Goal: Task Accomplishment & Management: Manage account settings

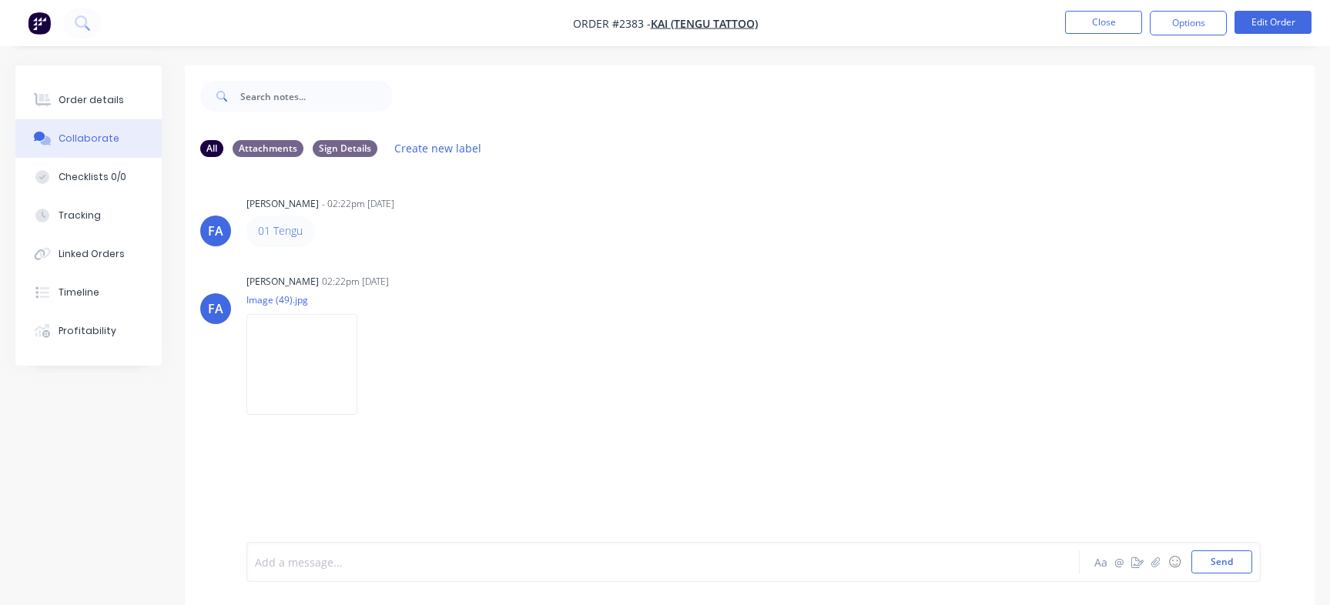
click at [149, 93] on button "Order details" at bounding box center [88, 100] width 146 height 38
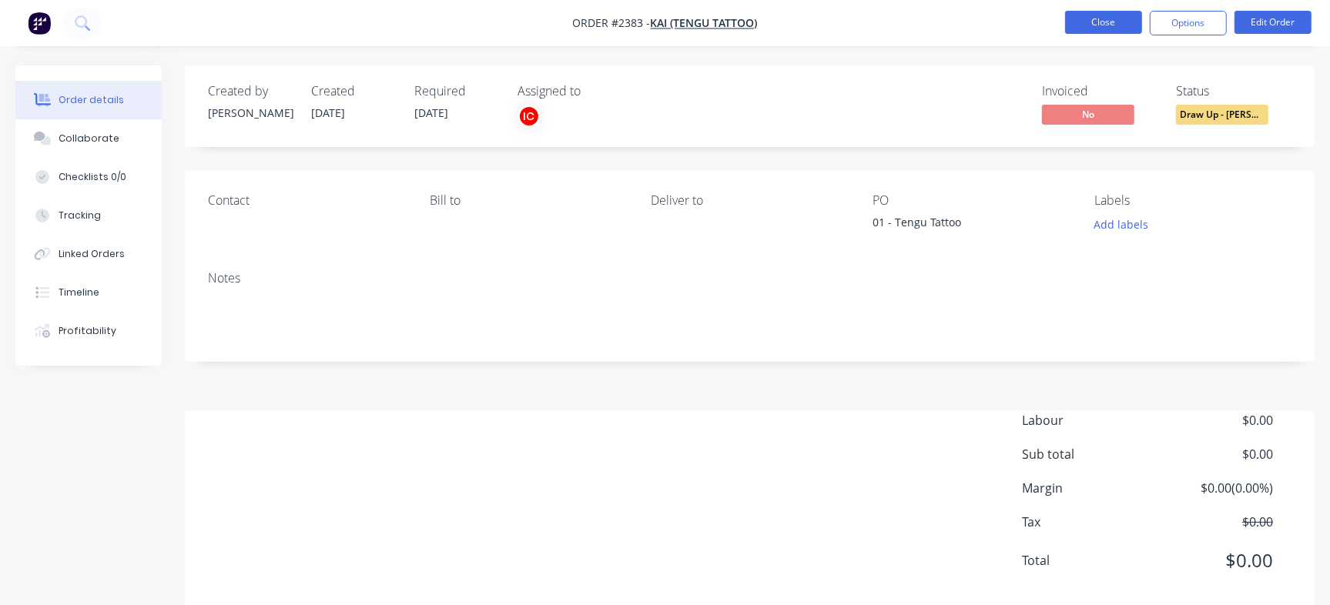
click at [1107, 26] on button "Close" at bounding box center [1103, 22] width 77 height 23
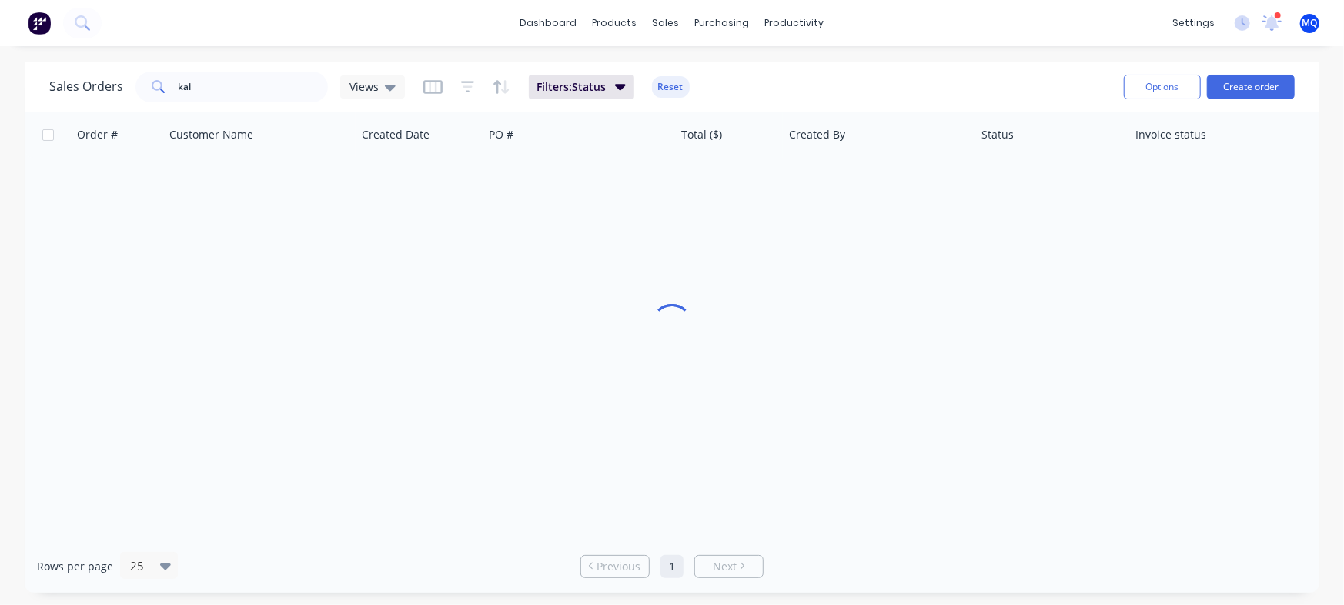
click at [666, 32] on div "sales" at bounding box center [666, 23] width 42 height 23
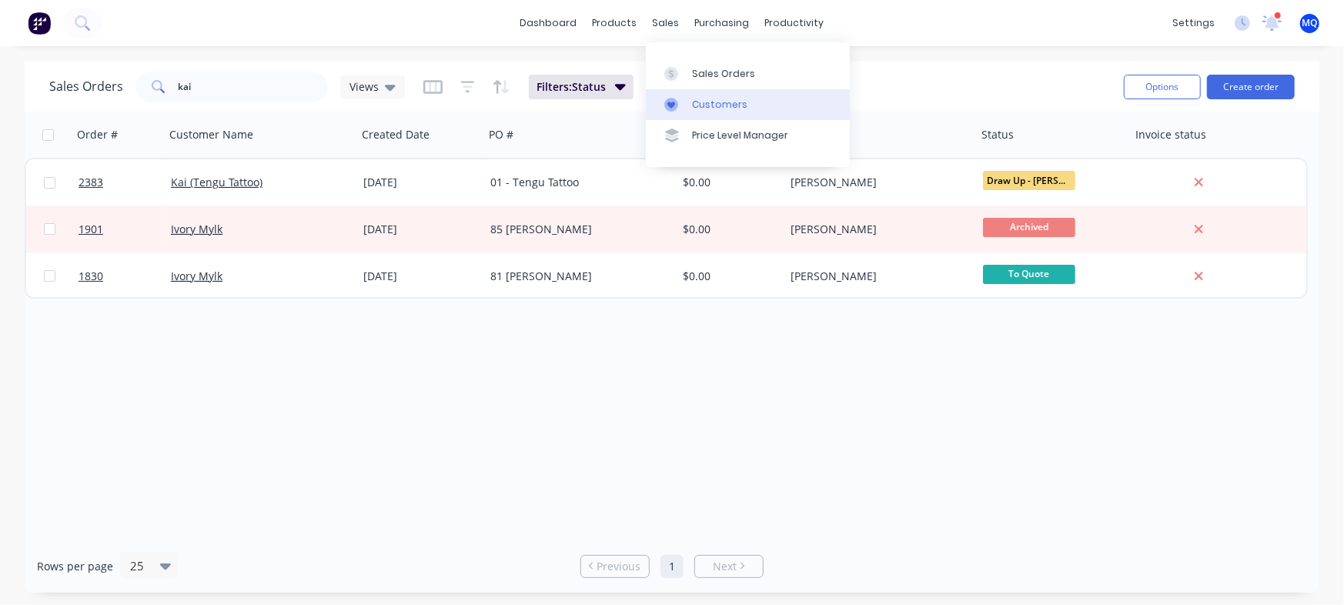
click at [678, 98] on icon at bounding box center [672, 105] width 14 height 14
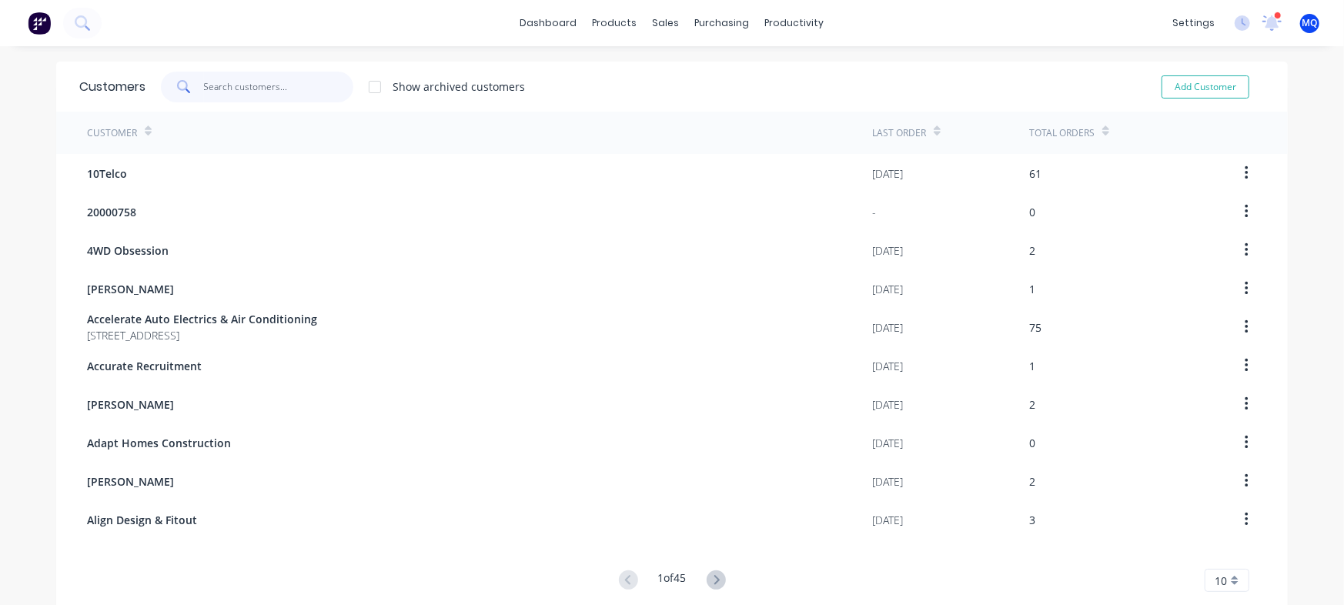
click at [269, 82] on input "text" at bounding box center [279, 87] width 150 height 31
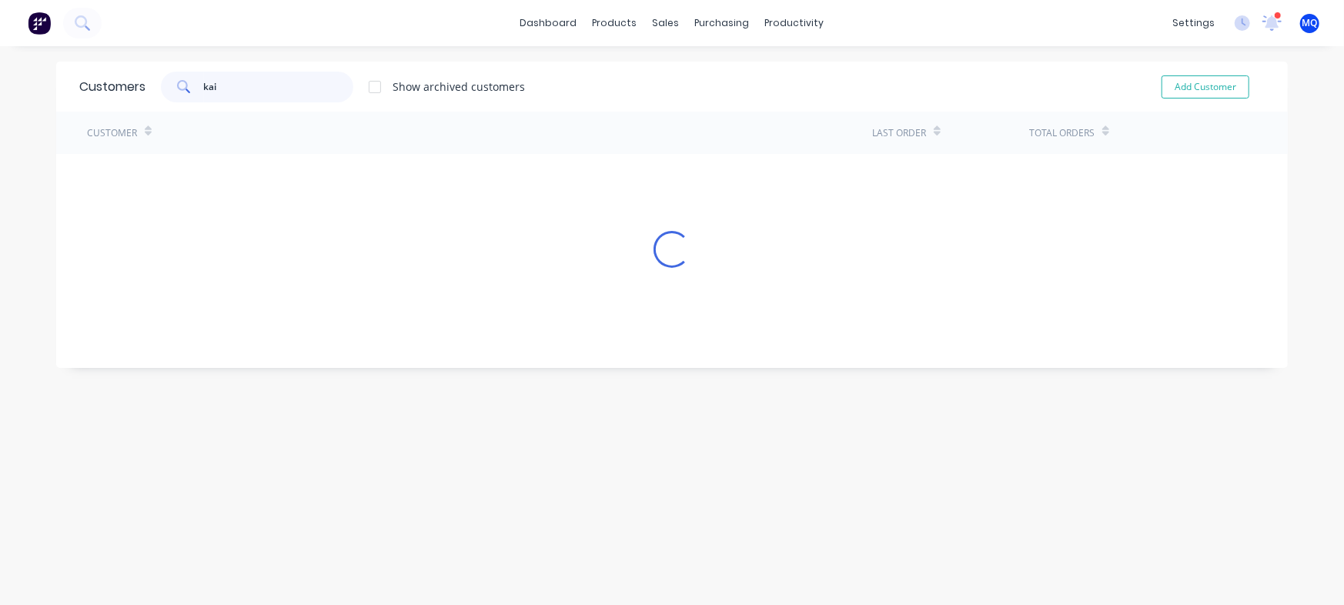
type input "kai"
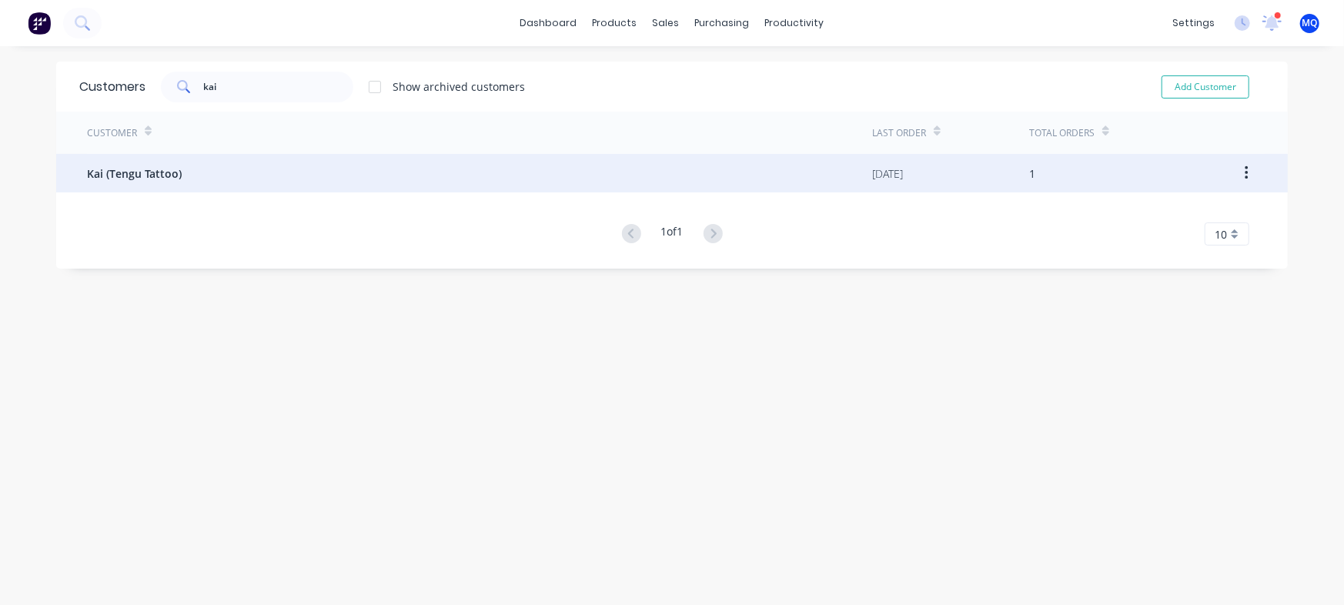
click at [408, 172] on div "Kai (Tengu Tattoo)" at bounding box center [479, 173] width 785 height 38
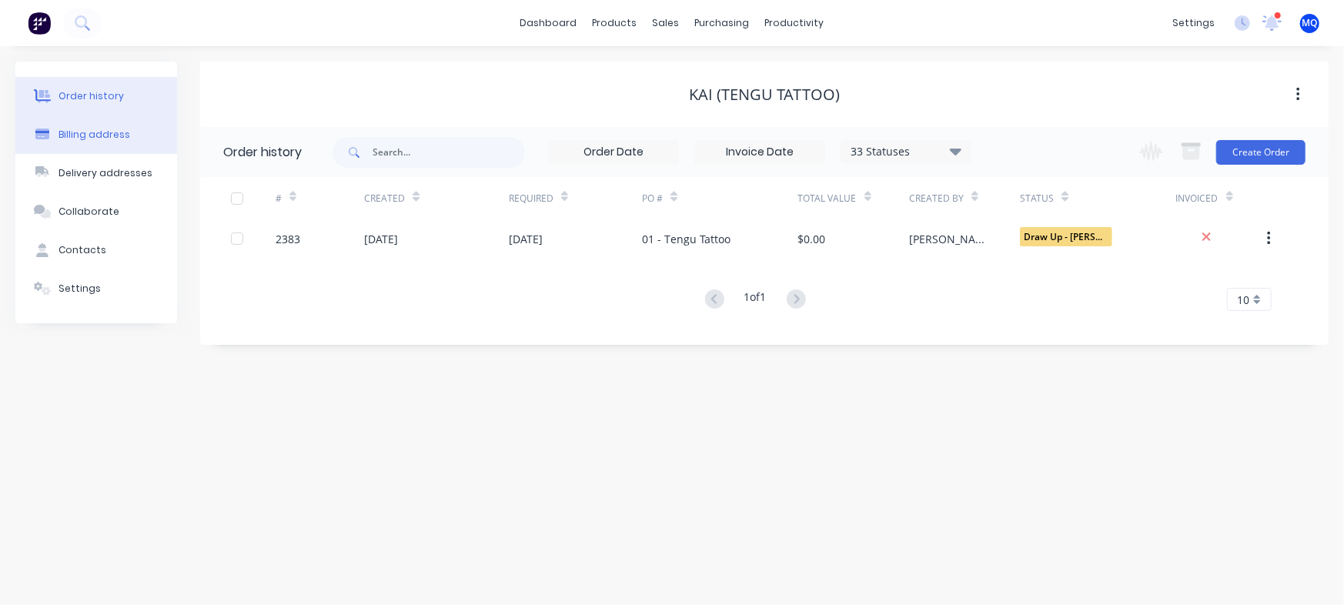
click at [132, 130] on button "Billing address" at bounding box center [96, 134] width 162 height 38
select select "AU"
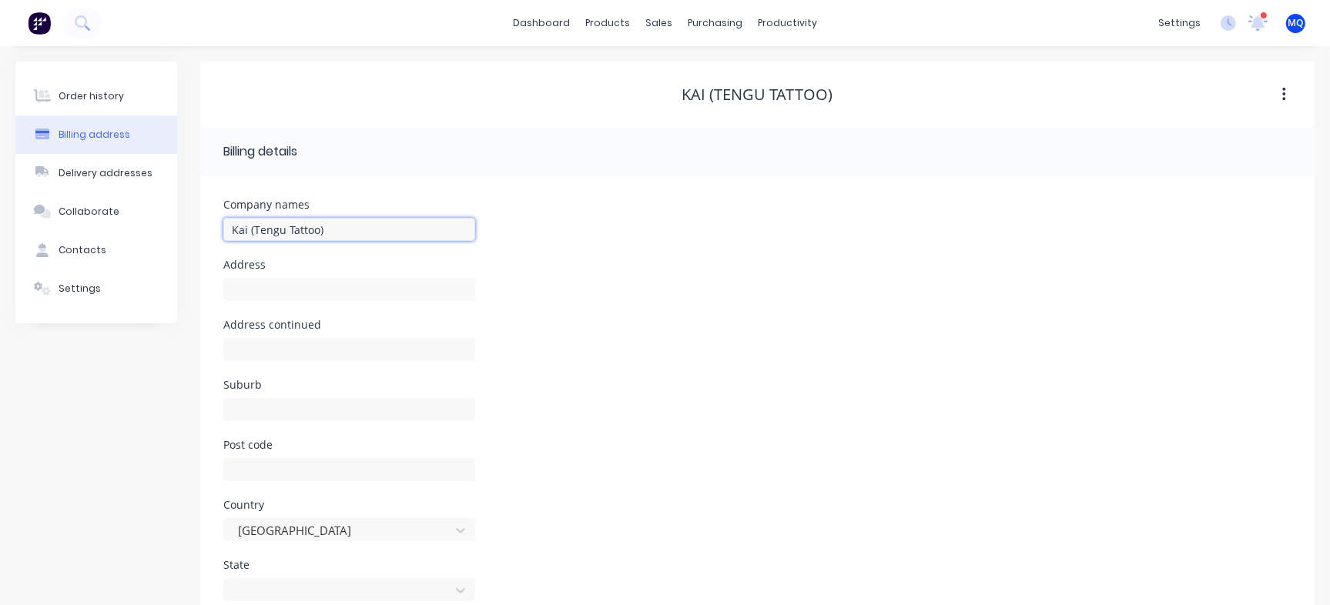
click at [360, 236] on input "Kai (Tengu Tattoo)" at bounding box center [349, 229] width 252 height 23
click at [256, 232] on input "Kai (Tengu Tattoo" at bounding box center [349, 229] width 252 height 23
type input "Tengu Tattoo"
click at [691, 369] on div "Address continued" at bounding box center [757, 350] width 1068 height 60
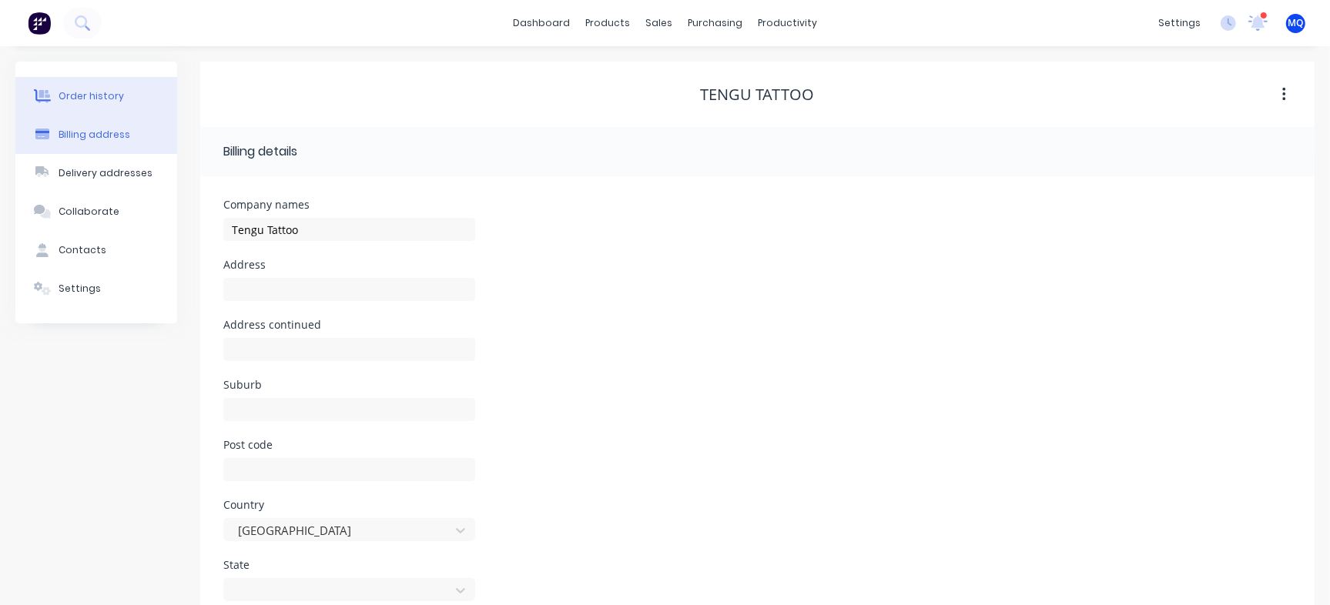
click at [92, 95] on div "Order history" at bounding box center [91, 96] width 65 height 14
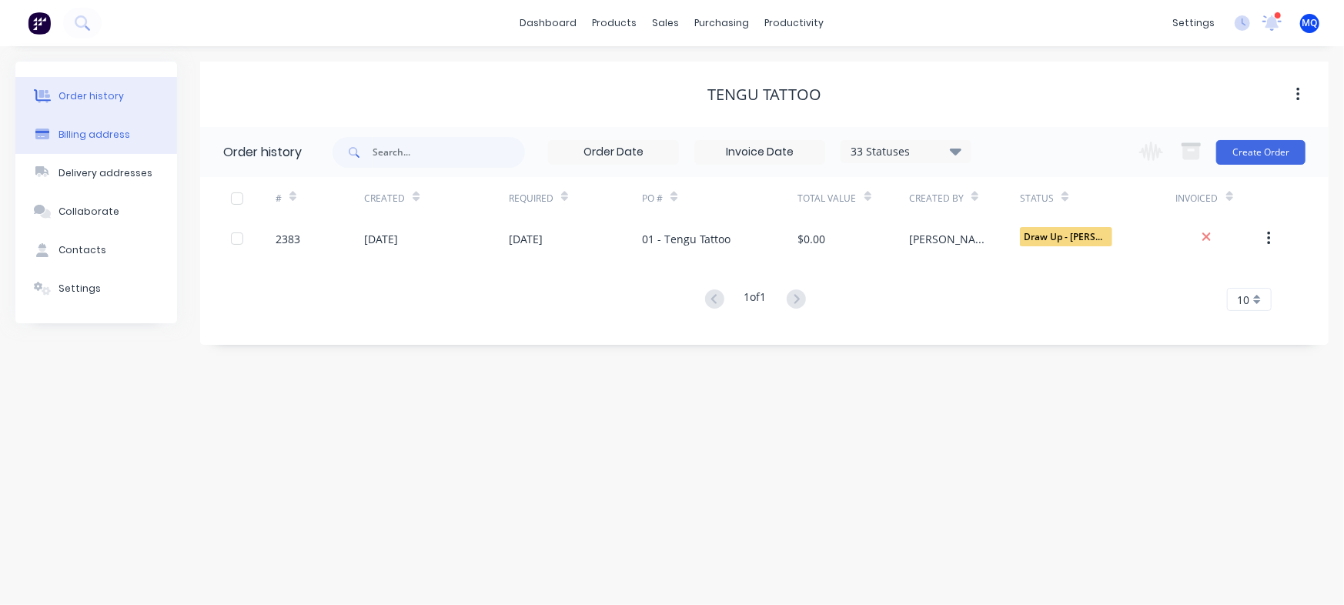
click at [85, 126] on button "Billing address" at bounding box center [96, 134] width 162 height 38
select select "AU"
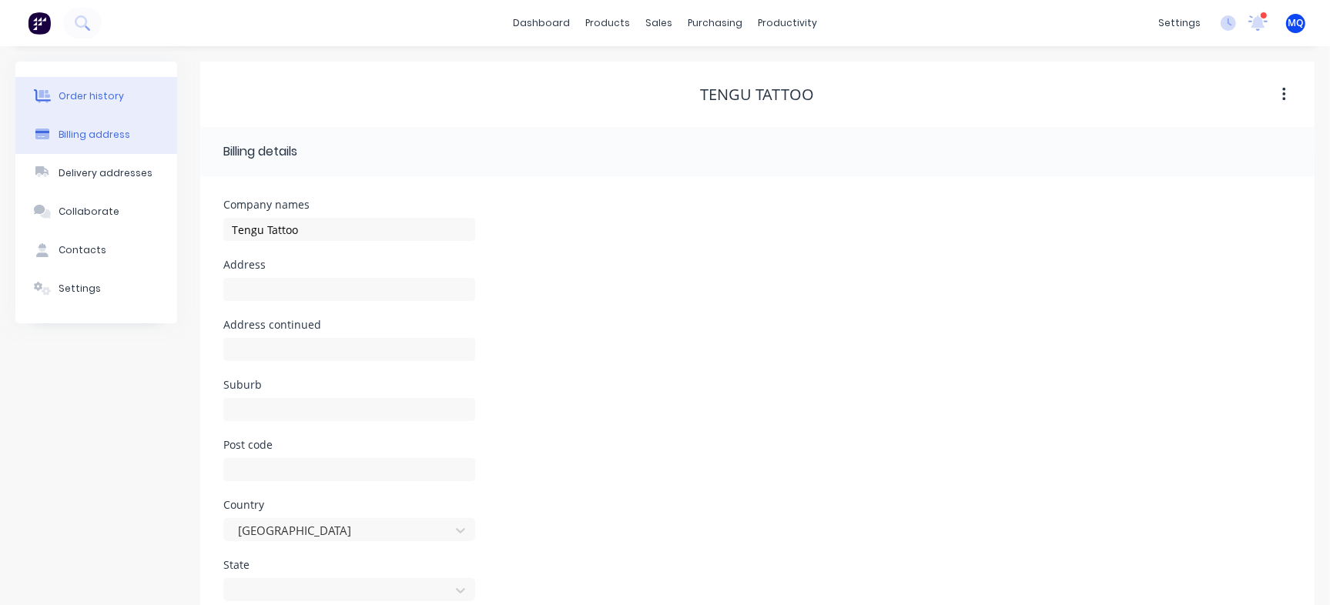
click at [69, 97] on div "Order history" at bounding box center [91, 96] width 65 height 14
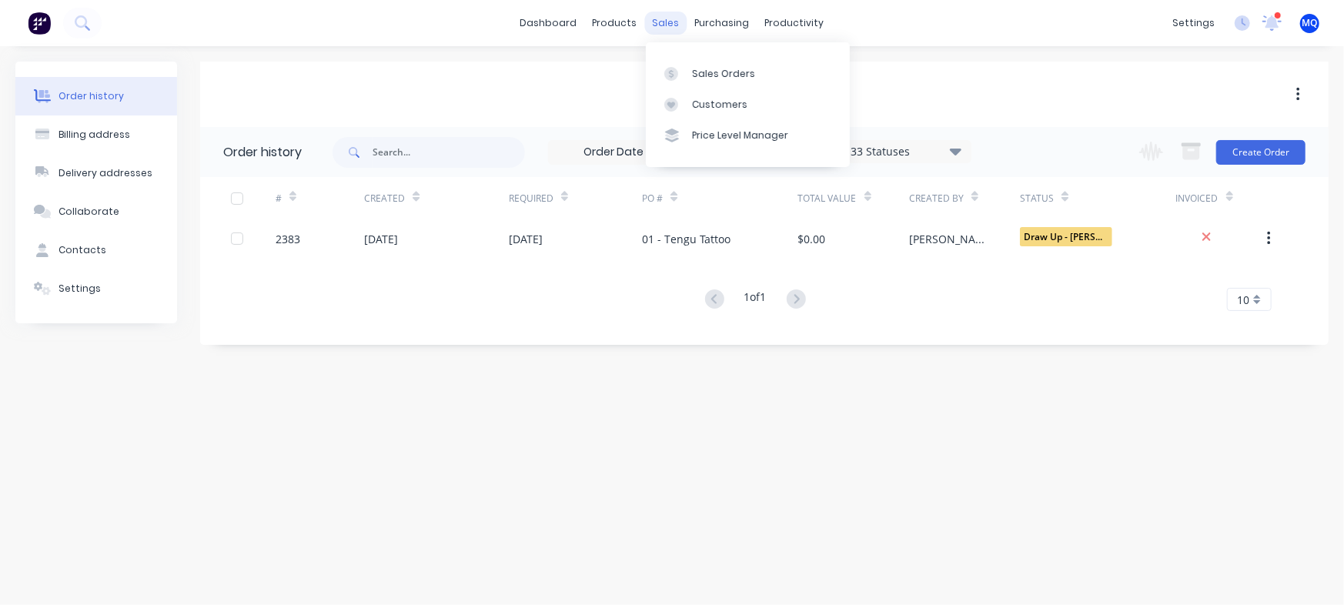
click at [664, 25] on div "sales" at bounding box center [666, 23] width 42 height 23
click at [661, 76] on link "Sales Orders" at bounding box center [748, 73] width 204 height 31
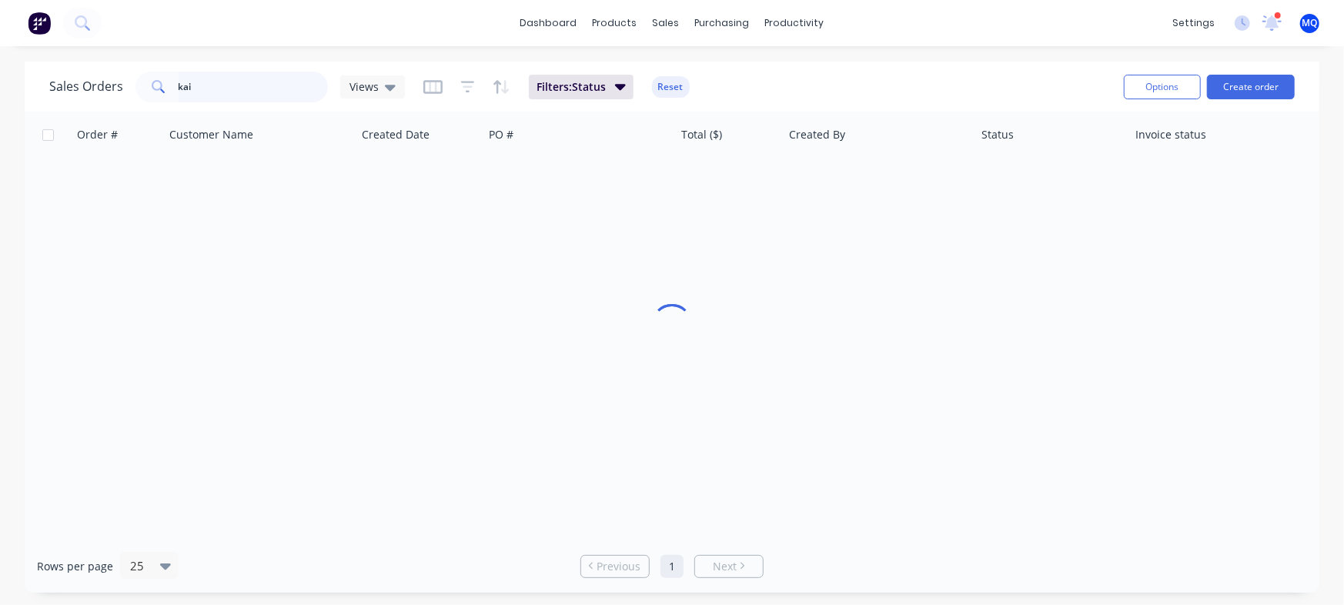
click at [211, 89] on input "kai" at bounding box center [254, 87] width 150 height 31
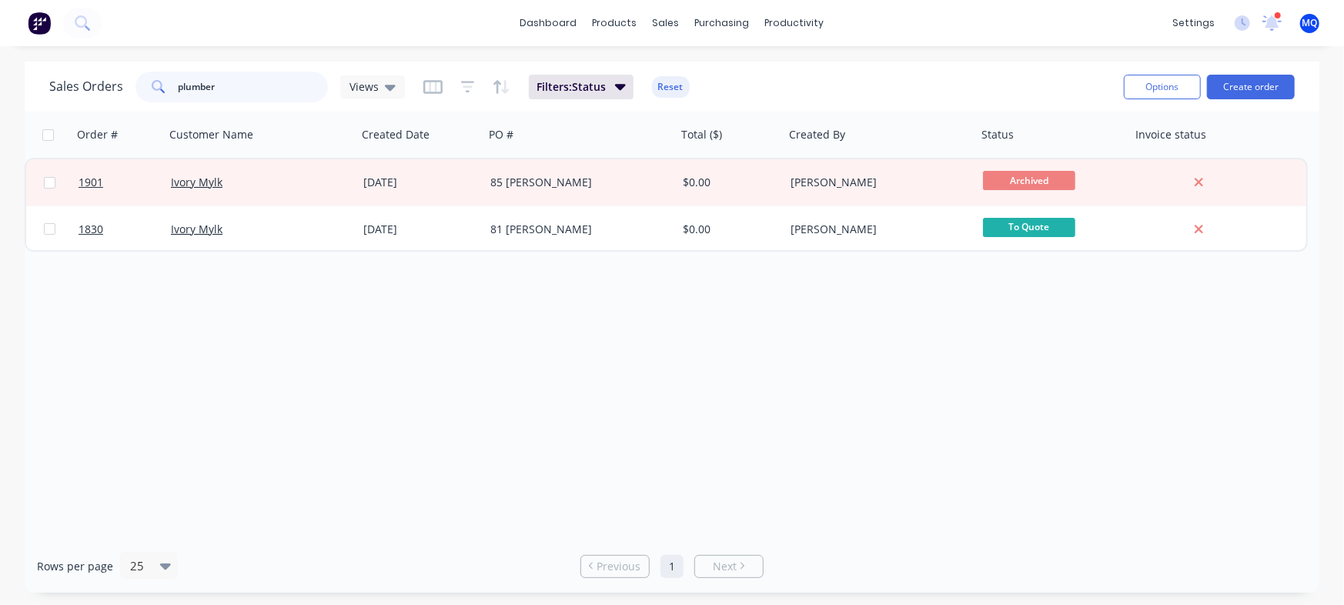
type input "plumber"
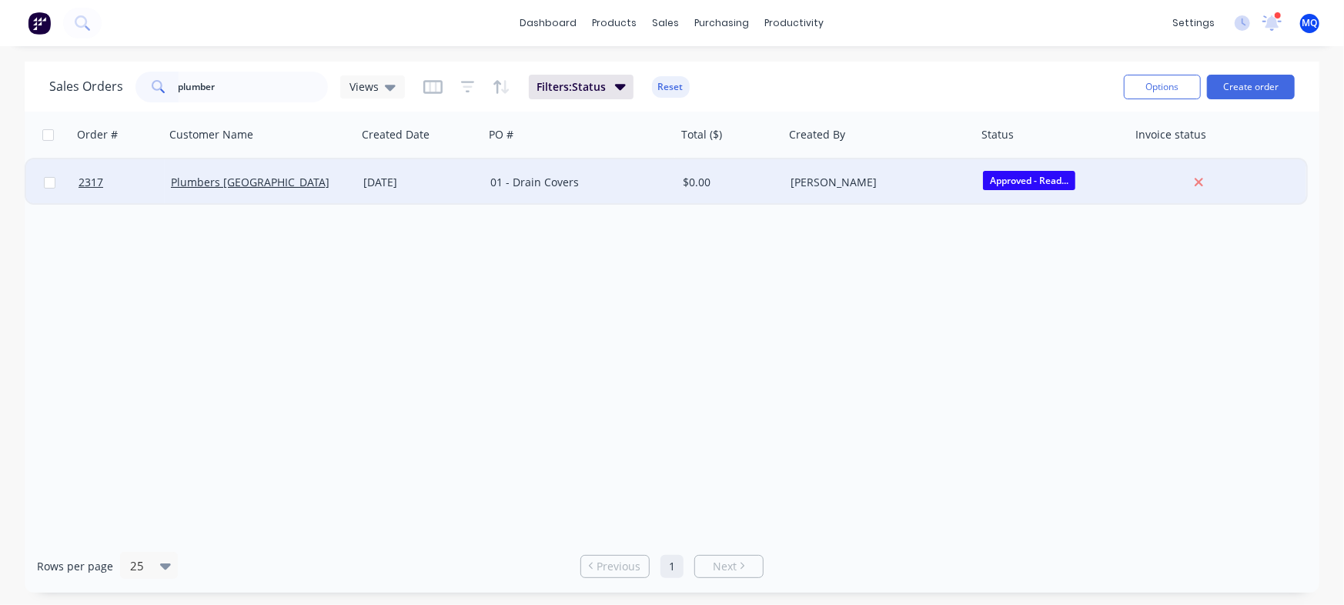
click at [508, 189] on div "01 - Drain Covers" at bounding box center [575, 182] width 171 height 15
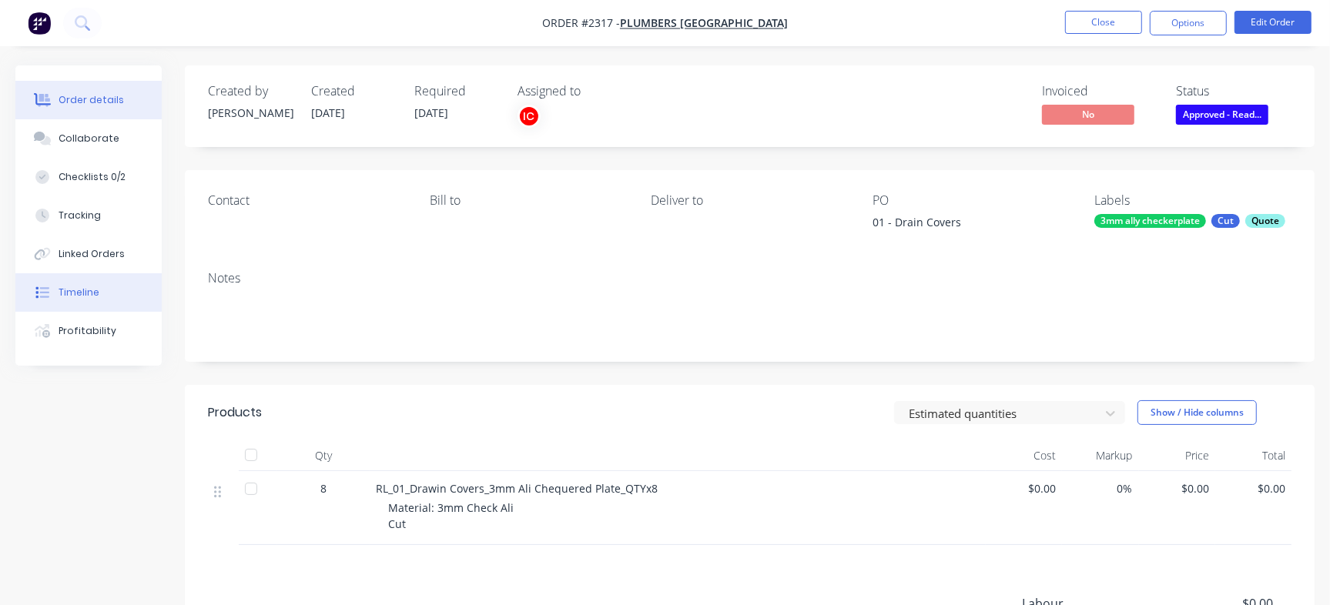
click at [65, 290] on div "Timeline" at bounding box center [79, 293] width 41 height 14
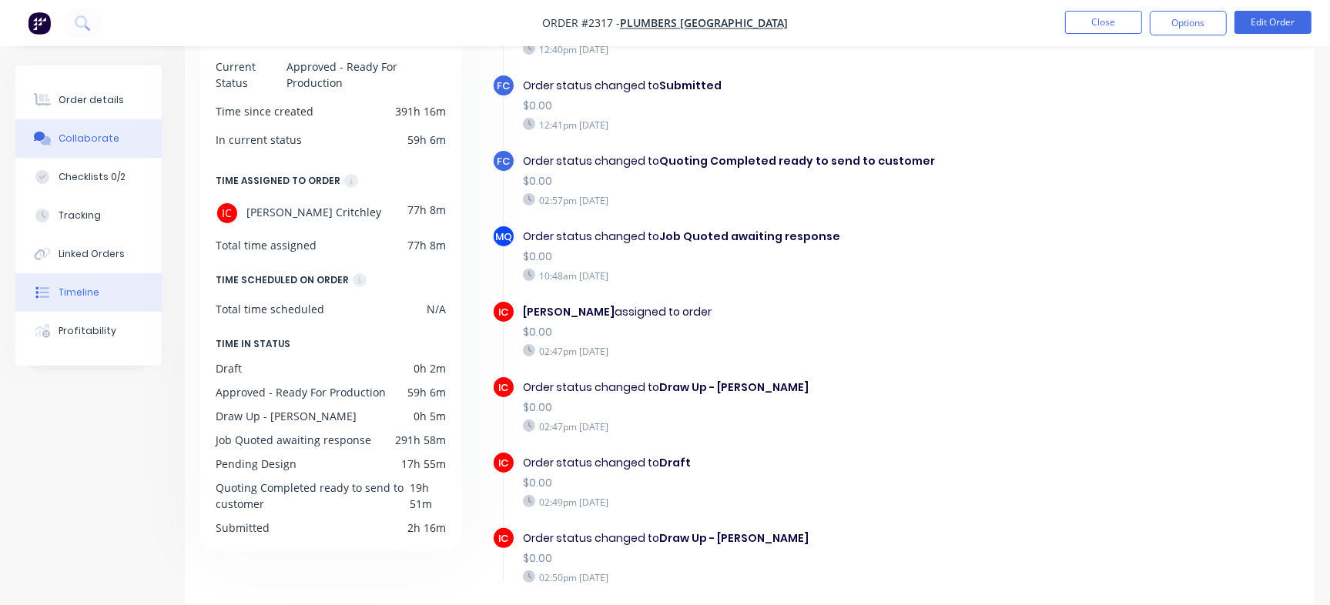
click at [89, 132] on div "Collaborate" at bounding box center [89, 139] width 61 height 14
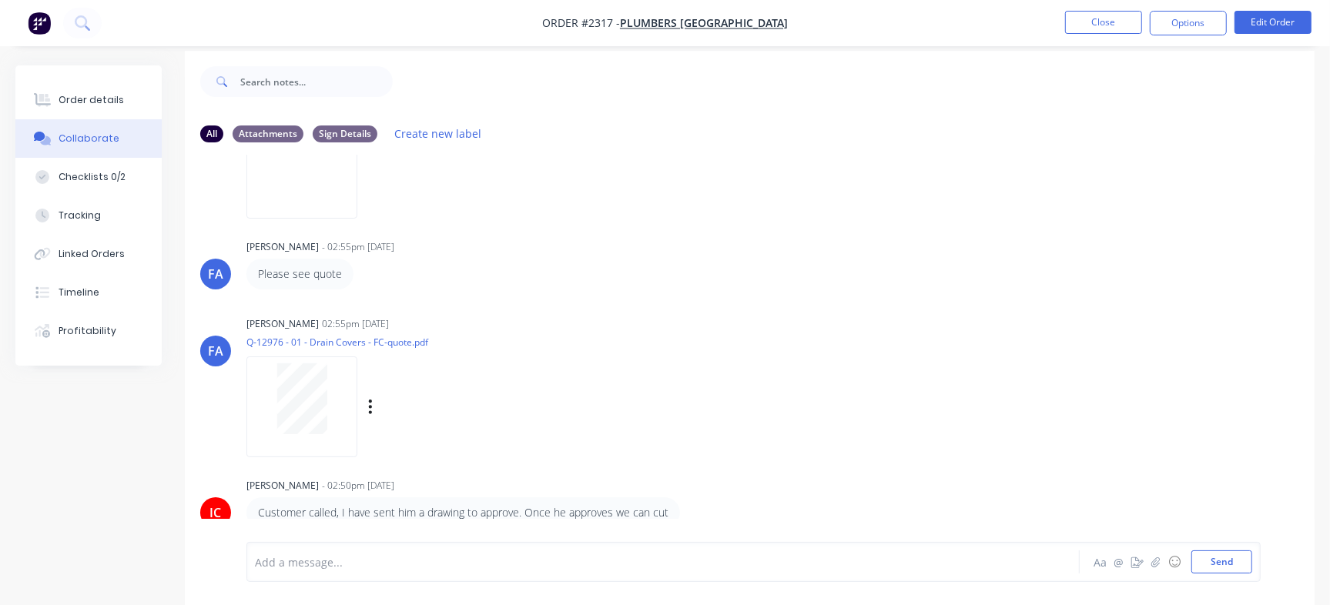
scroll to position [23, 0]
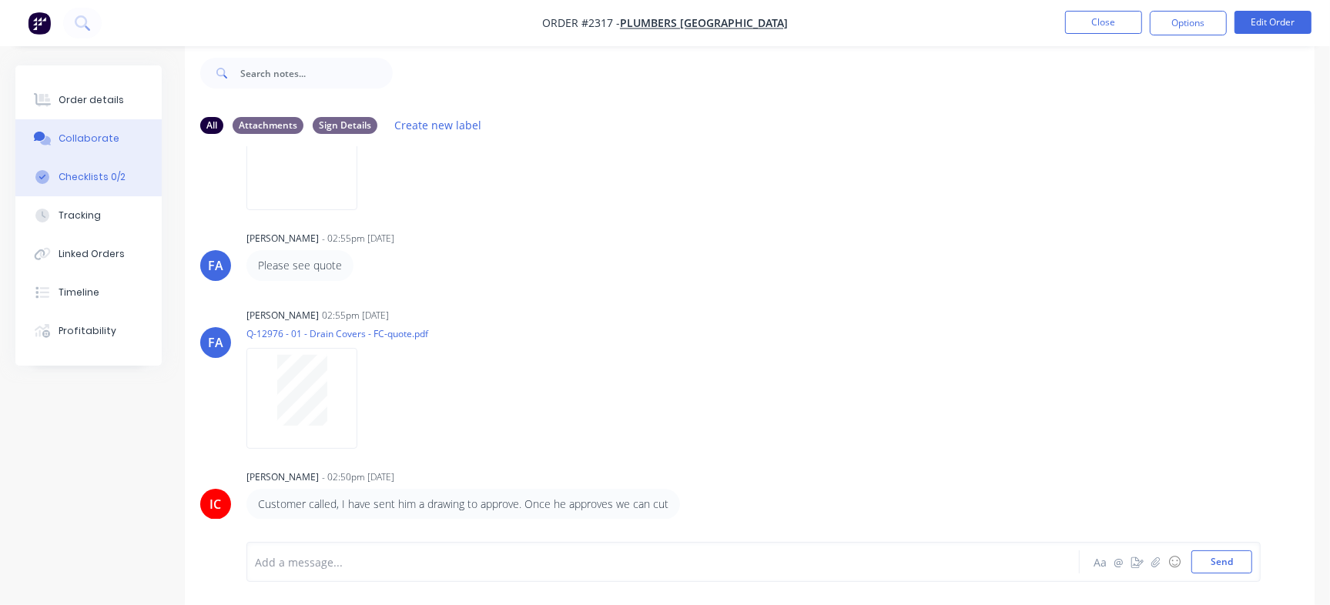
click at [117, 182] on div "Checklists 0/2" at bounding box center [92, 177] width 67 height 14
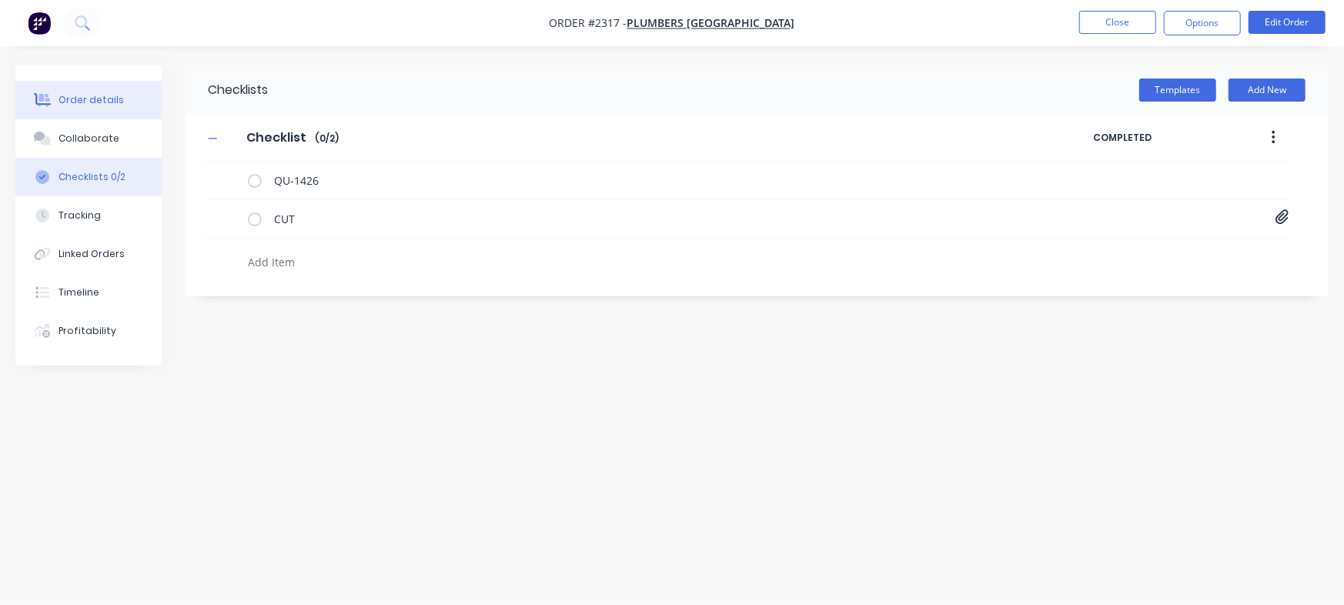
click at [78, 95] on div "Order details" at bounding box center [91, 100] width 65 height 14
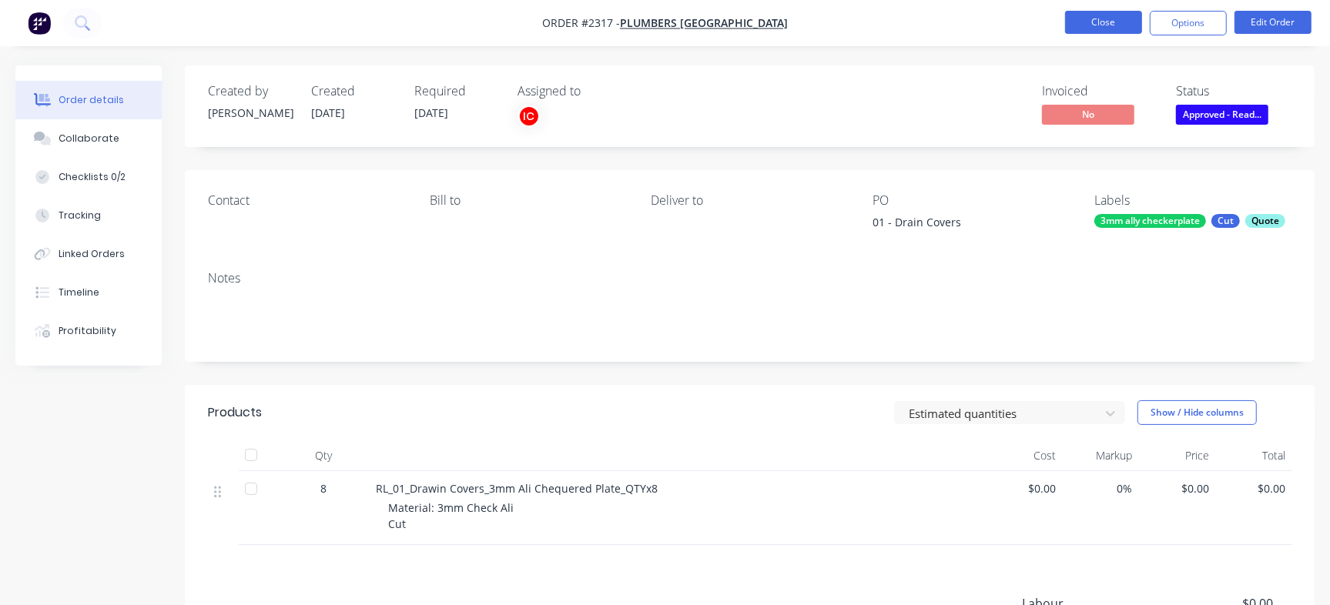
click at [1110, 21] on button "Close" at bounding box center [1103, 22] width 77 height 23
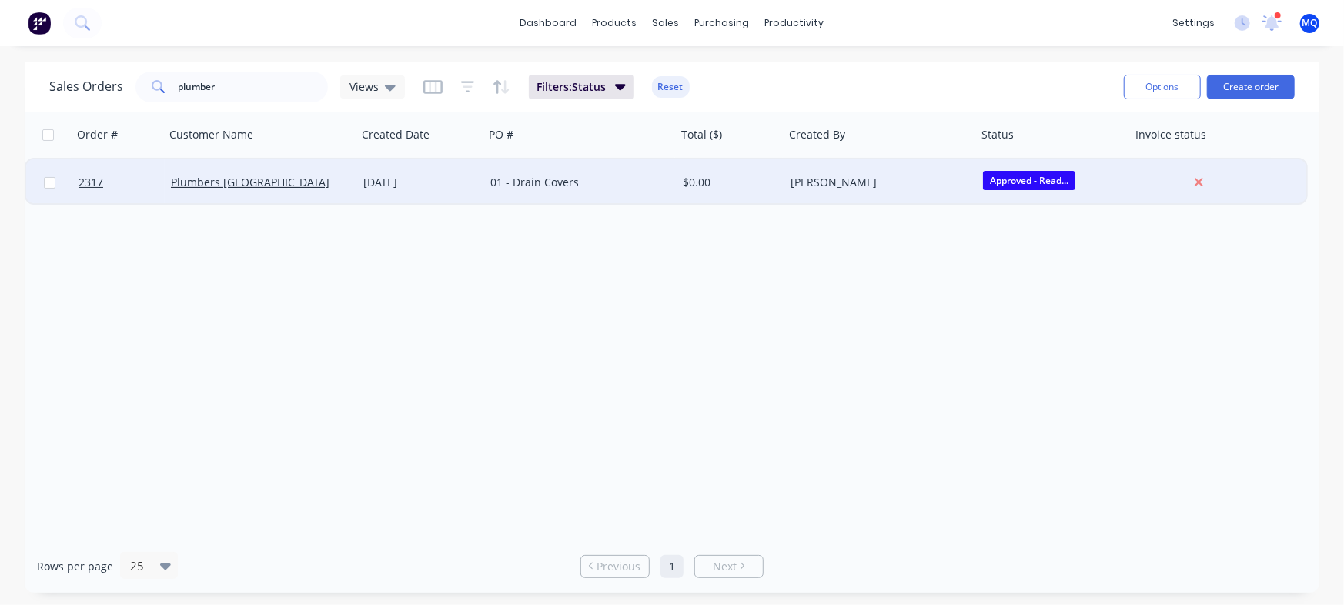
click at [581, 185] on div "01 - Drain Covers" at bounding box center [575, 182] width 171 height 15
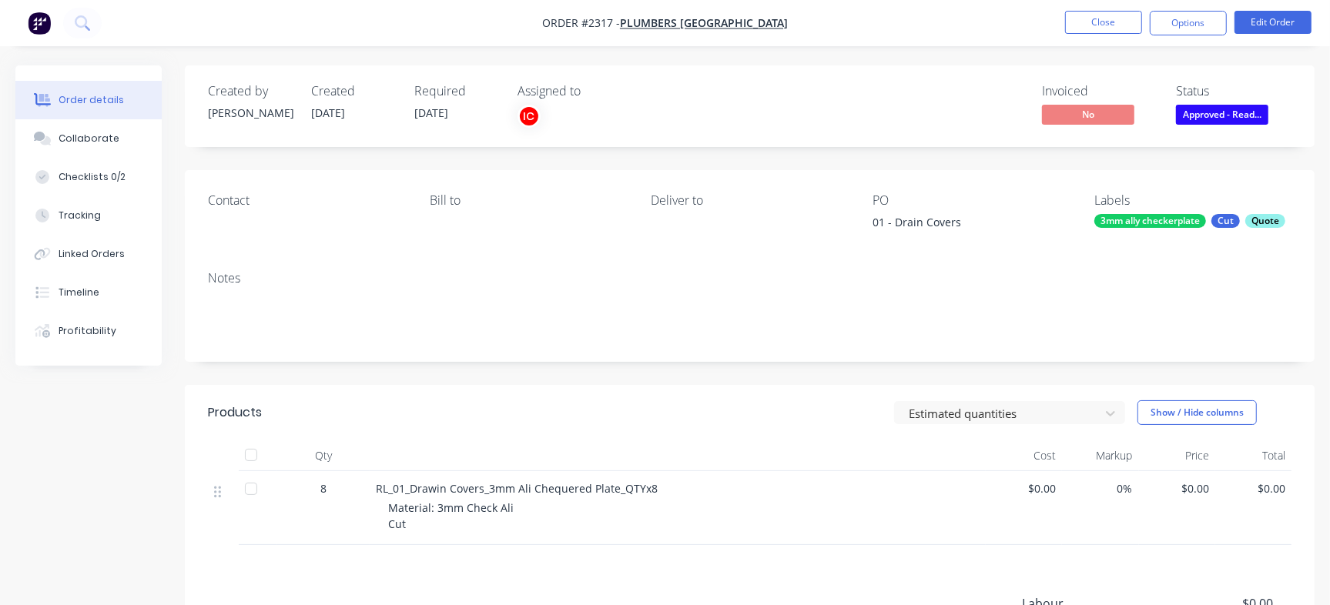
click at [1266, 221] on div "Quote" at bounding box center [1265, 221] width 40 height 14
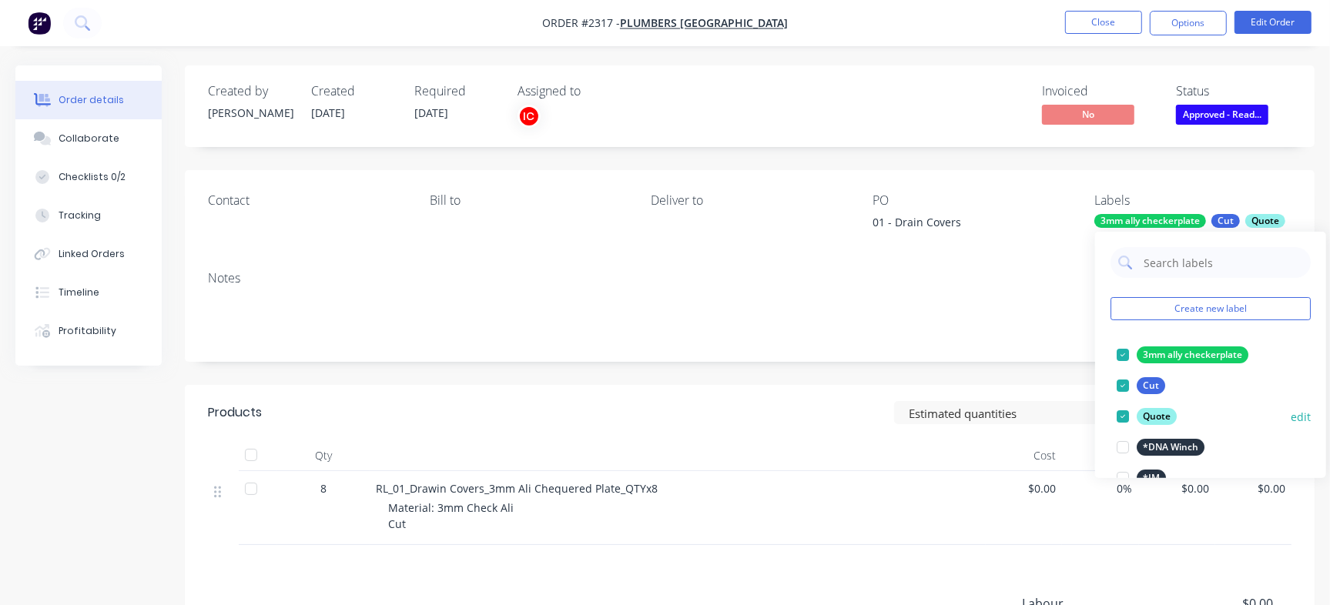
click at [1126, 420] on div at bounding box center [1122, 416] width 31 height 31
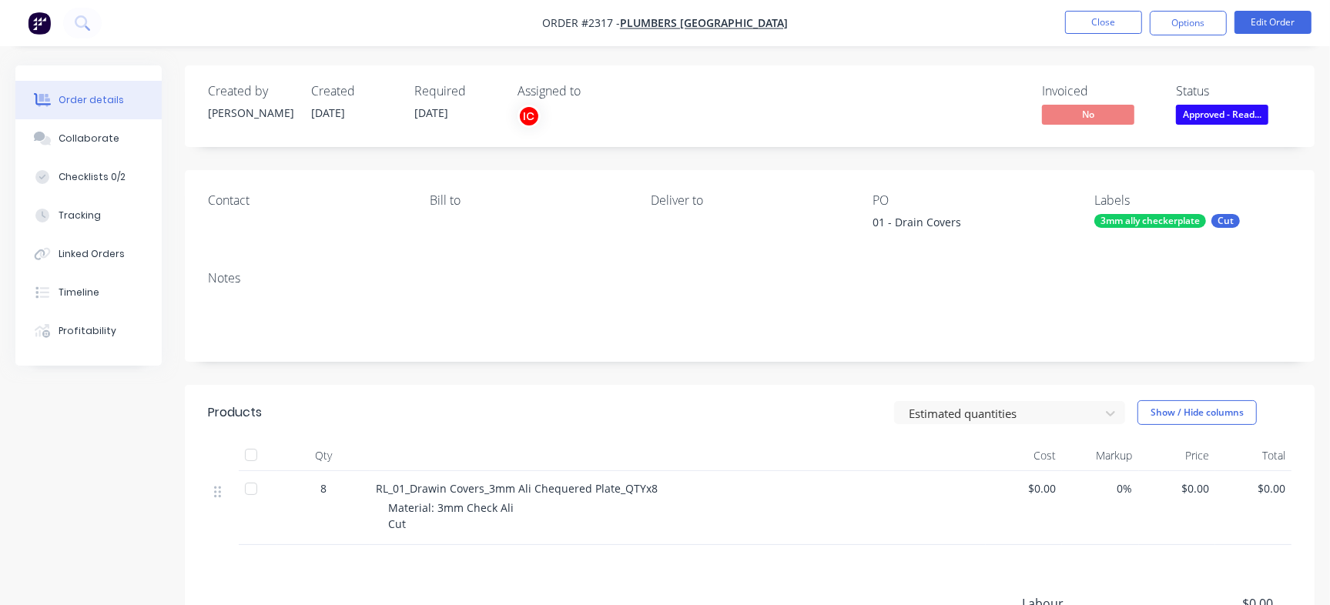
click at [885, 112] on div "Invoiced No Status Approved - Read..." at bounding box center [981, 106] width 620 height 45
click at [126, 175] on button "Checklists 0/2" at bounding box center [88, 177] width 146 height 38
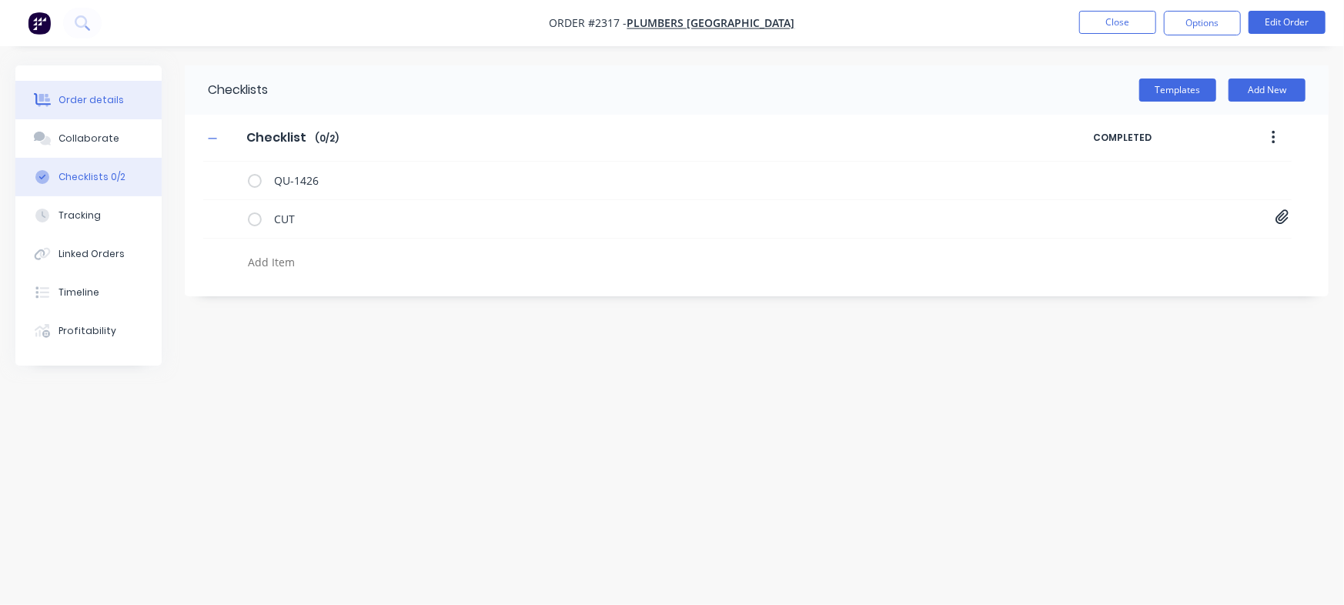
click at [109, 99] on div "Order details" at bounding box center [91, 100] width 65 height 14
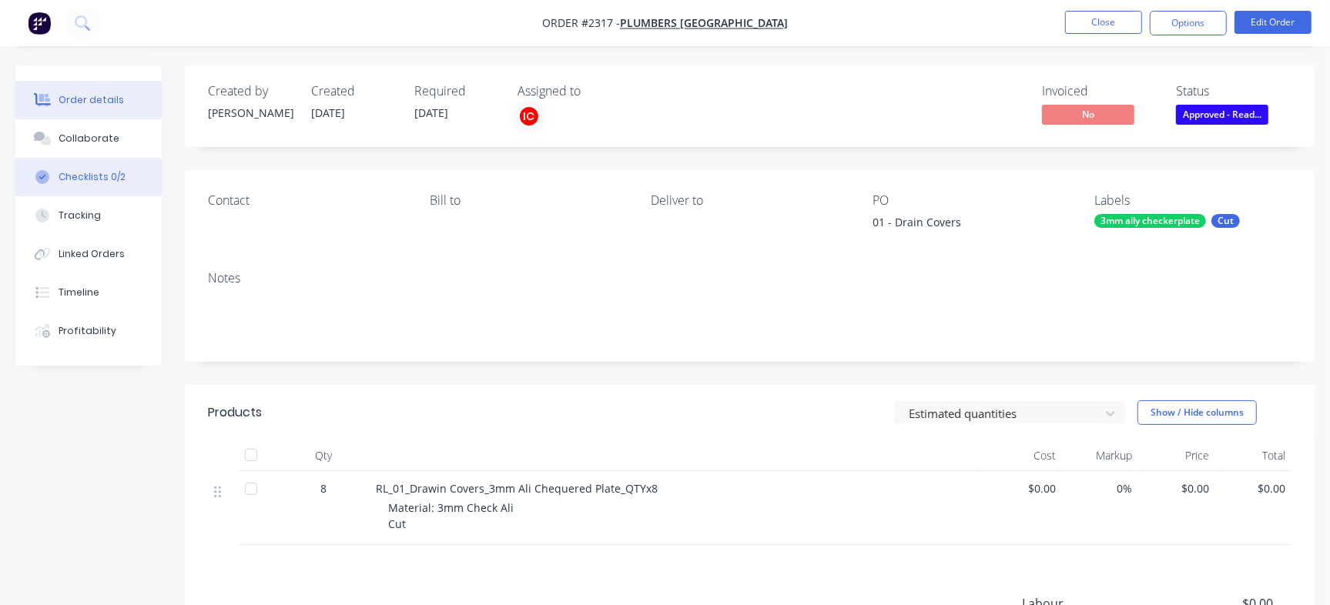
click at [103, 189] on button "Checklists 0/2" at bounding box center [88, 177] width 146 height 38
type textarea "x"
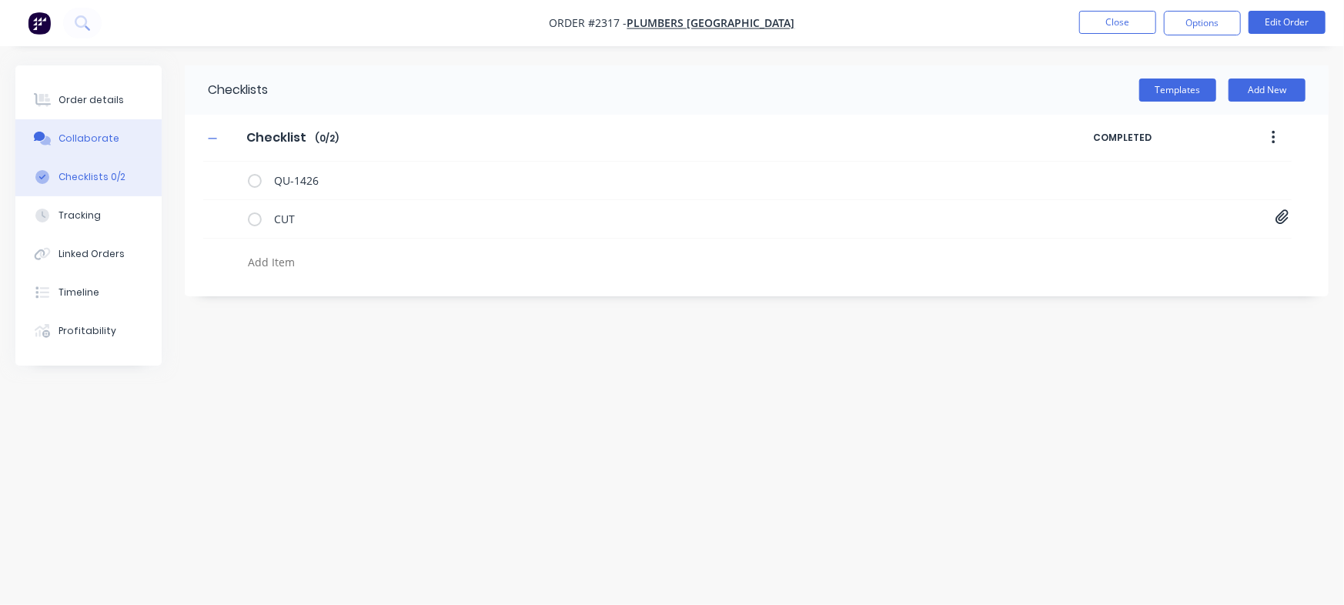
click at [89, 143] on div "Collaborate" at bounding box center [89, 139] width 61 height 14
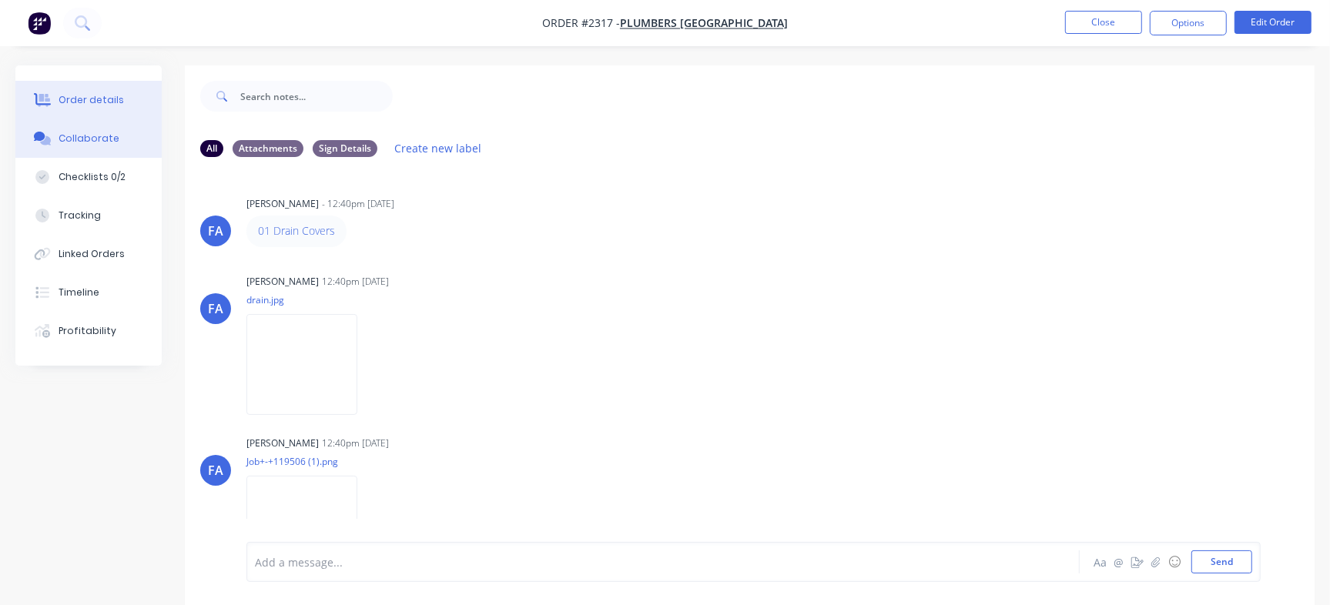
click at [88, 88] on button "Order details" at bounding box center [88, 100] width 146 height 38
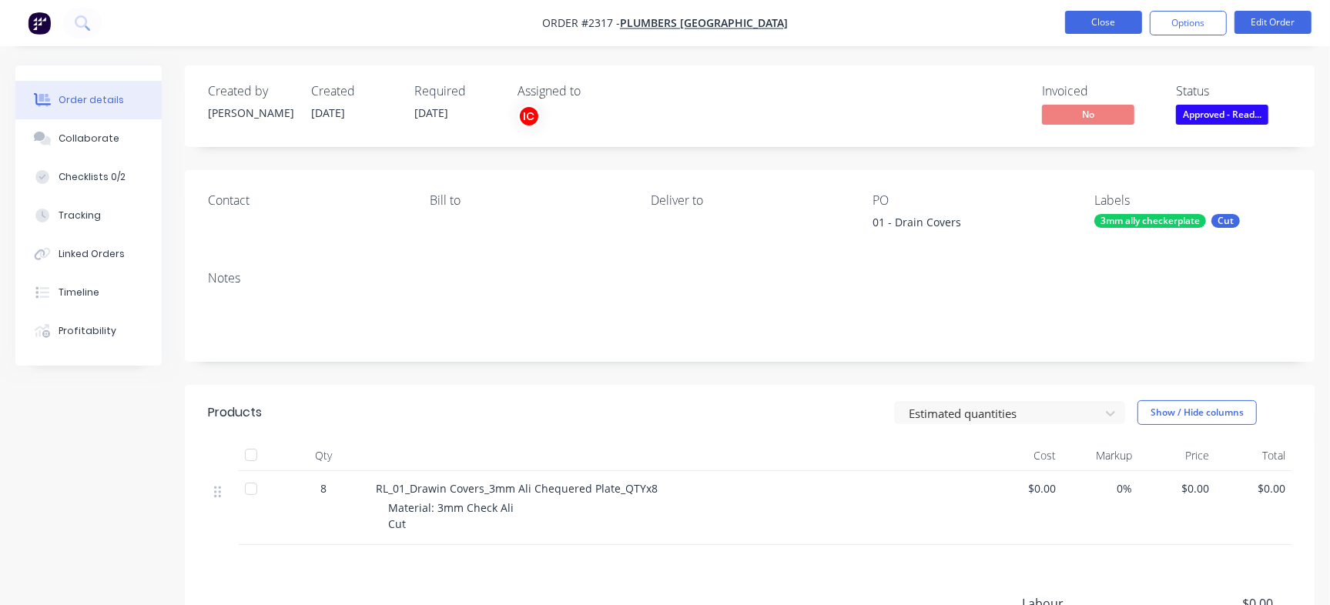
click at [1127, 24] on button "Close" at bounding box center [1103, 22] width 77 height 23
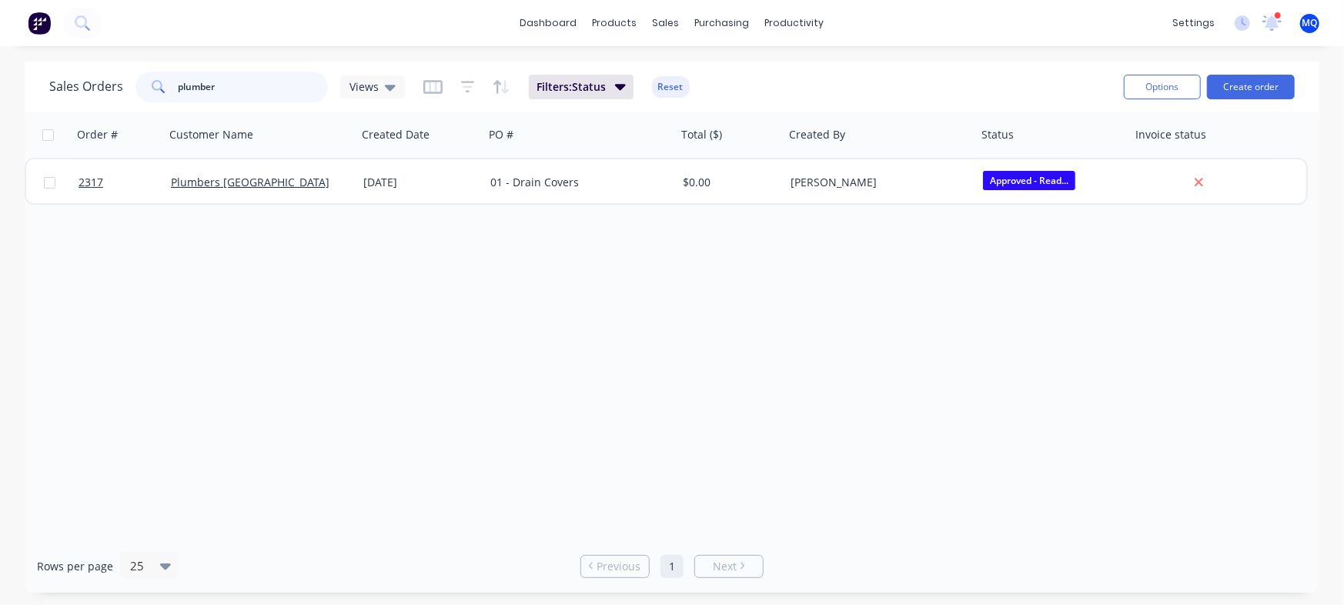
click at [200, 88] on input "plumber" at bounding box center [254, 87] width 150 height 31
type input "[PERSON_NAME]"
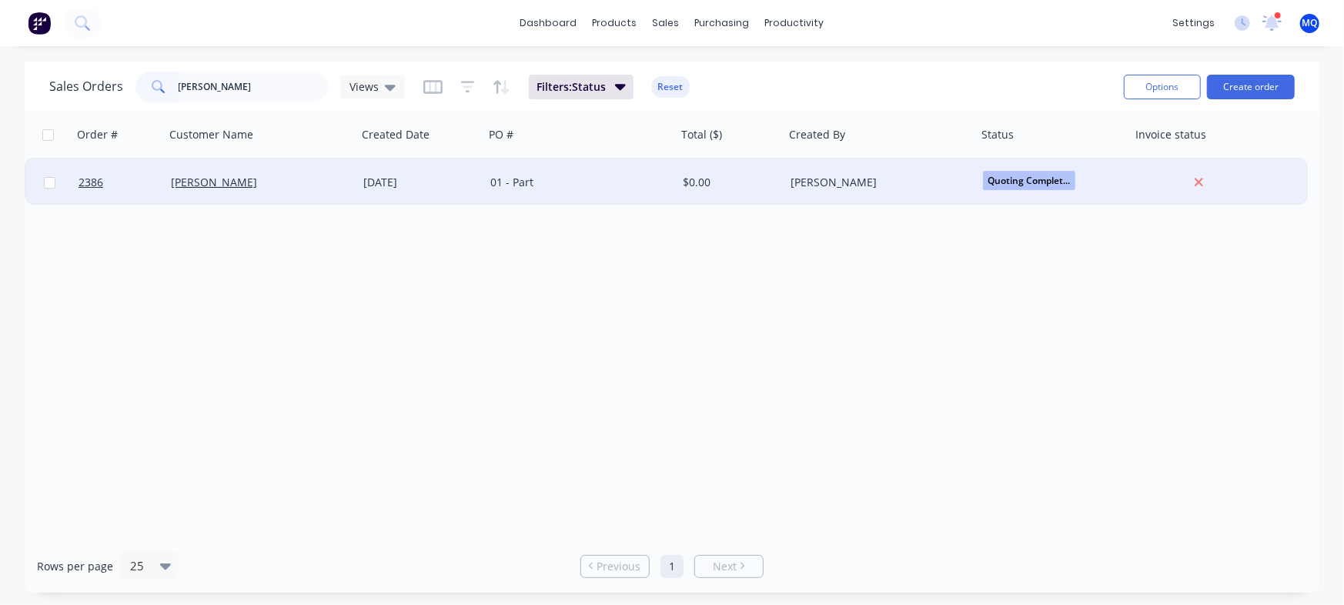
click at [552, 190] on div "01 - Part" at bounding box center [580, 182] width 192 height 46
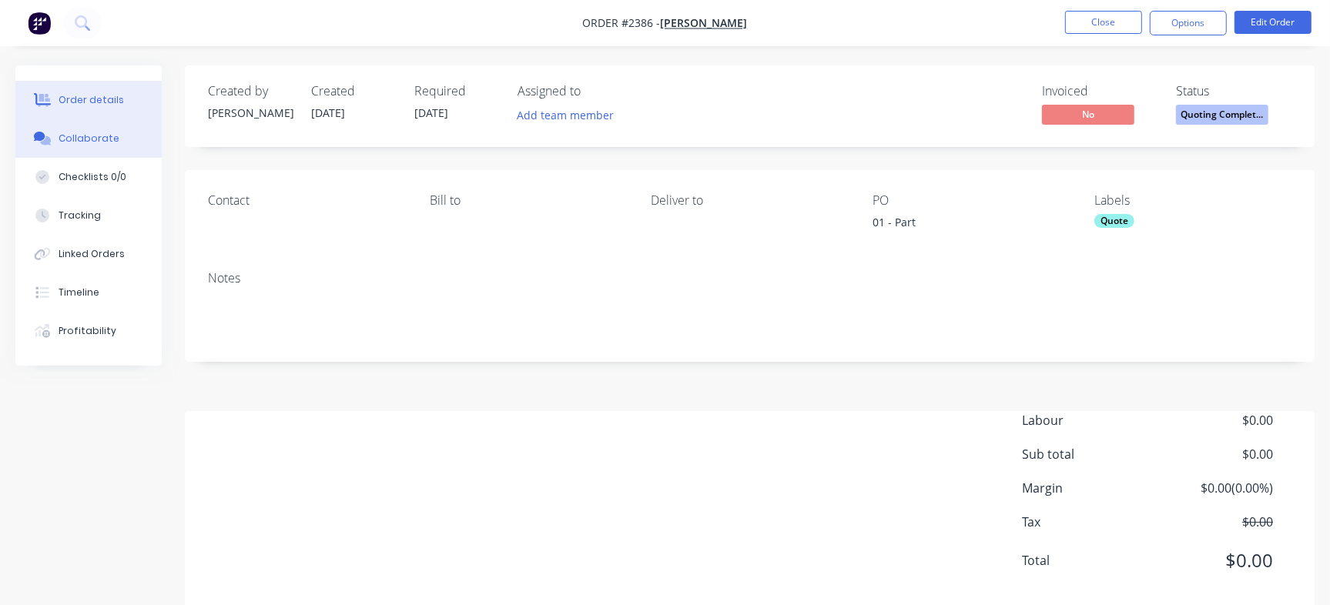
click at [132, 148] on button "Collaborate" at bounding box center [88, 138] width 146 height 38
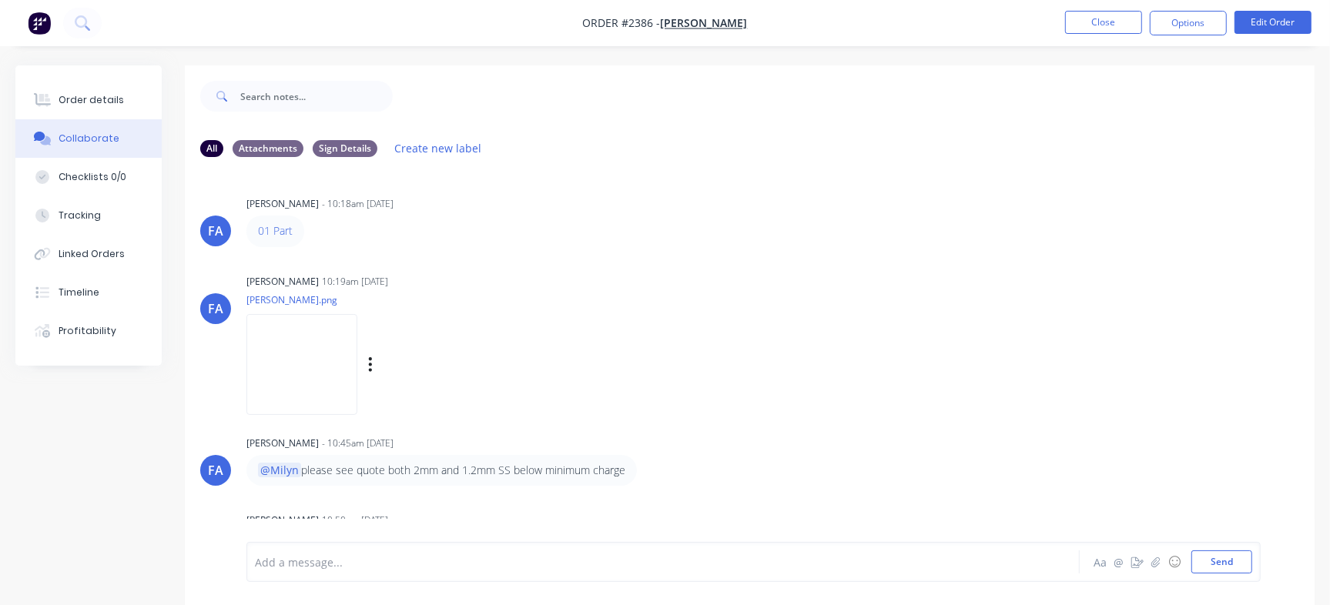
click at [357, 349] on img at bounding box center [301, 364] width 111 height 101
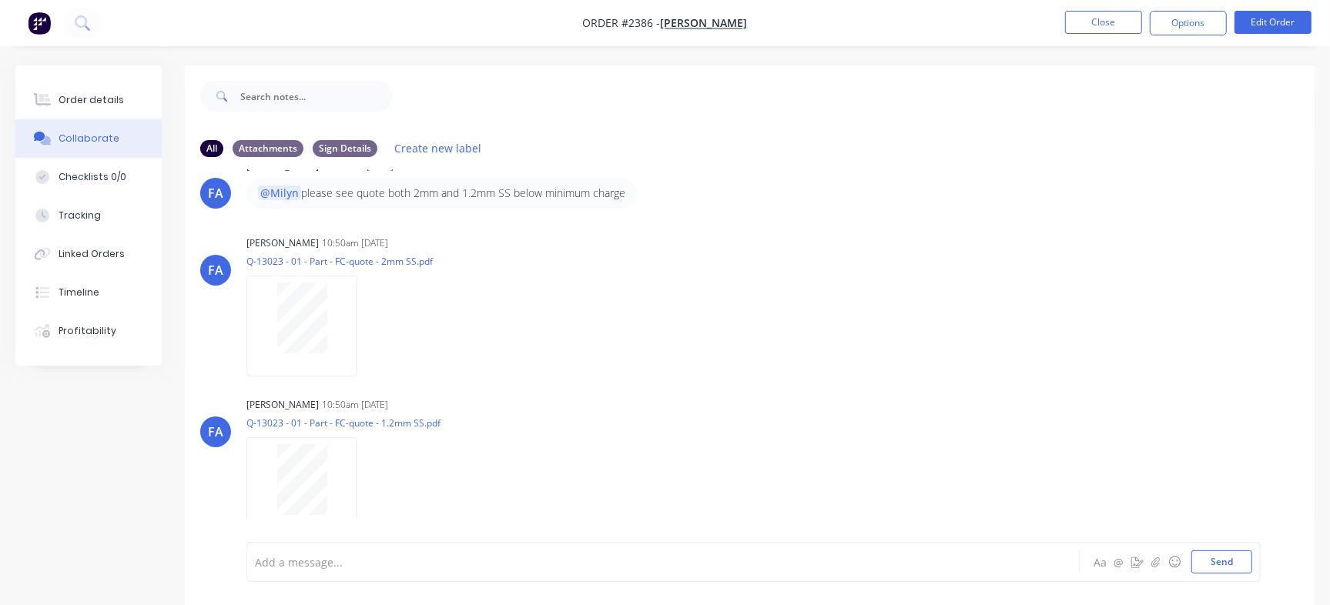
scroll to position [280, 0]
click at [258, 310] on div at bounding box center [301, 315] width 97 height 71
click at [326, 483] on div at bounding box center [301, 477] width 97 height 71
click at [106, 93] on div "Order details" at bounding box center [91, 100] width 65 height 14
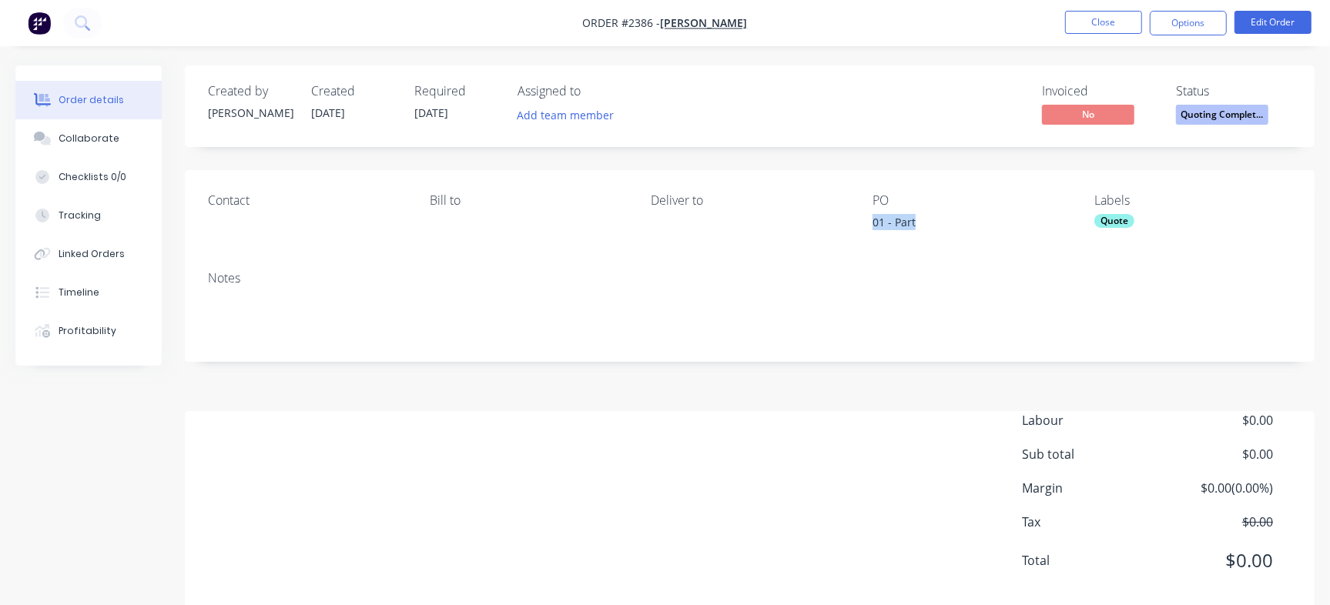
drag, startPoint x: 872, startPoint y: 228, endPoint x: 957, endPoint y: 229, distance: 84.7
click at [957, 229] on div "01 - Part" at bounding box center [968, 225] width 192 height 22
copy div "01 - Part"
click at [63, 188] on button "Checklists 0/0" at bounding box center [88, 177] width 146 height 38
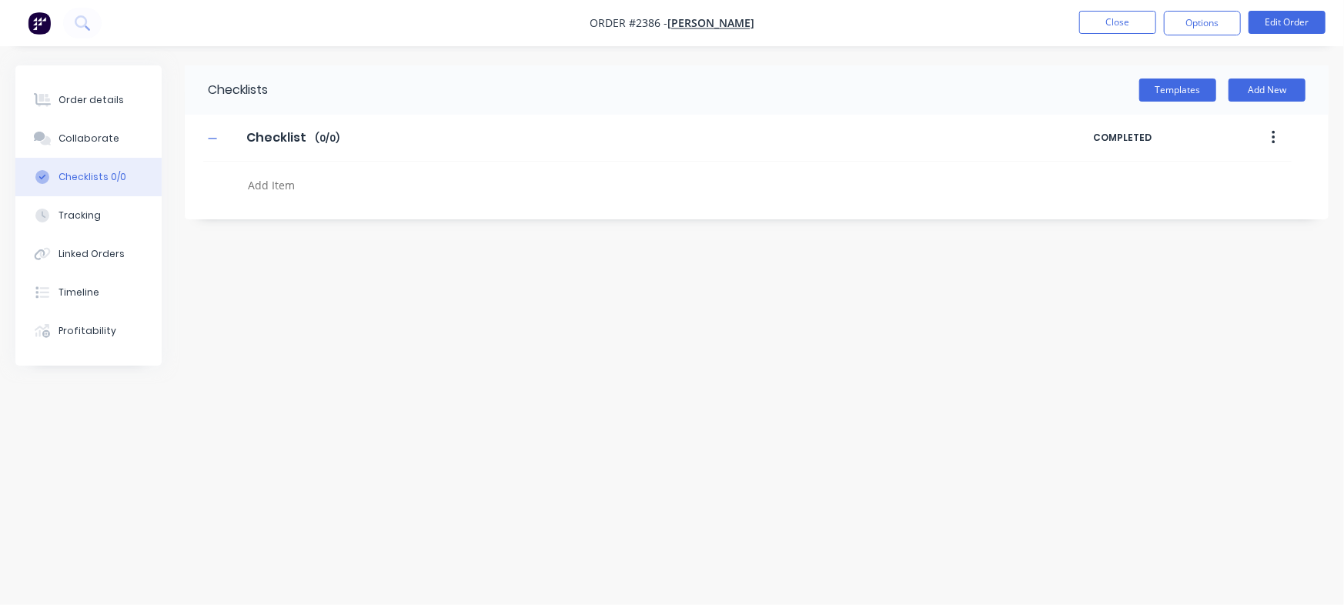
click at [288, 178] on textarea at bounding box center [592, 185] width 701 height 22
paste textarea "QU-1445"
type textarea "x"
type textarea "QU-1445"
type textarea "x"
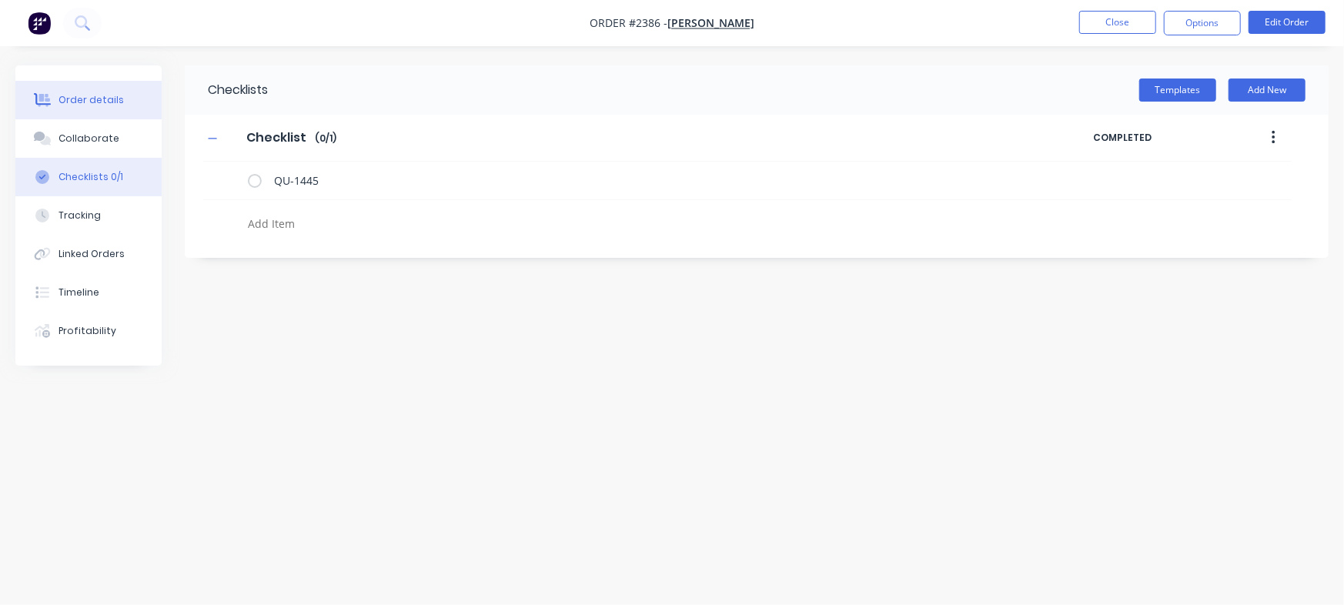
type textarea "x"
click at [65, 93] on div "Order details" at bounding box center [91, 100] width 65 height 14
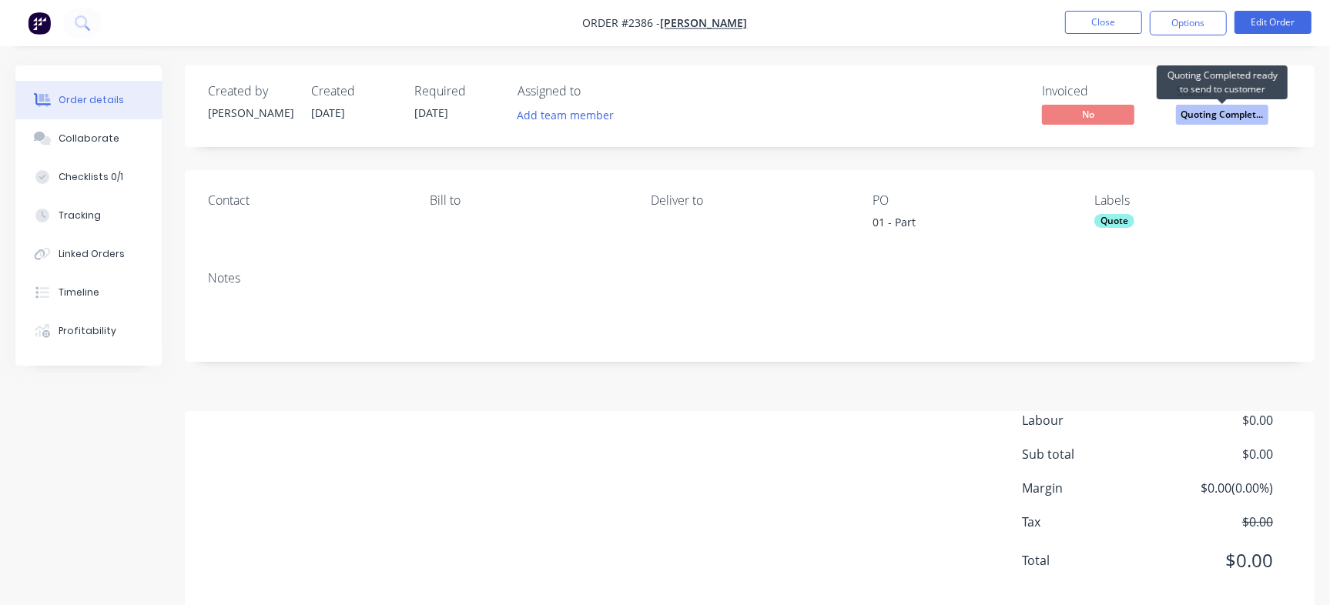
click at [1219, 120] on span "Quoting Complet..." at bounding box center [1222, 114] width 92 height 19
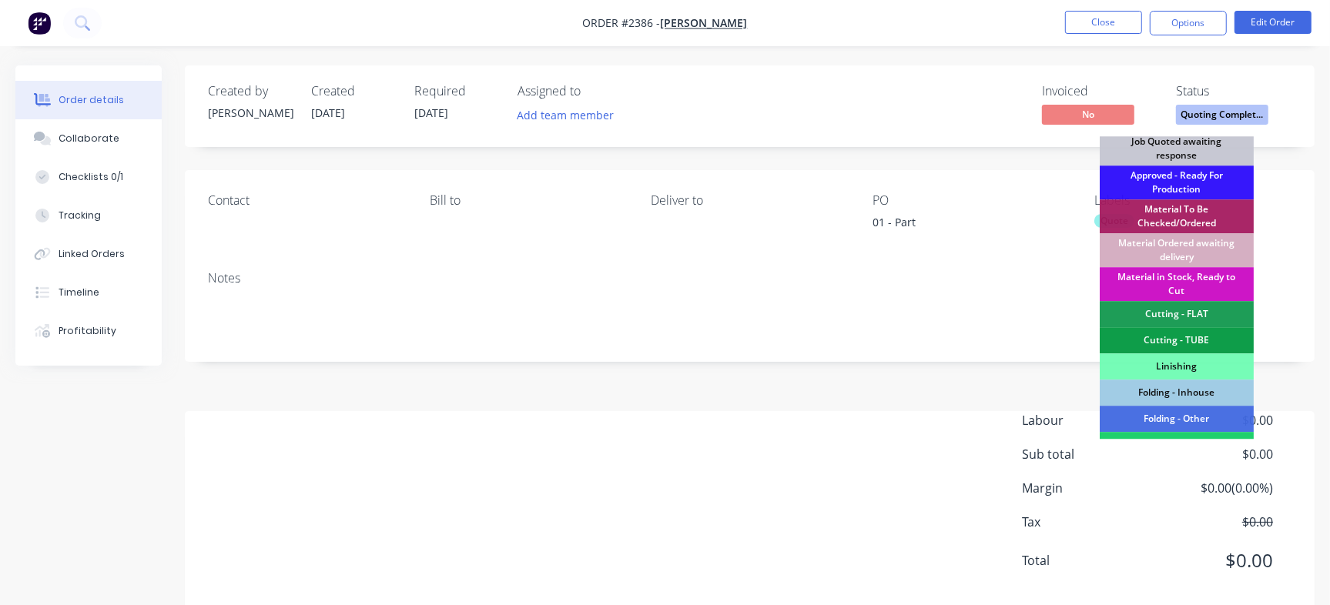
scroll to position [72, 0]
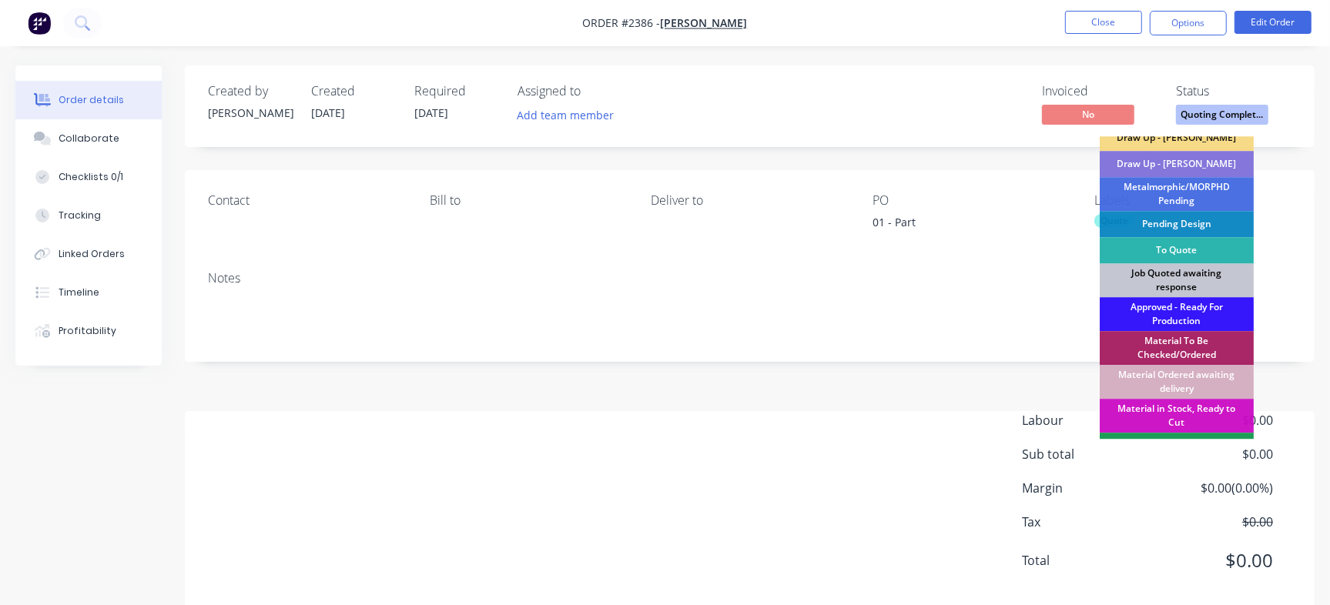
click at [1199, 280] on div "Job Quoted awaiting response" at bounding box center [1177, 280] width 154 height 34
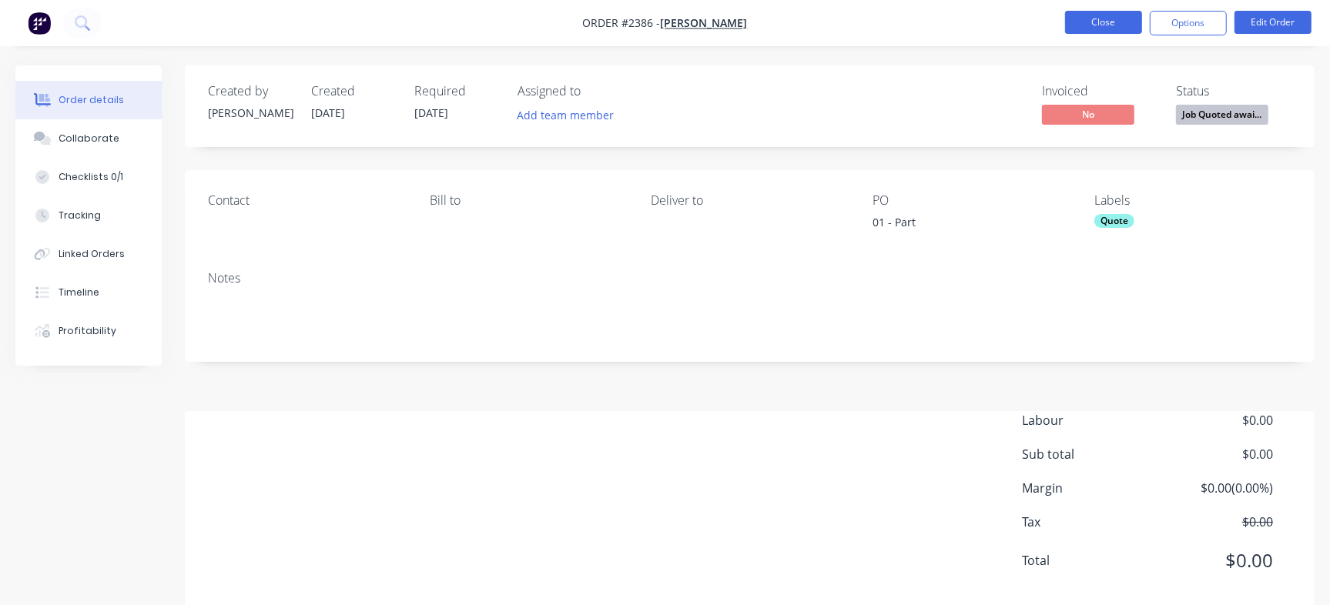
click at [1097, 22] on button "Close" at bounding box center [1103, 22] width 77 height 23
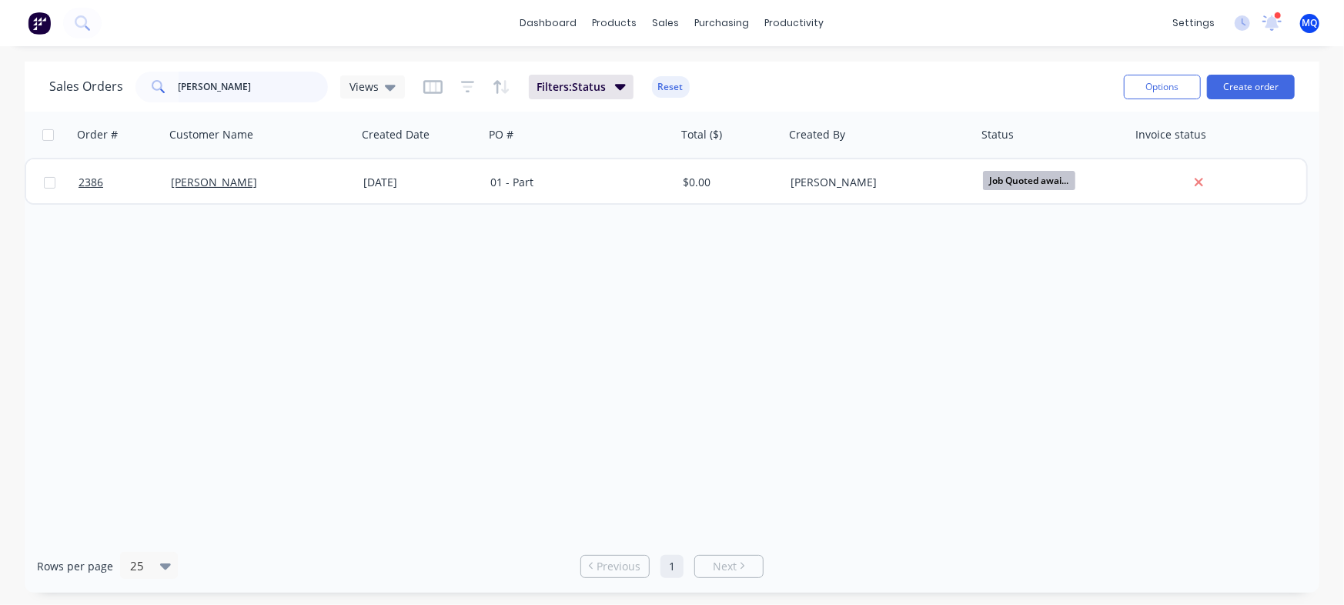
click at [208, 98] on input "[PERSON_NAME]" at bounding box center [254, 87] width 150 height 31
click at [231, 96] on input "31135" at bounding box center [254, 87] width 150 height 31
type input "3135"
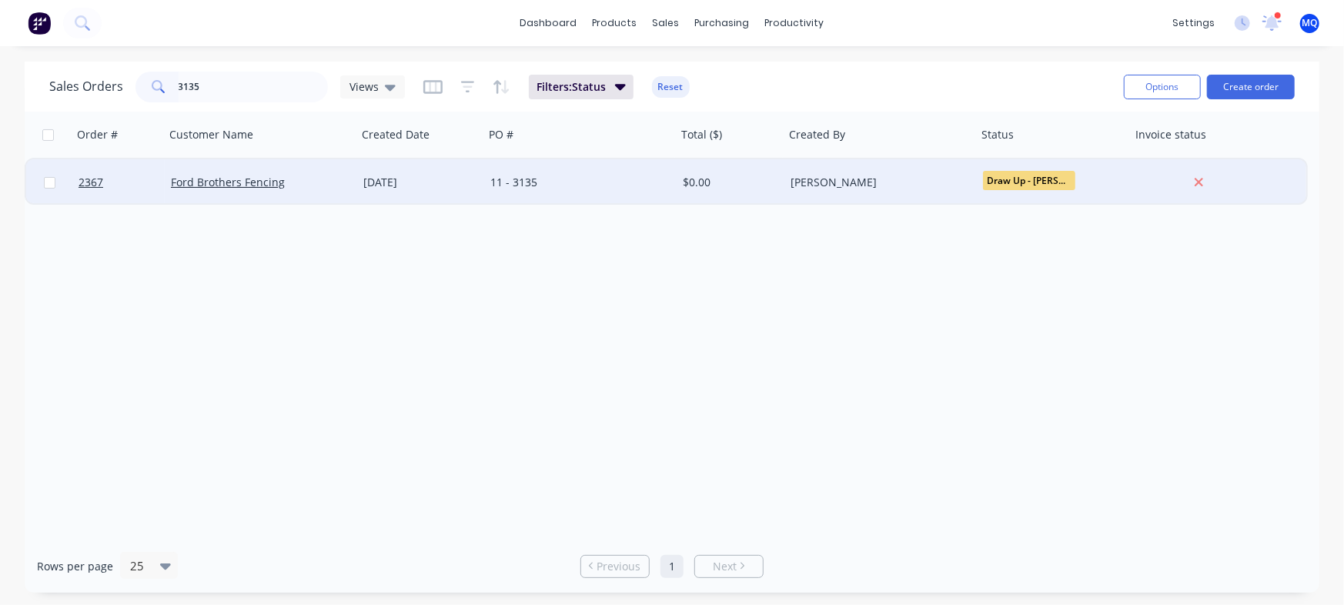
click at [508, 190] on div "11 - 3135" at bounding box center [580, 182] width 192 height 46
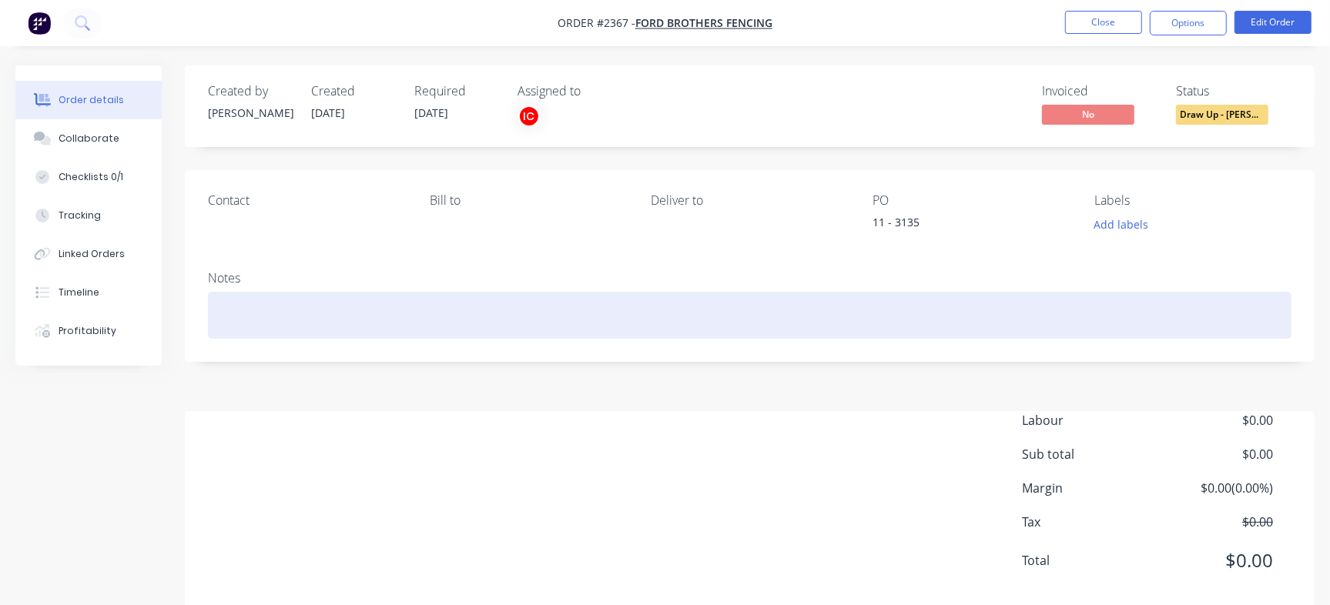
click at [808, 294] on div at bounding box center [749, 315] width 1083 height 47
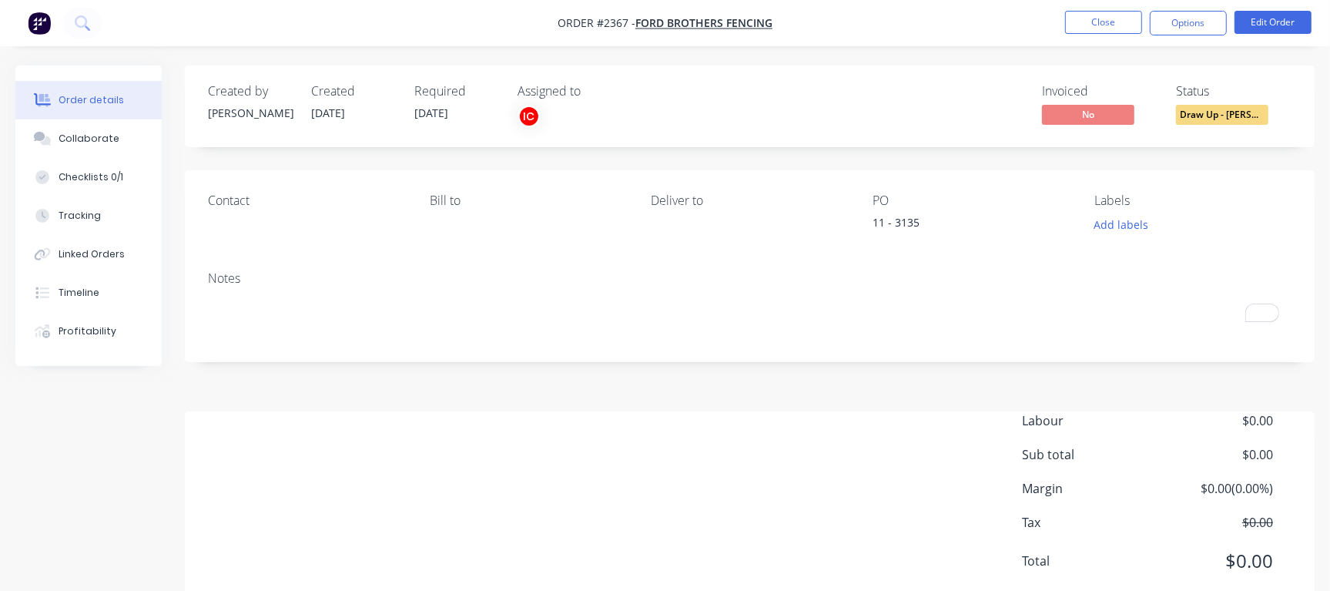
click at [740, 104] on div "Invoiced No Status Draw Up - [PERSON_NAME]" at bounding box center [981, 106] width 620 height 45
click at [1093, 18] on button "Close" at bounding box center [1103, 22] width 77 height 23
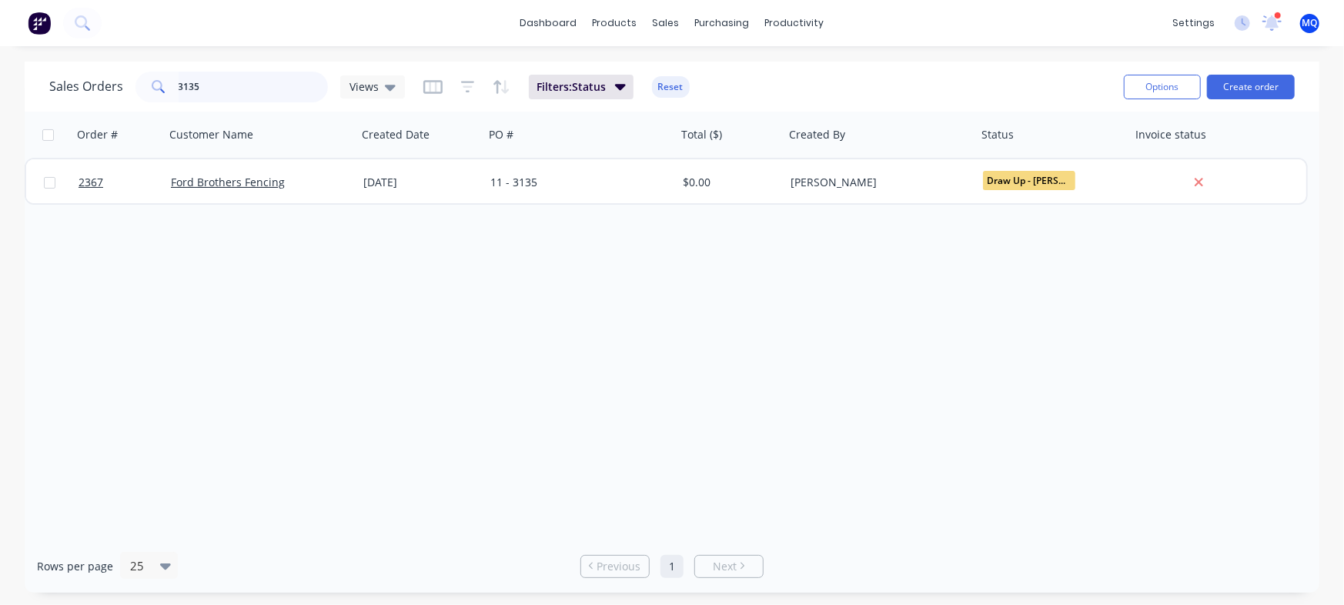
click at [259, 77] on input "3135" at bounding box center [254, 87] width 150 height 31
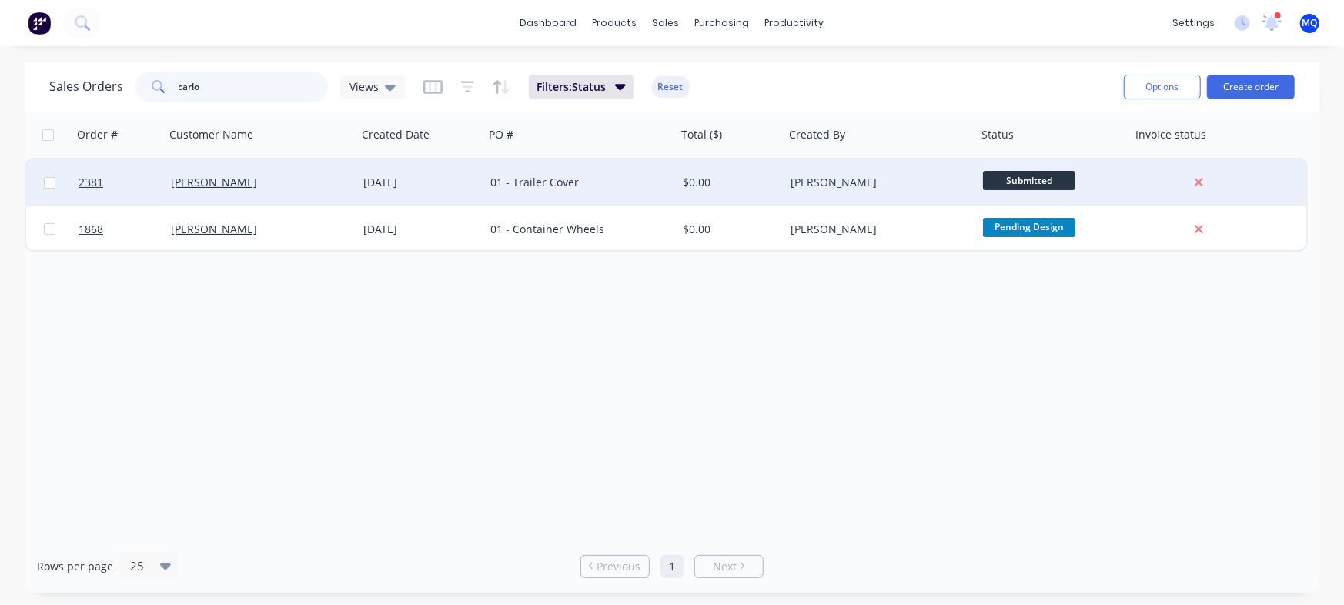
type input "carlo"
click at [577, 187] on div "01 - Trailer Cover" at bounding box center [575, 182] width 171 height 15
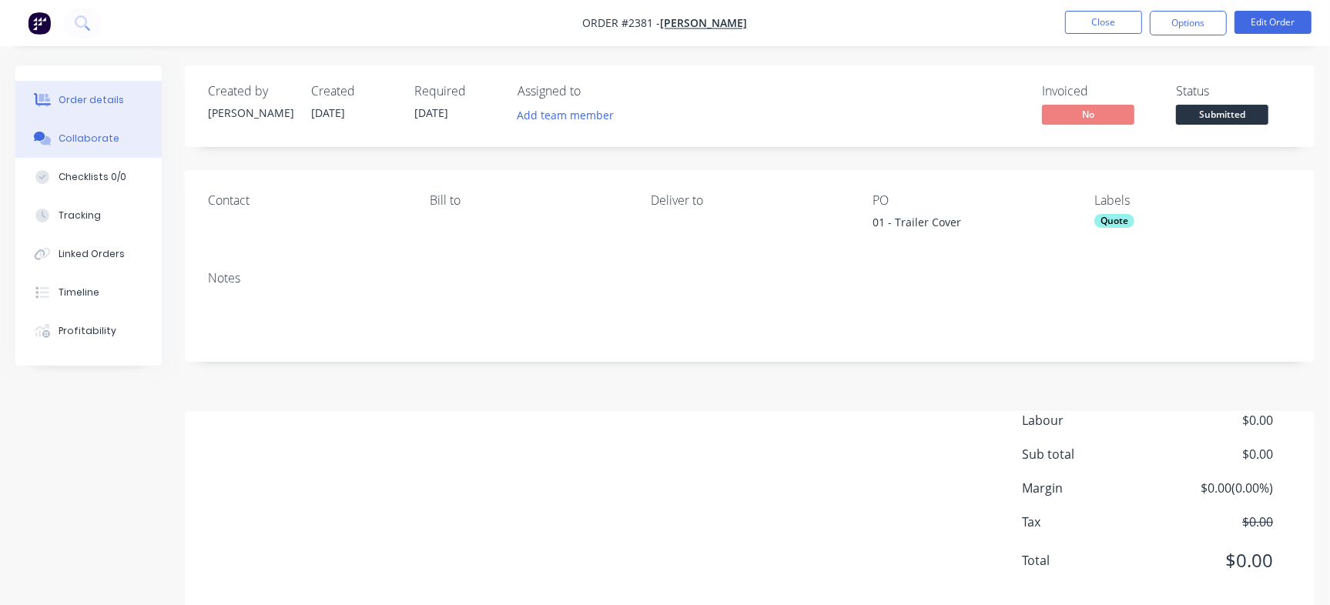
click at [80, 147] on button "Collaborate" at bounding box center [88, 138] width 146 height 38
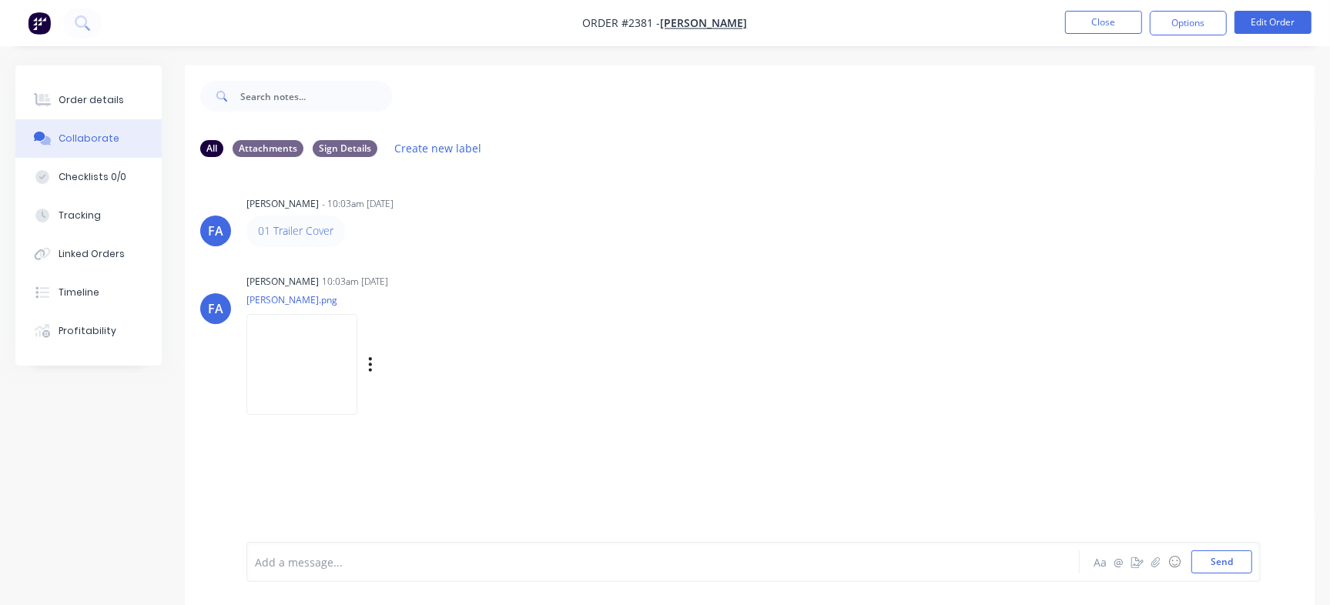
click at [330, 344] on img at bounding box center [301, 364] width 111 height 101
click at [130, 99] on button "Order details" at bounding box center [88, 100] width 146 height 38
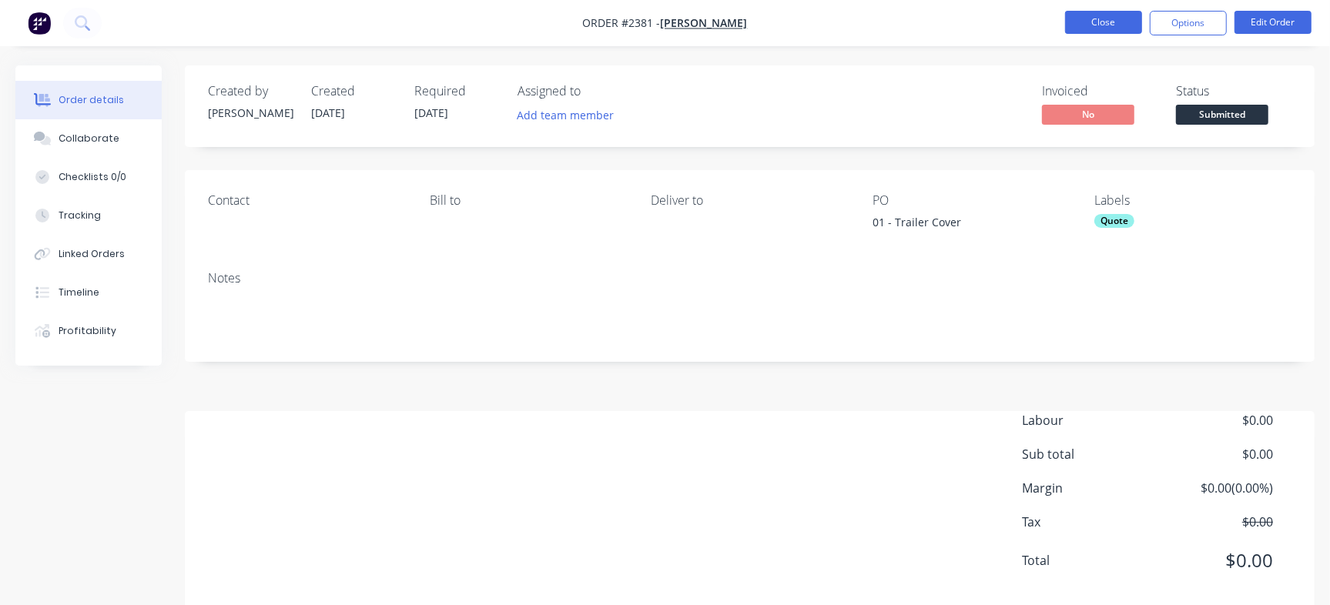
click at [1110, 20] on button "Close" at bounding box center [1103, 22] width 77 height 23
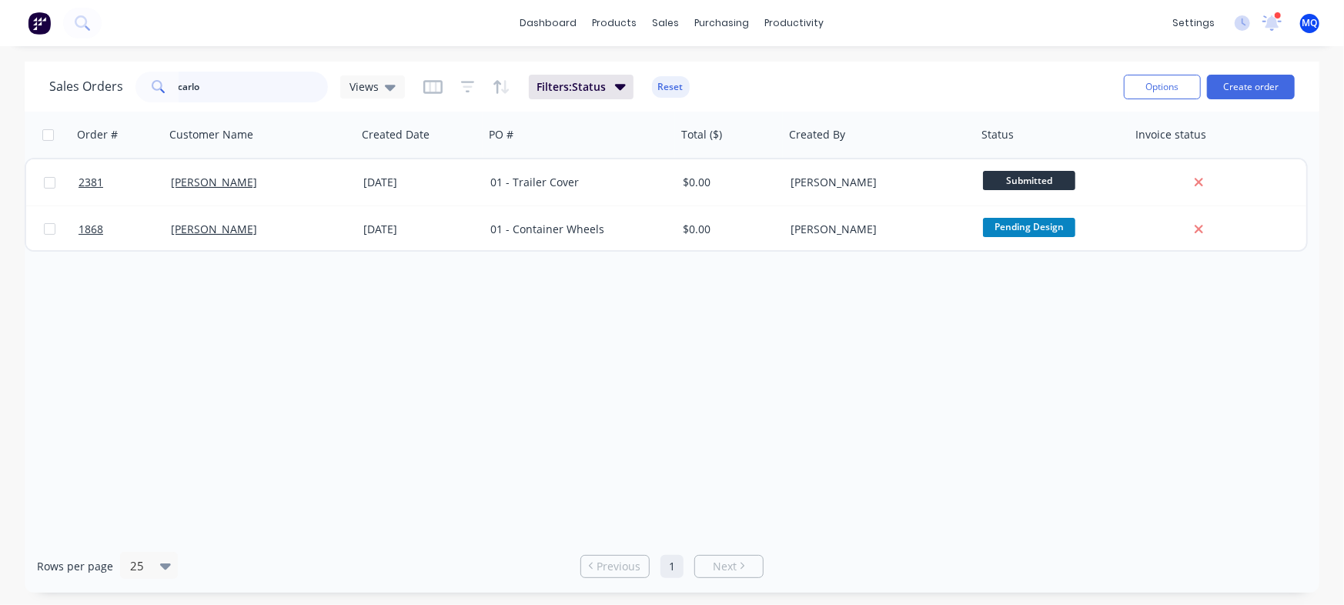
click at [251, 90] on input "carlo" at bounding box center [254, 87] width 150 height 31
type input "red bull"
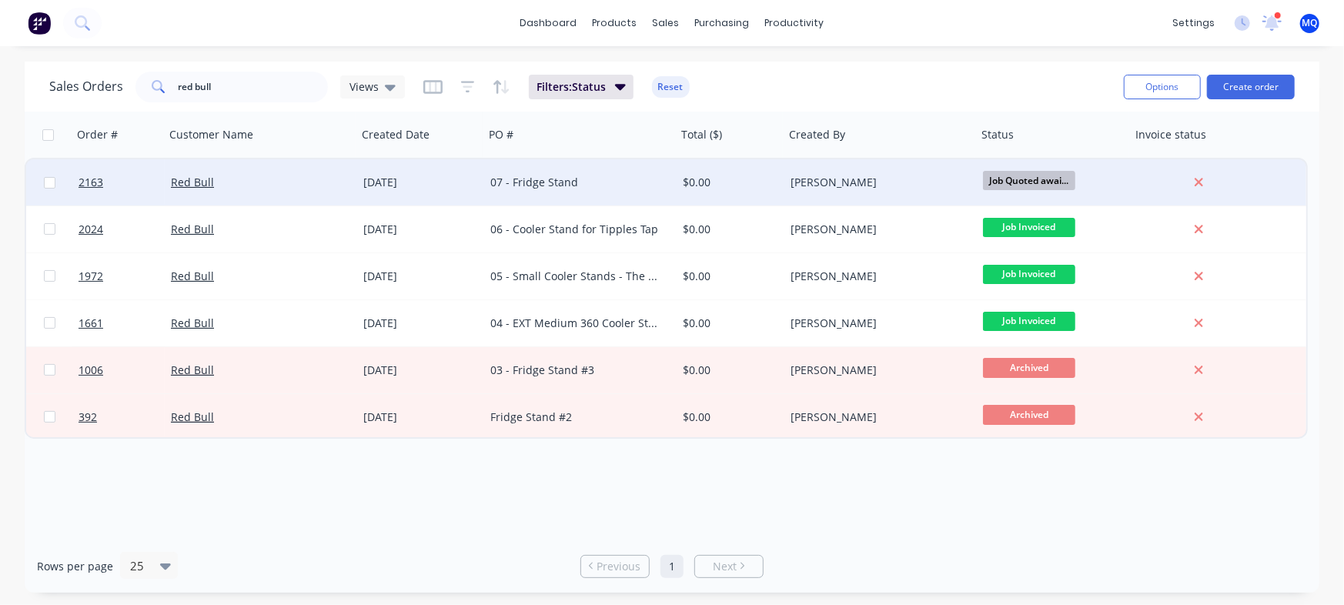
click at [631, 189] on div "07 - Fridge Stand" at bounding box center [575, 182] width 171 height 15
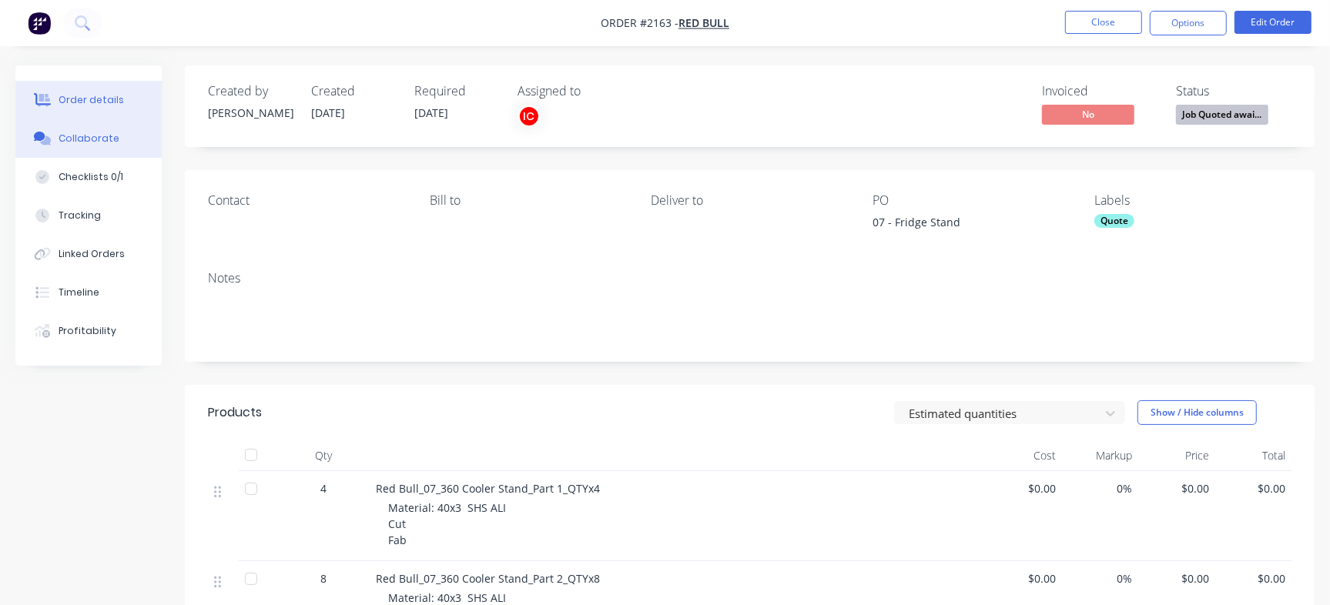
click at [85, 127] on button "Collaborate" at bounding box center [88, 138] width 146 height 38
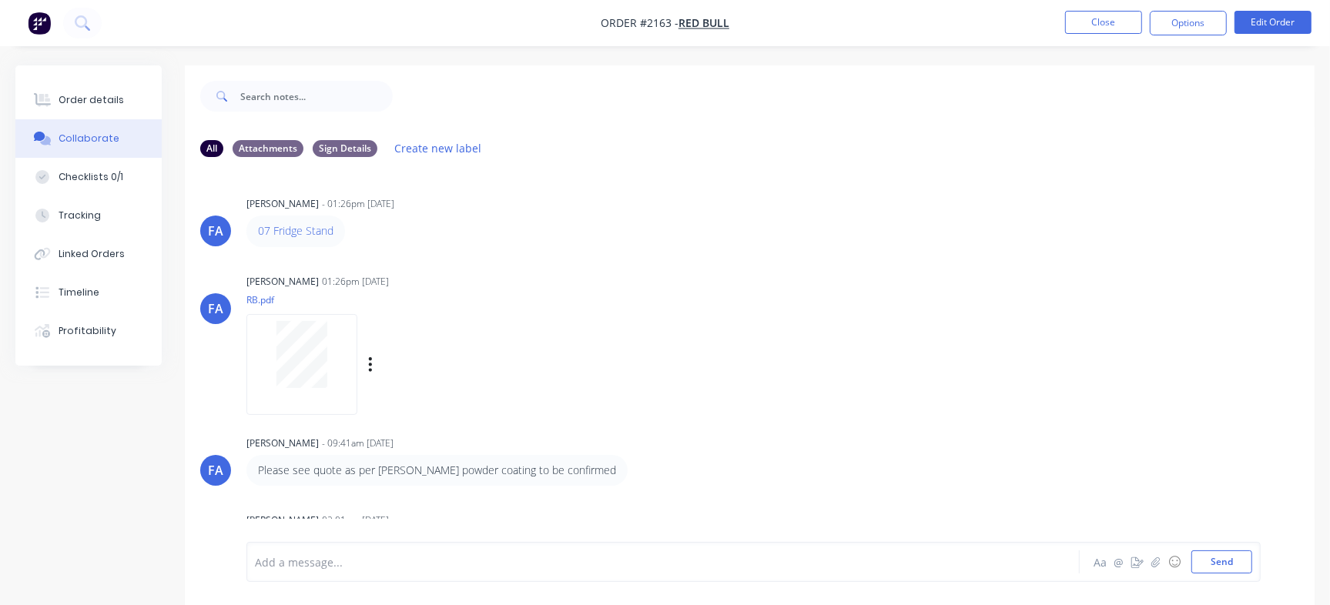
click at [924, 336] on div "[PERSON_NAME] [PERSON_NAME] 01:26pm [DATE] RB.pdf Labels Download Delete" at bounding box center [750, 339] width 1130 height 139
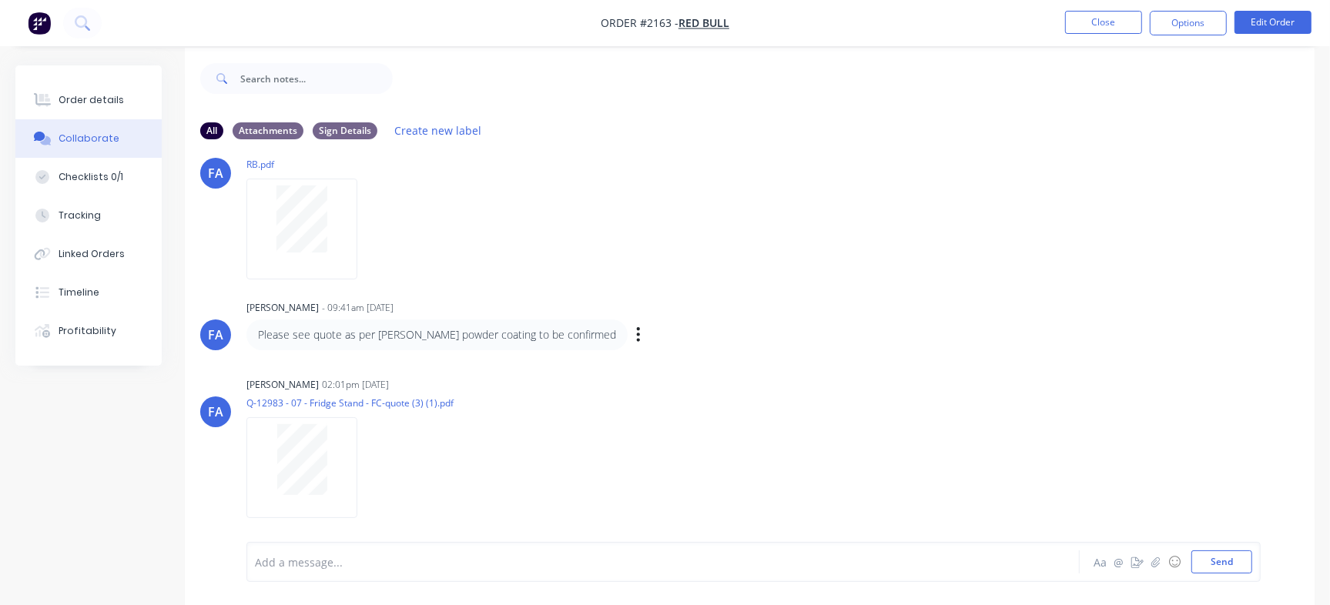
scroll to position [23, 0]
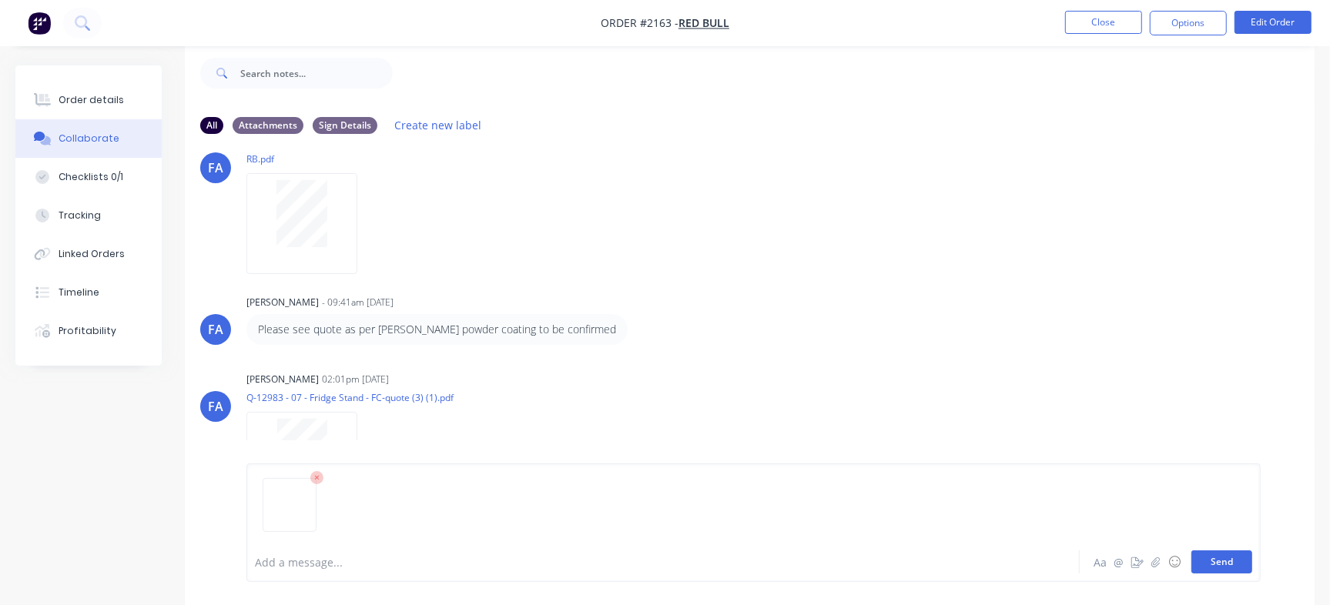
click at [1215, 552] on button "Send" at bounding box center [1221, 562] width 61 height 23
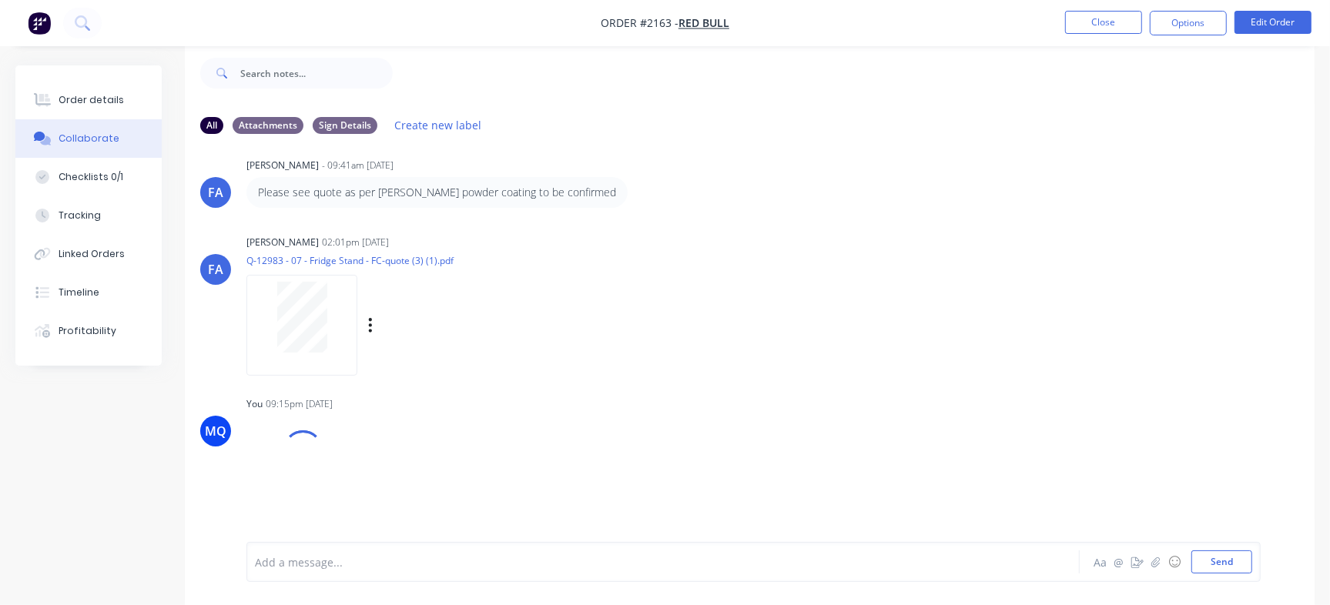
scroll to position [256, 0]
click at [373, 484] on icon "button" at bounding box center [370, 486] width 5 height 18
click at [507, 484] on button "Delete" at bounding box center [471, 498] width 173 height 35
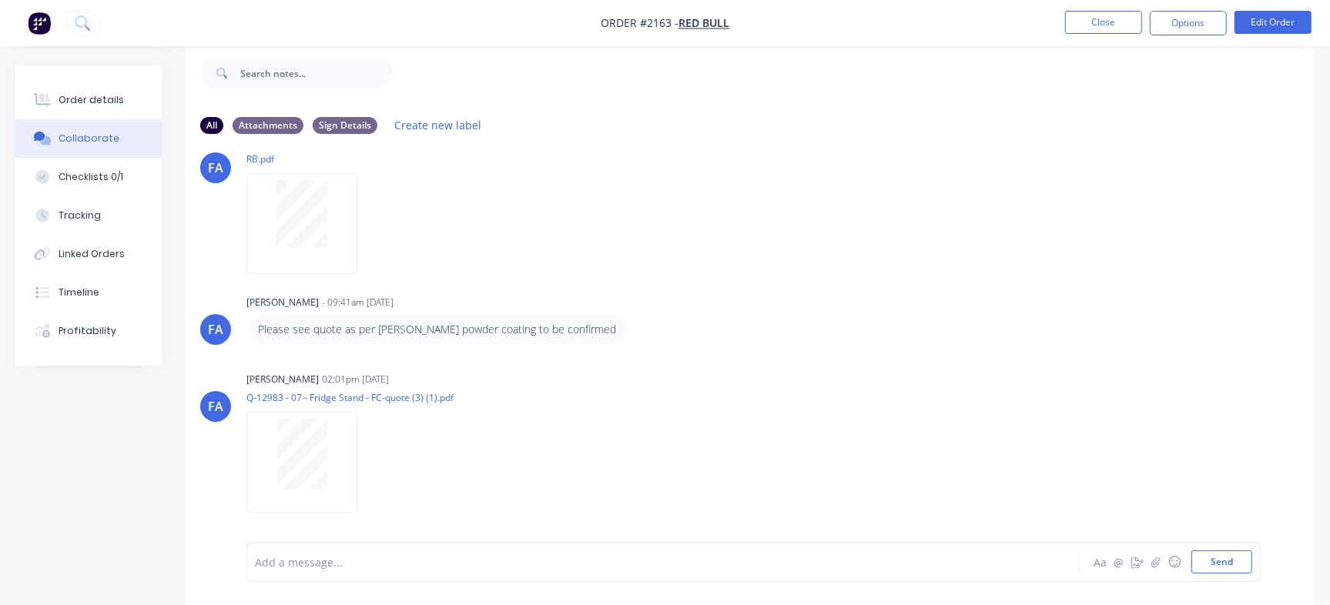
click at [390, 554] on div at bounding box center [629, 562] width 747 height 16
click at [383, 560] on div "Quote accepted" at bounding box center [629, 562] width 747 height 16
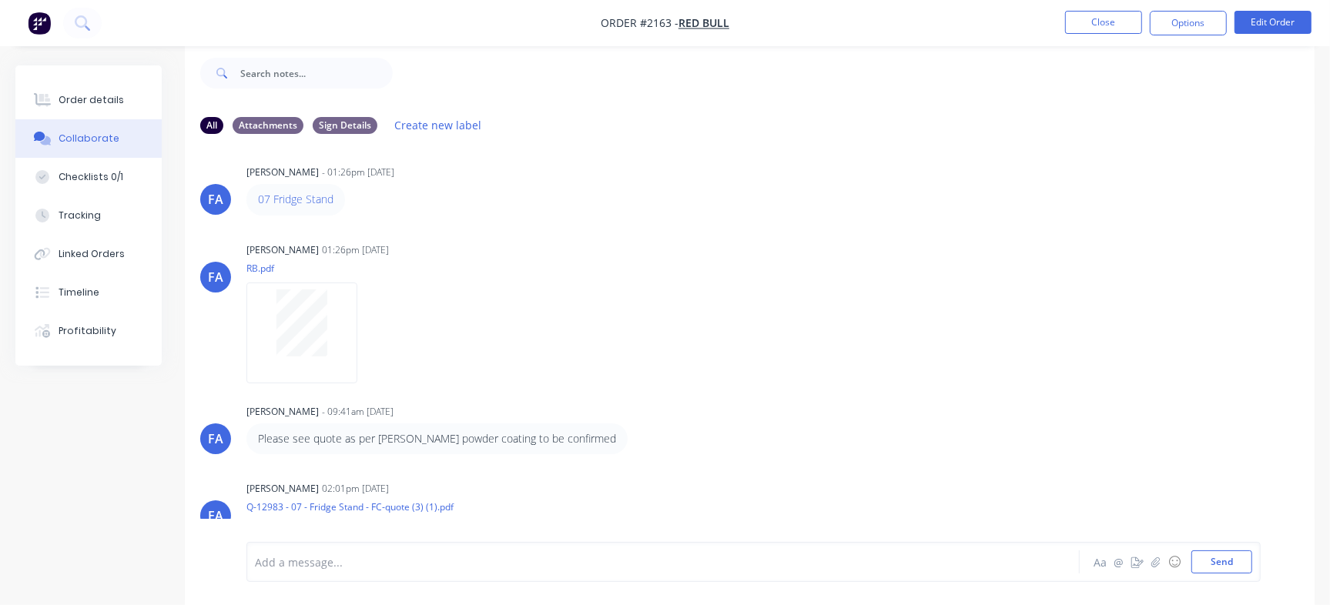
scroll to position [182, 0]
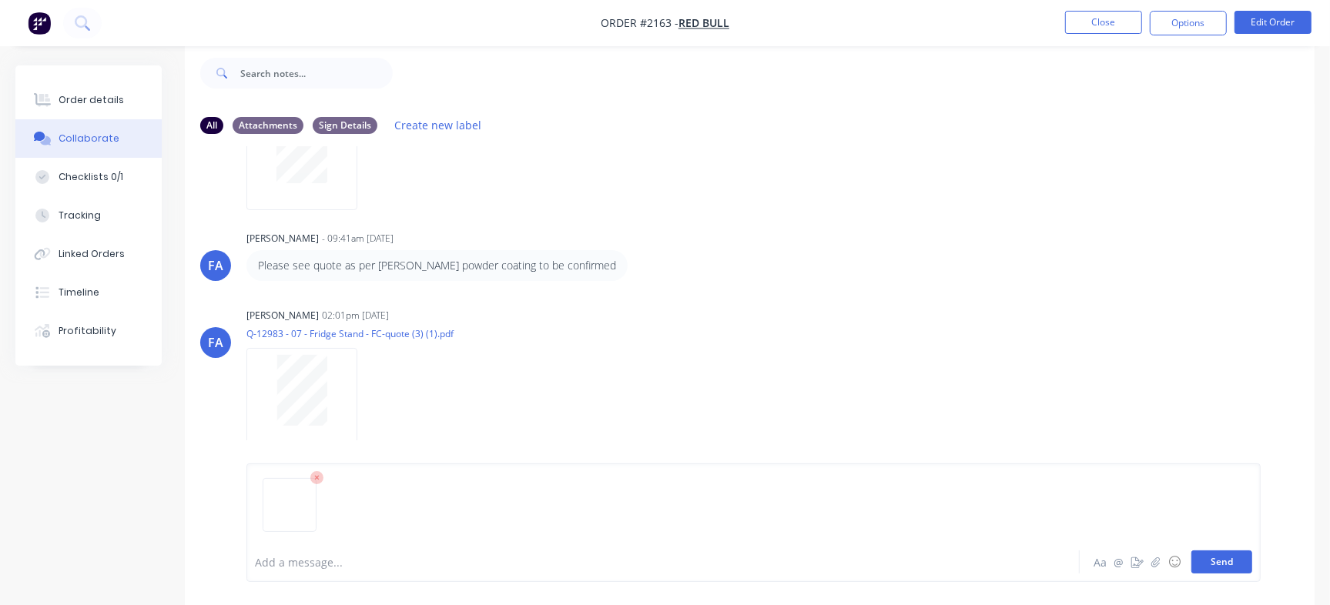
click at [1217, 552] on button "Send" at bounding box center [1221, 562] width 61 height 23
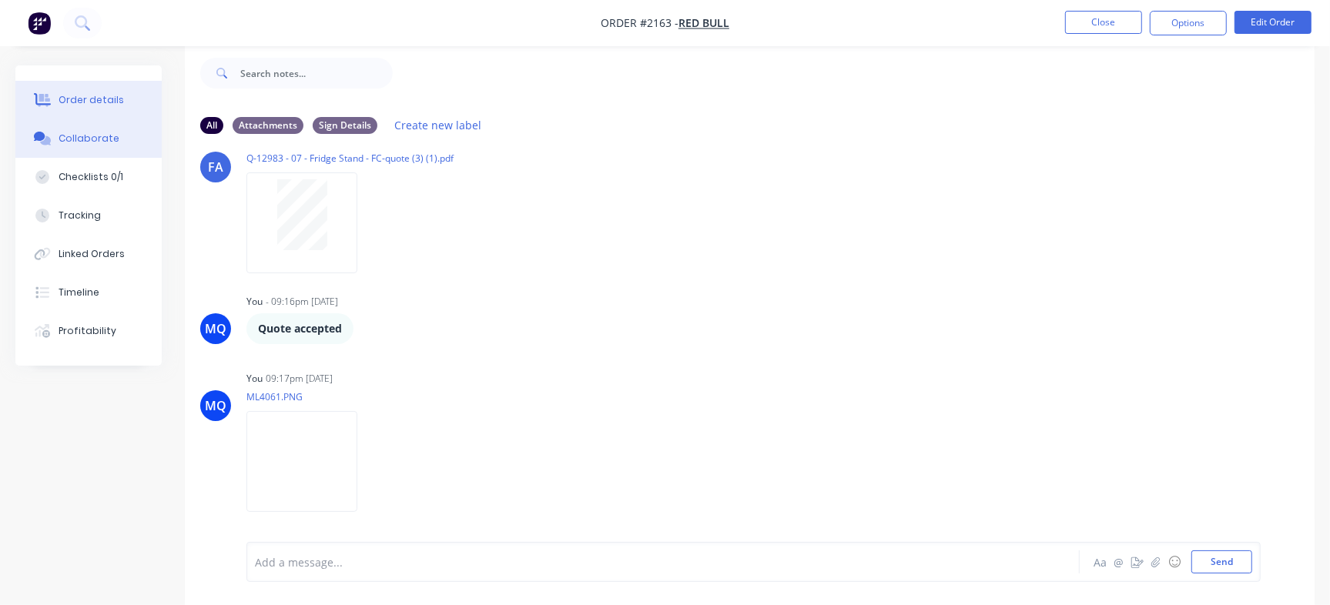
click at [66, 110] on button "Order details" at bounding box center [88, 100] width 146 height 38
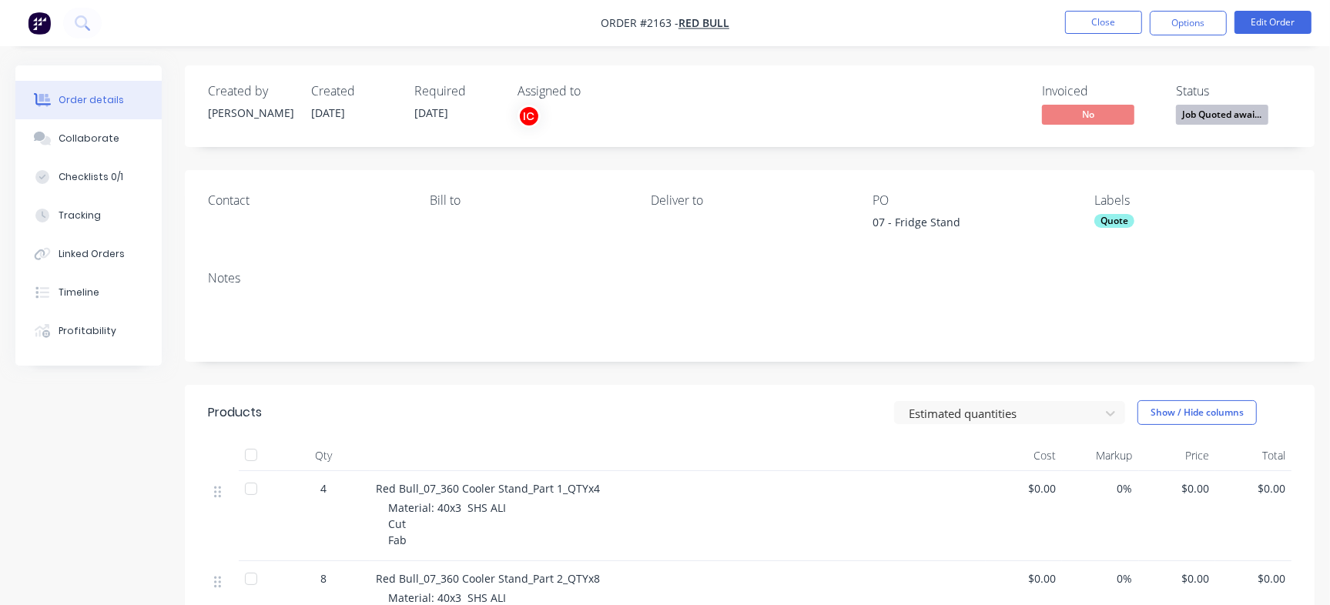
click at [1123, 226] on div "Quote" at bounding box center [1114, 221] width 40 height 14
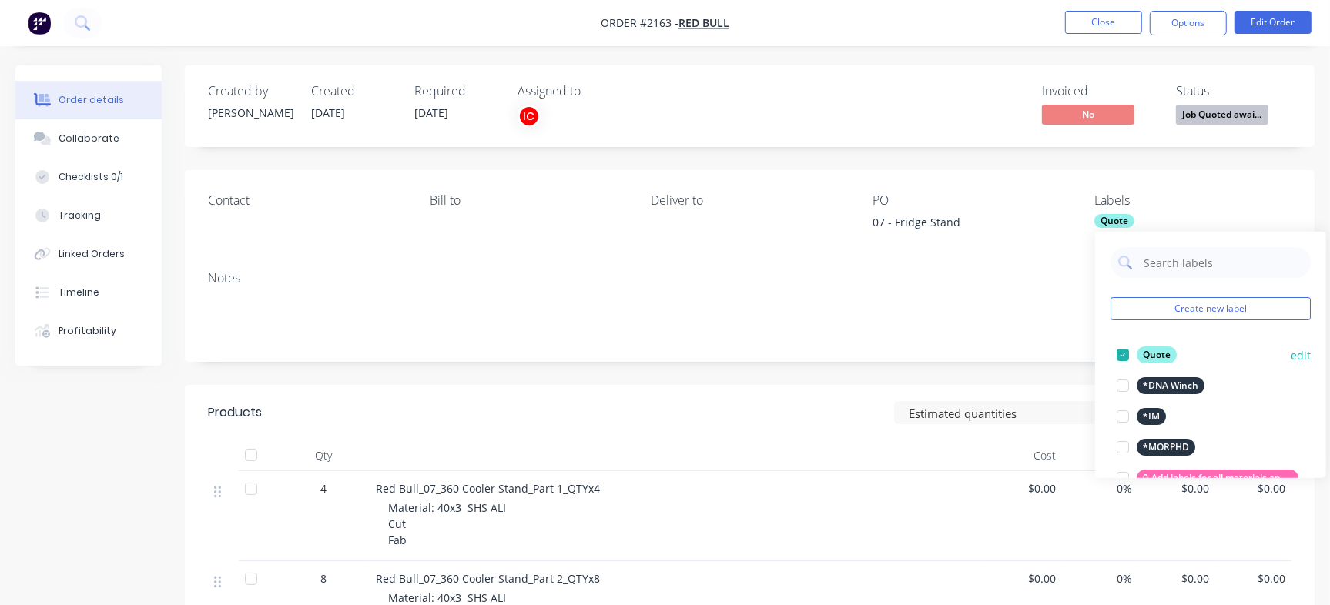
click at [1120, 356] on div at bounding box center [1122, 355] width 31 height 31
click at [1126, 370] on div at bounding box center [1122, 385] width 31 height 31
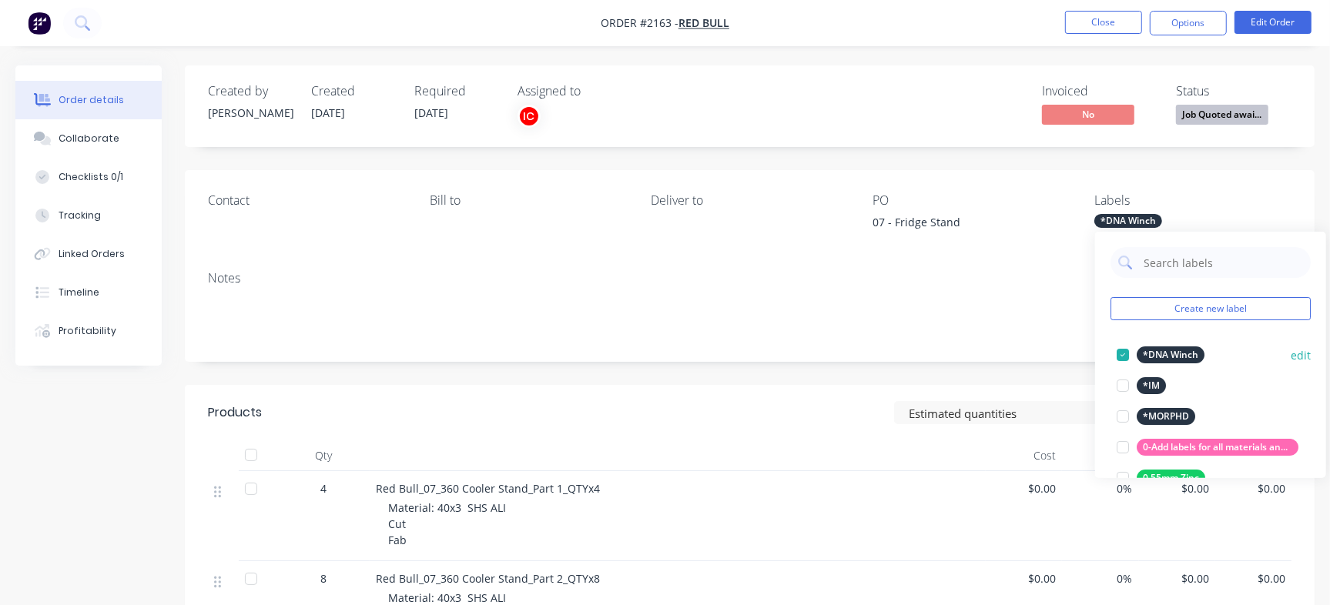
click at [1121, 357] on div at bounding box center [1122, 355] width 31 height 31
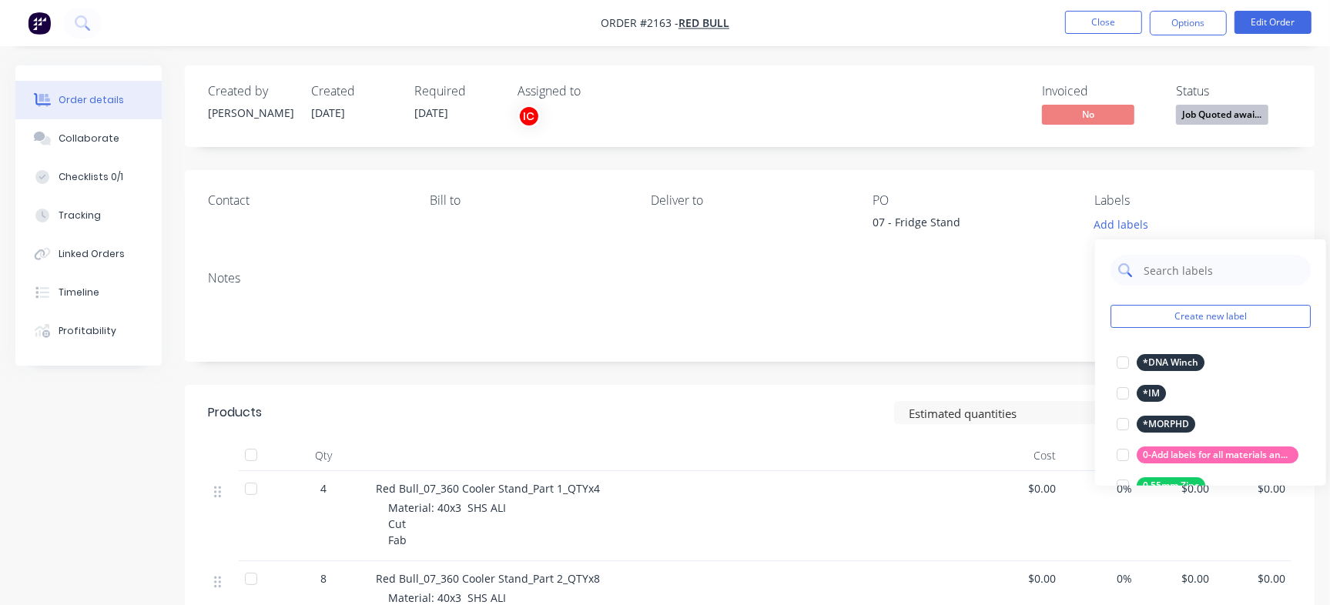
click at [1195, 266] on input "text" at bounding box center [1222, 270] width 161 height 31
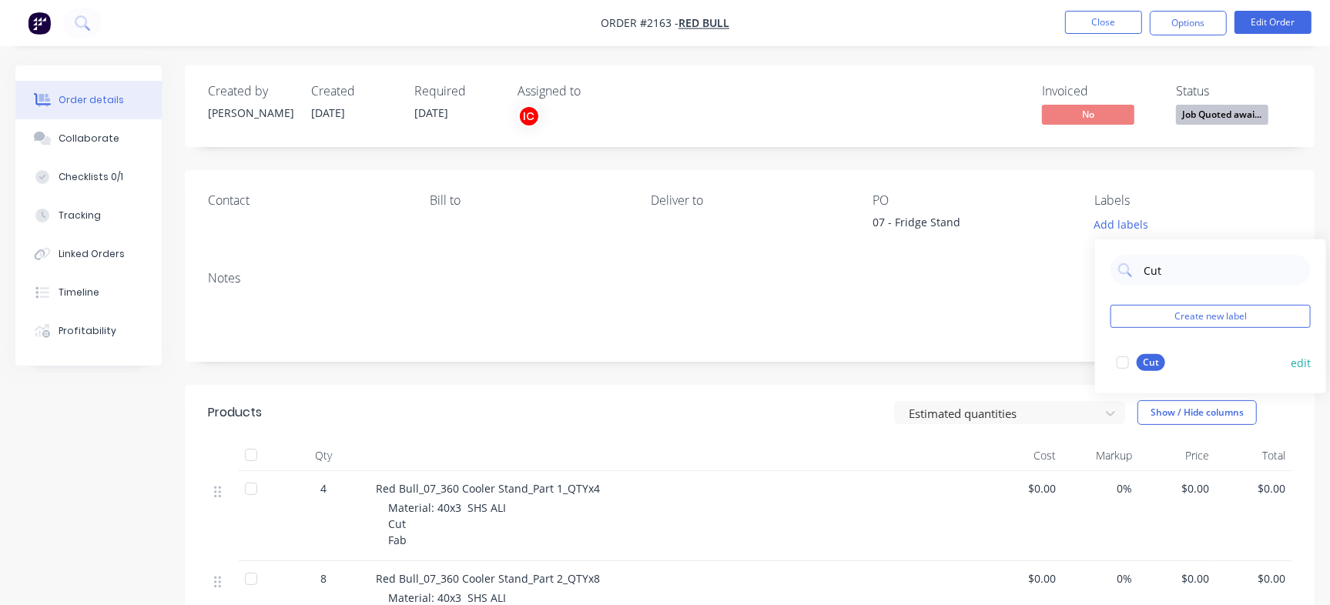
click at [1135, 365] on div at bounding box center [1122, 362] width 31 height 31
click at [1163, 266] on input "Cut" at bounding box center [1222, 262] width 161 height 31
type input "Fabrication"
click at [1172, 259] on input "Fabrication" at bounding box center [1222, 262] width 161 height 31
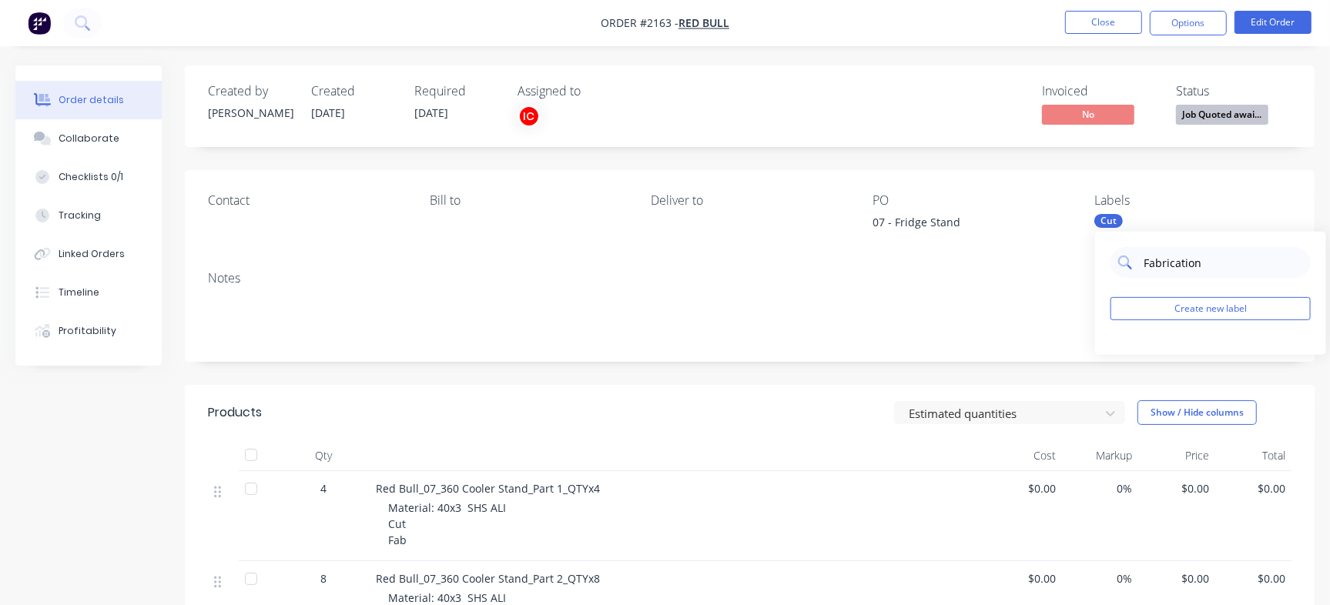
click at [1172, 259] on input "Fabrication" at bounding box center [1222, 262] width 161 height 31
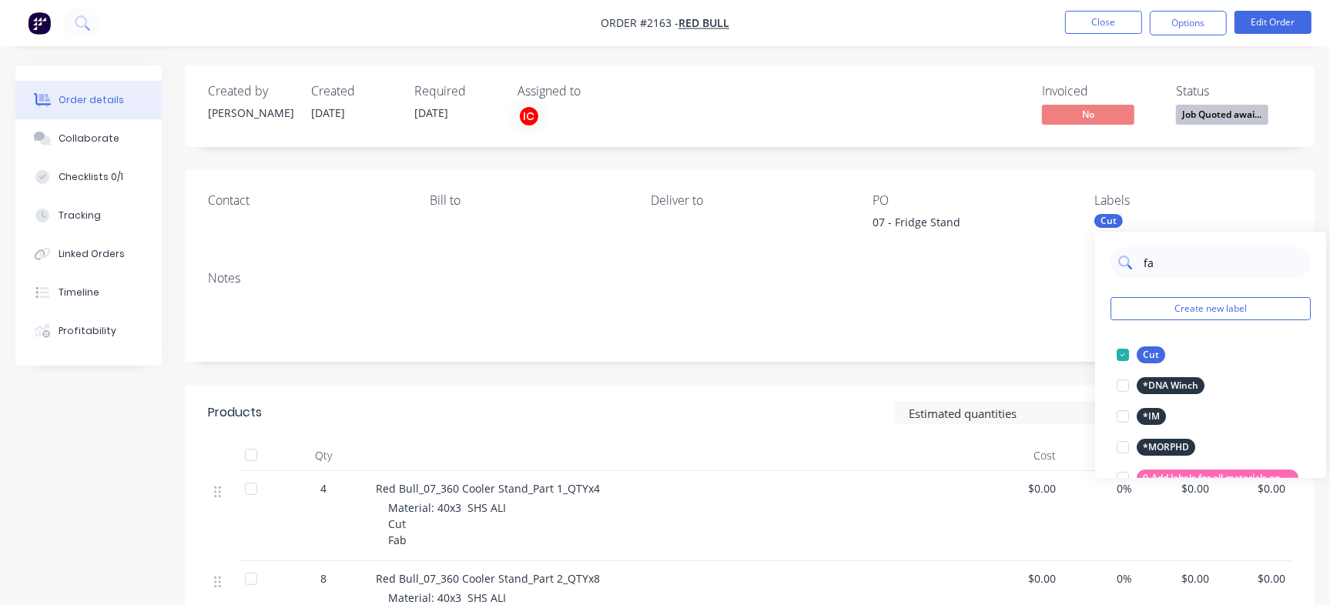
type input "fab"
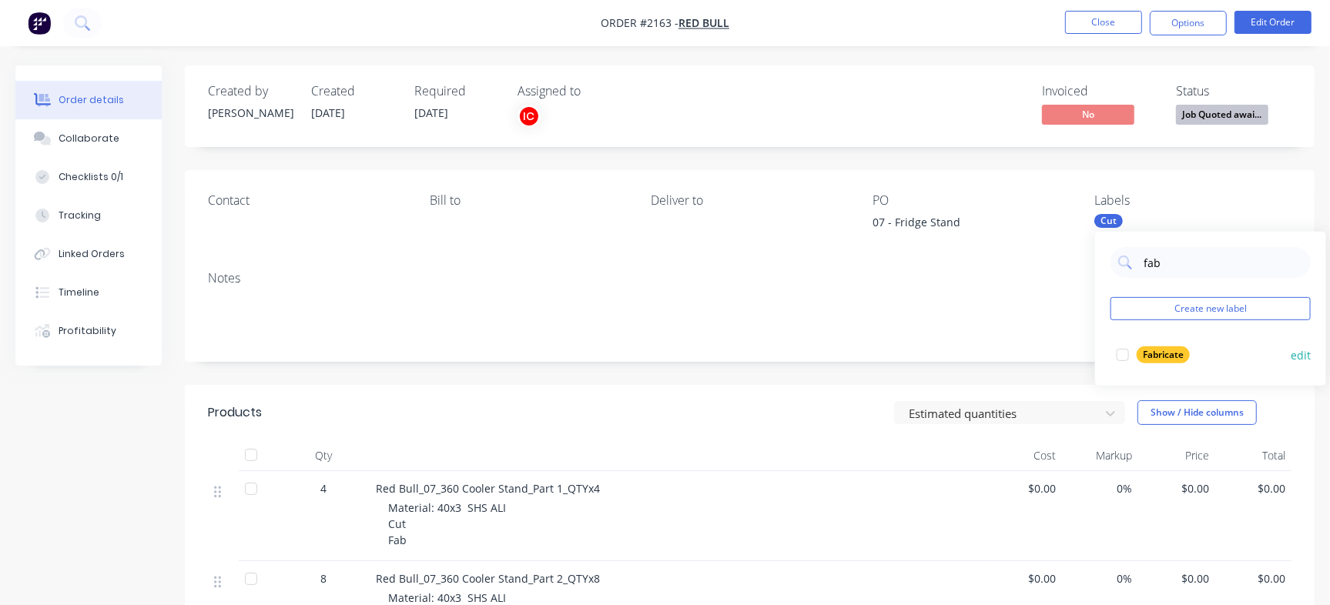
click at [1124, 353] on div at bounding box center [1122, 355] width 31 height 31
click at [961, 136] on div "Created by [PERSON_NAME] Created [DATE] Required [DATE] Assigned to IC Invoiced…" at bounding box center [750, 106] width 1130 height 82
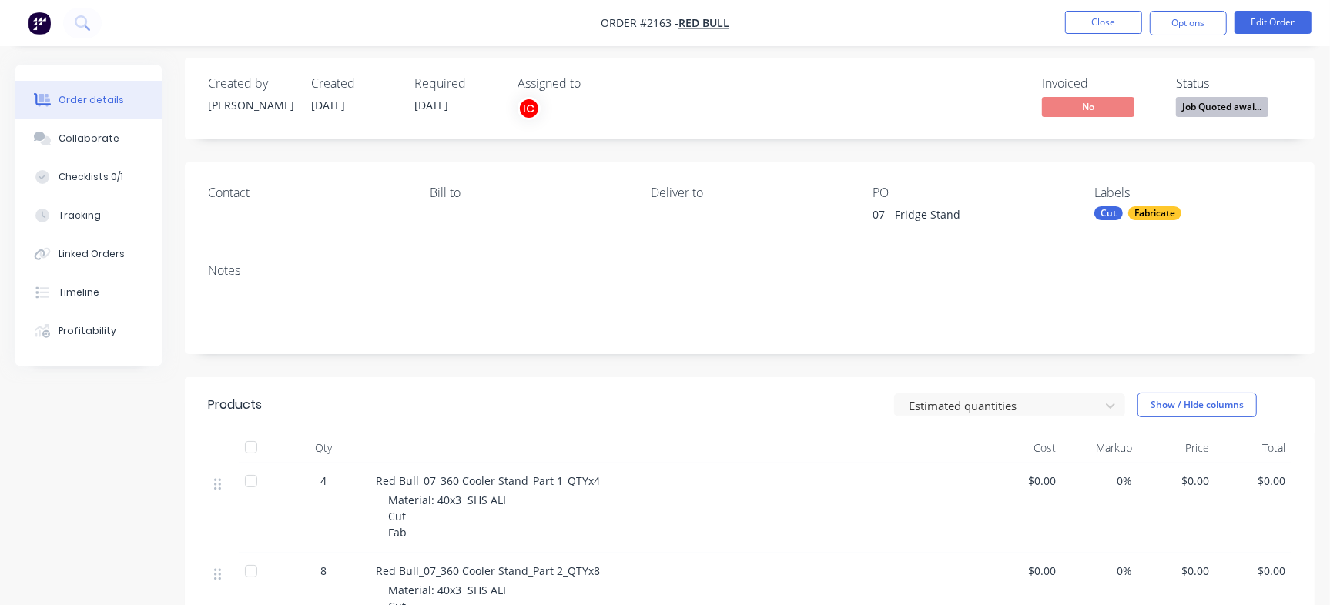
scroll to position [8, 0]
click at [1276, 11] on button "Edit Order" at bounding box center [1272, 22] width 77 height 23
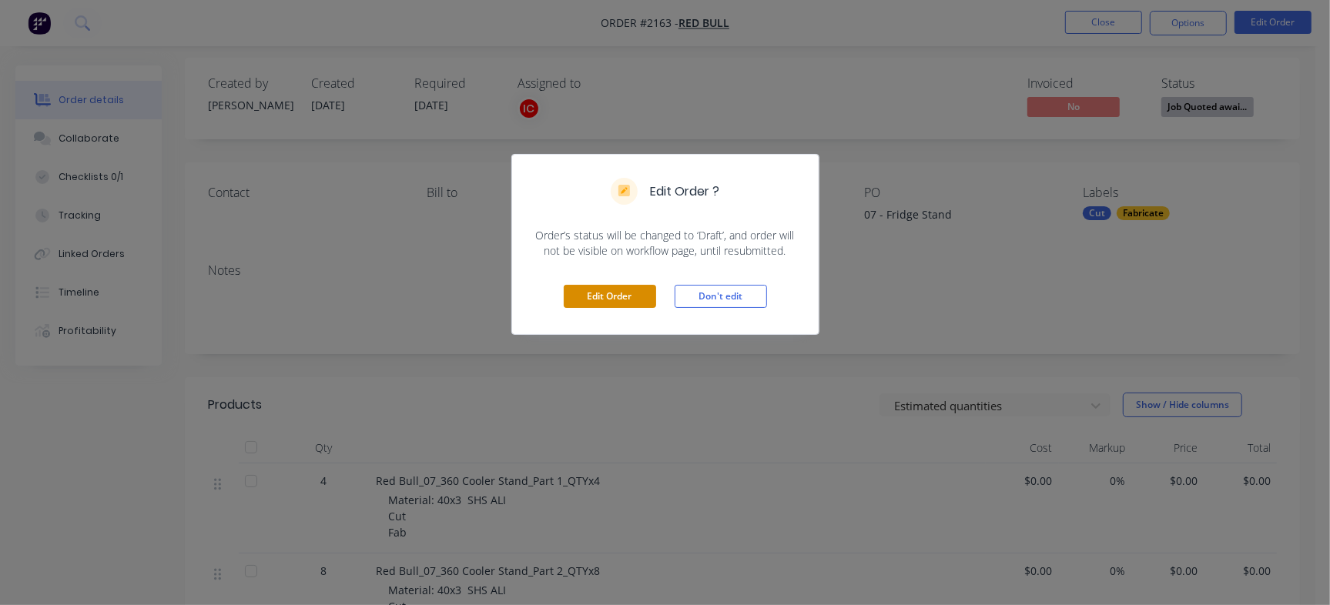
click at [610, 295] on button "Edit Order" at bounding box center [610, 296] width 92 height 23
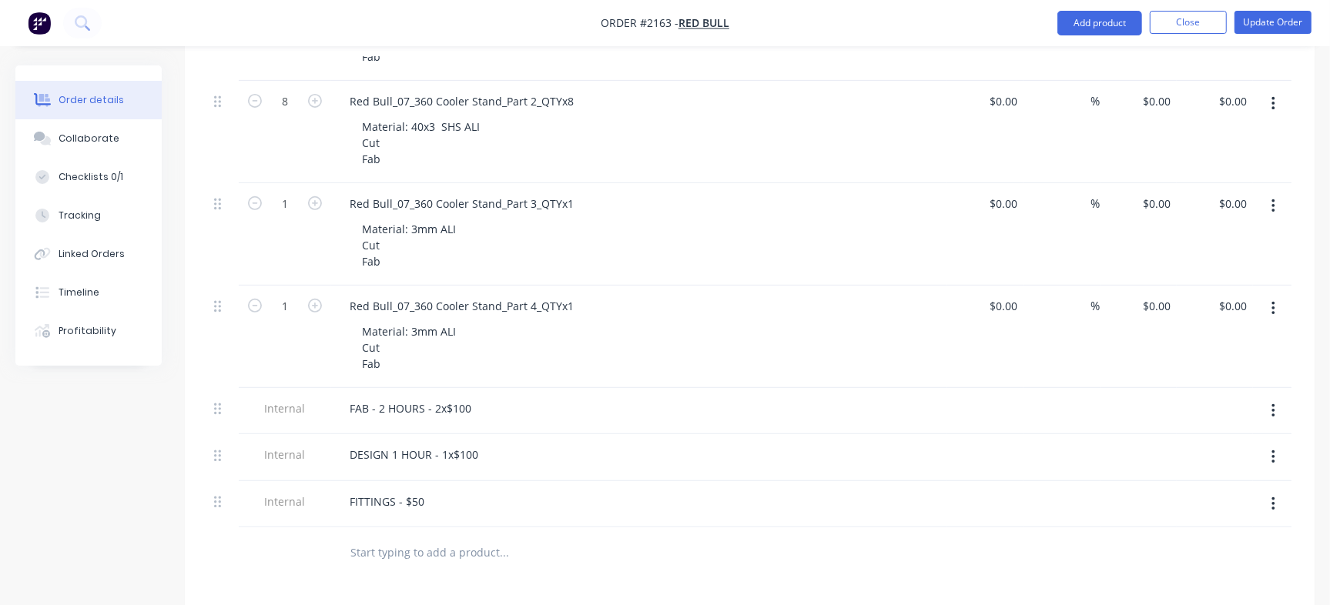
scroll to position [497, 0]
click at [457, 551] on input "text" at bounding box center [504, 550] width 308 height 31
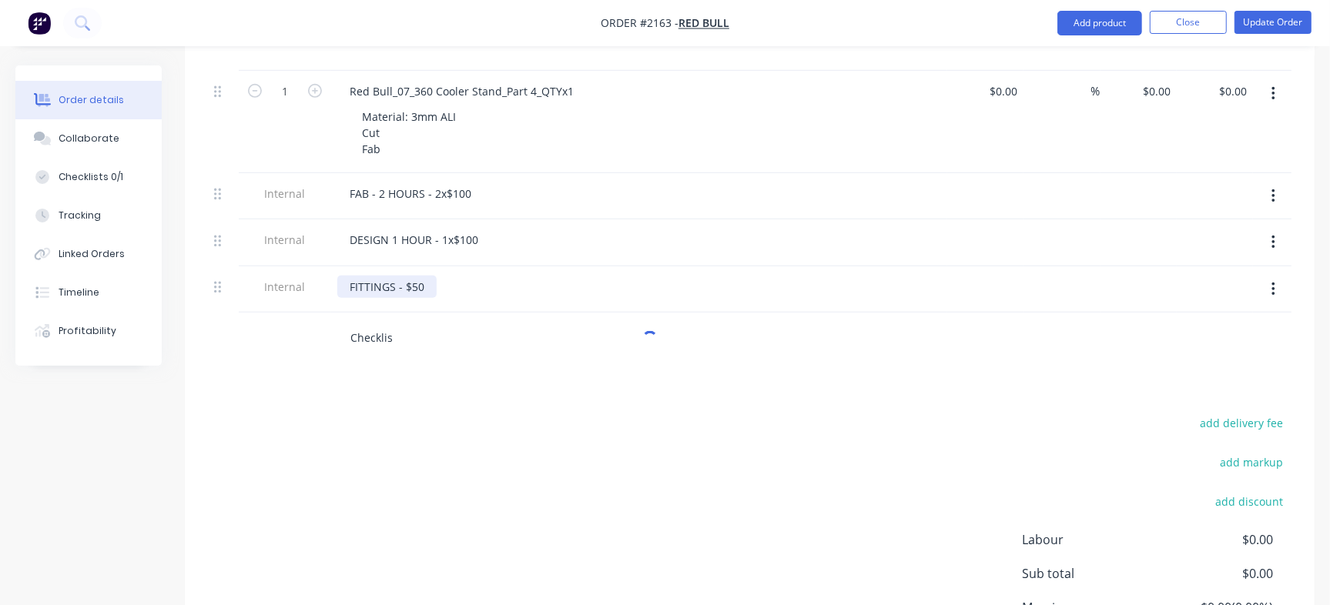
scroll to position [718, 0]
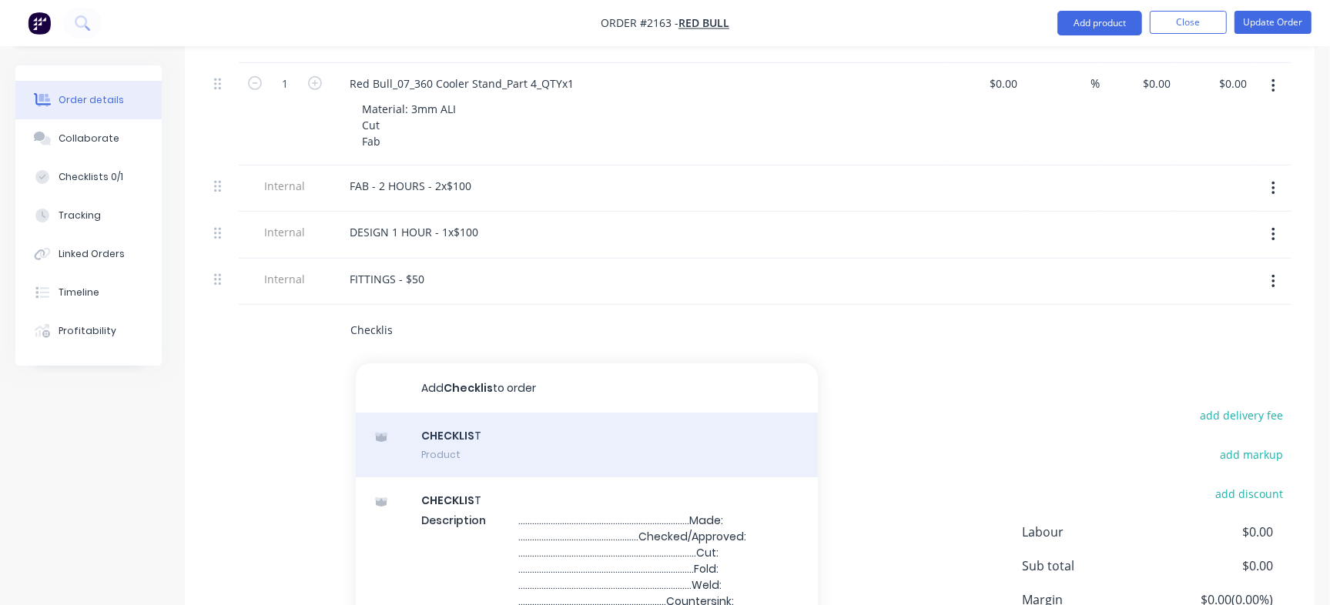
type input "Checklis"
click at [440, 421] on div "CHECKLIS T Product" at bounding box center [587, 445] width 462 height 65
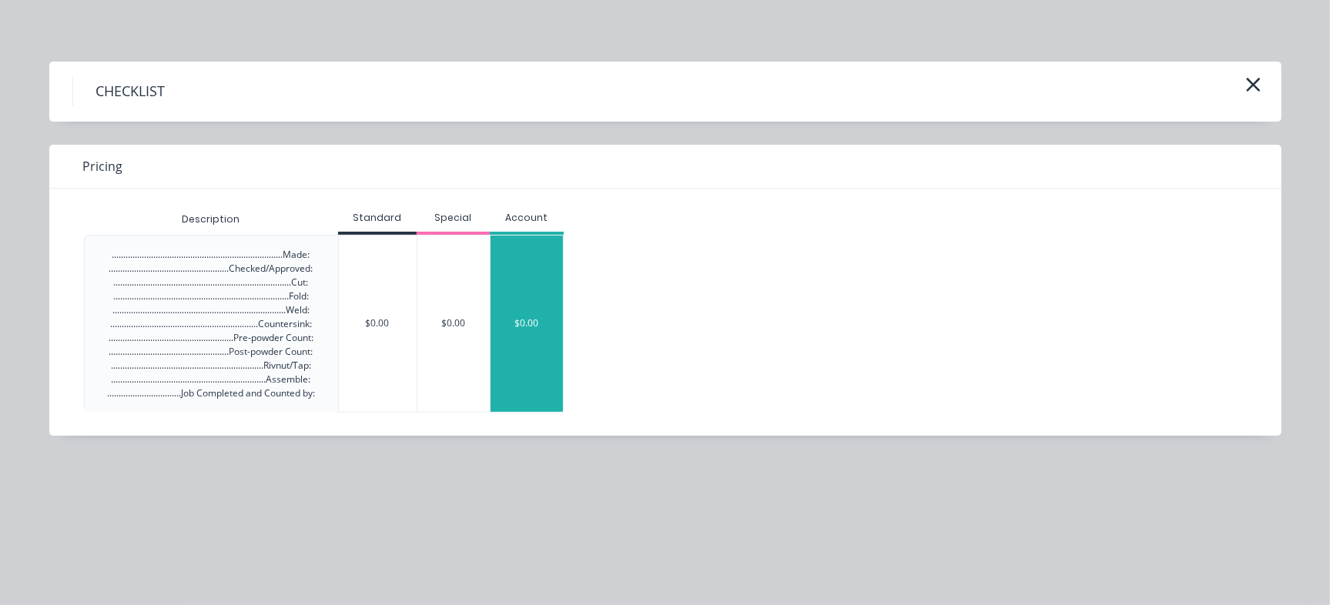
click at [505, 315] on div "$0.00" at bounding box center [526, 324] width 72 height 176
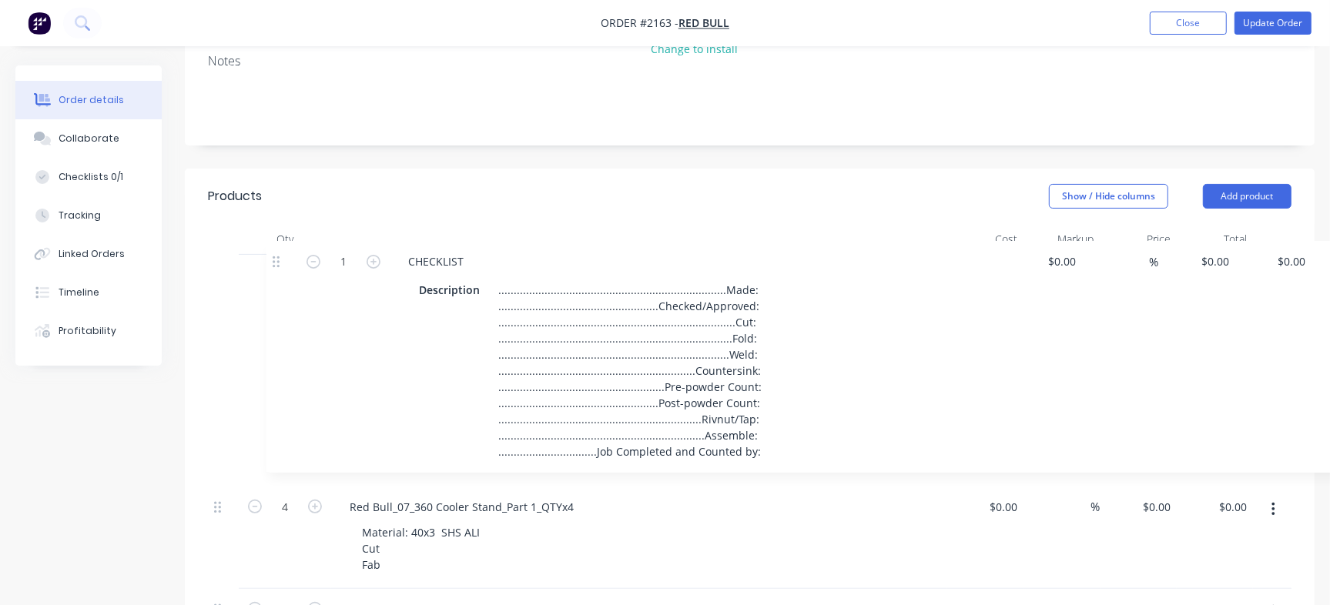
scroll to position [140, 0]
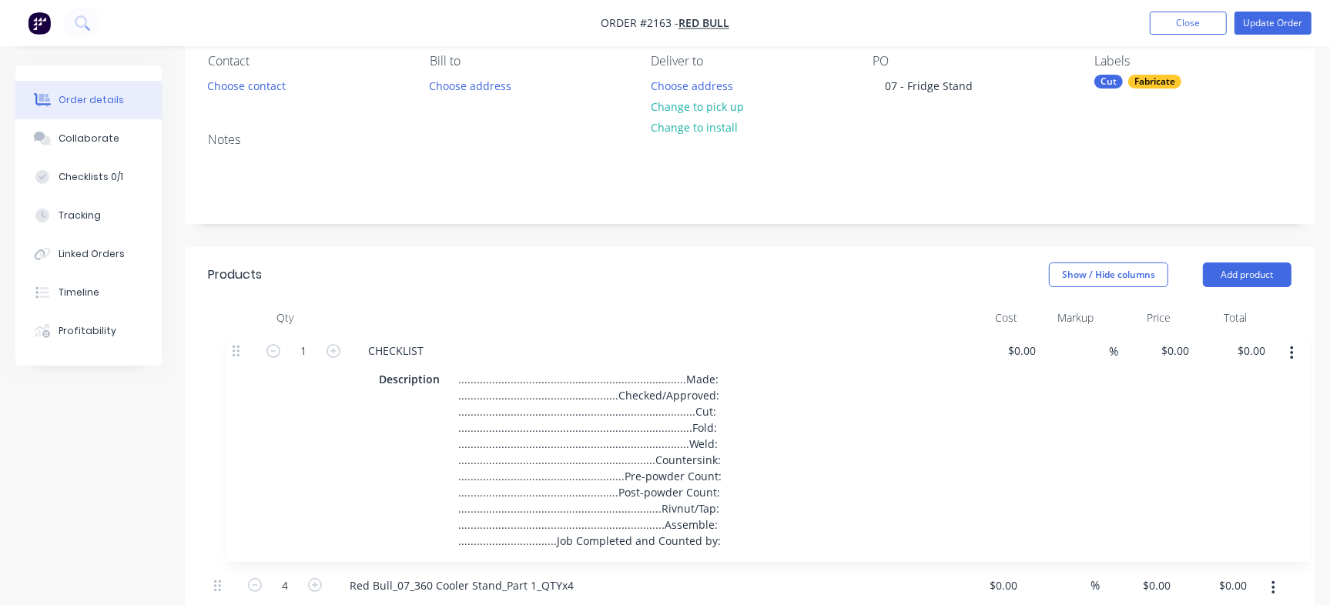
drag, startPoint x: 251, startPoint y: 320, endPoint x: 242, endPoint y: 359, distance: 40.3
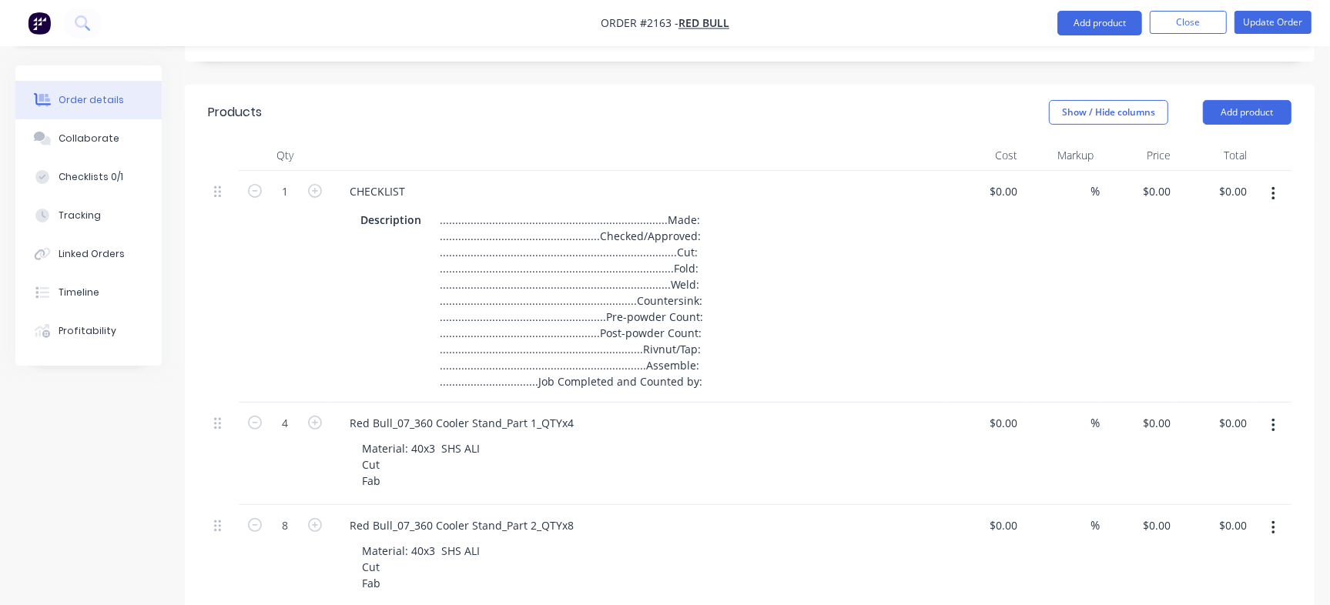
scroll to position [429, 0]
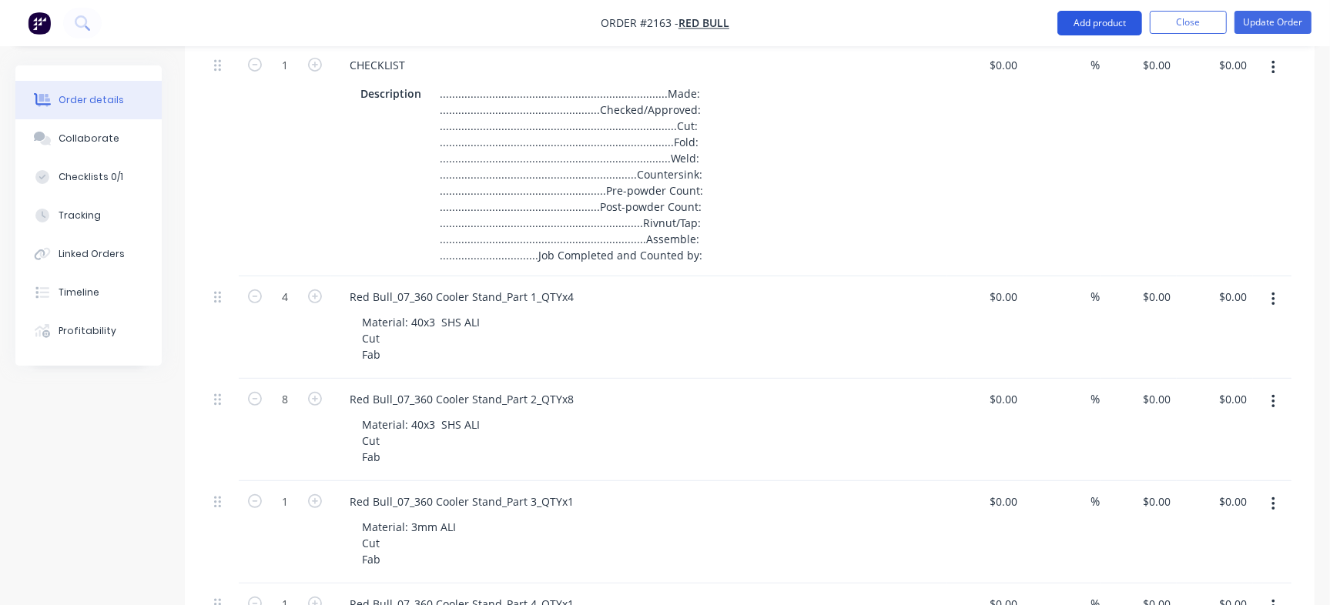
click at [1089, 18] on button "Add product" at bounding box center [1099, 23] width 85 height 25
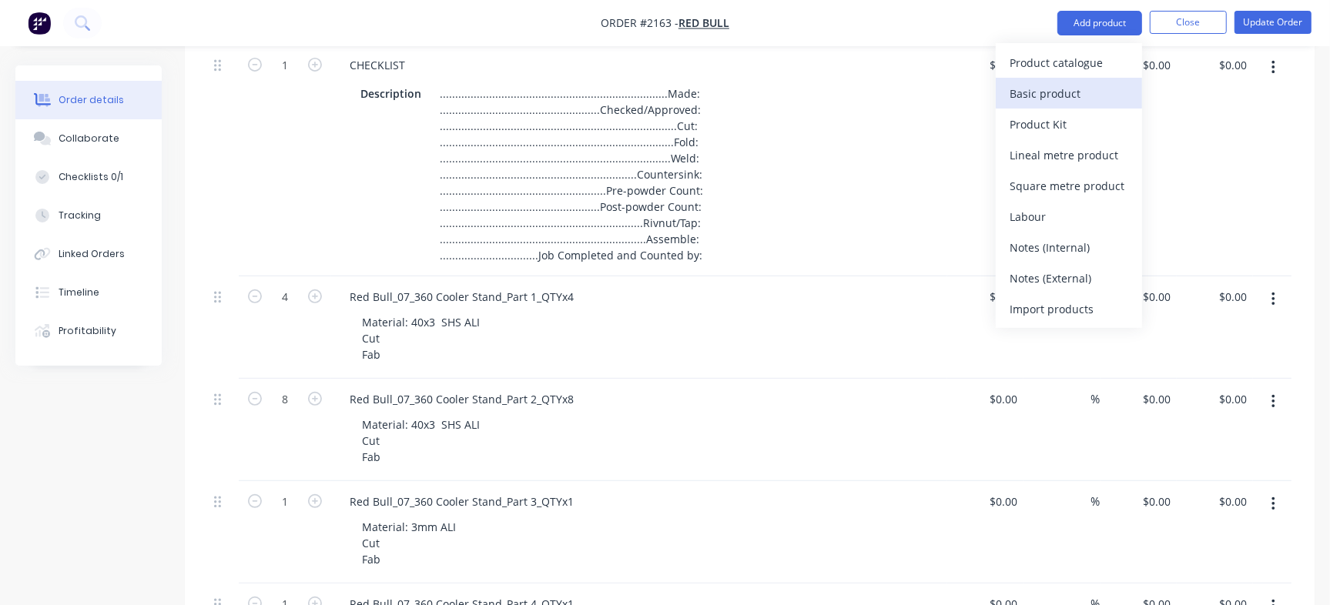
click at [1078, 95] on div "Basic product" at bounding box center [1068, 93] width 119 height 22
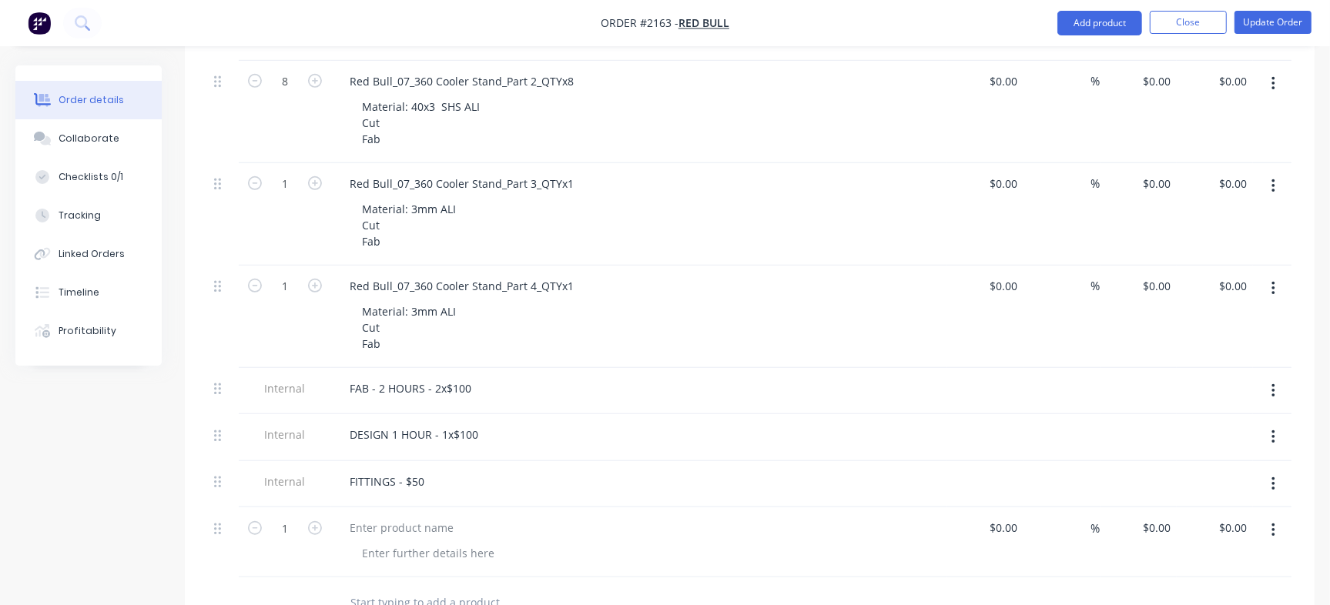
scroll to position [1006, 0]
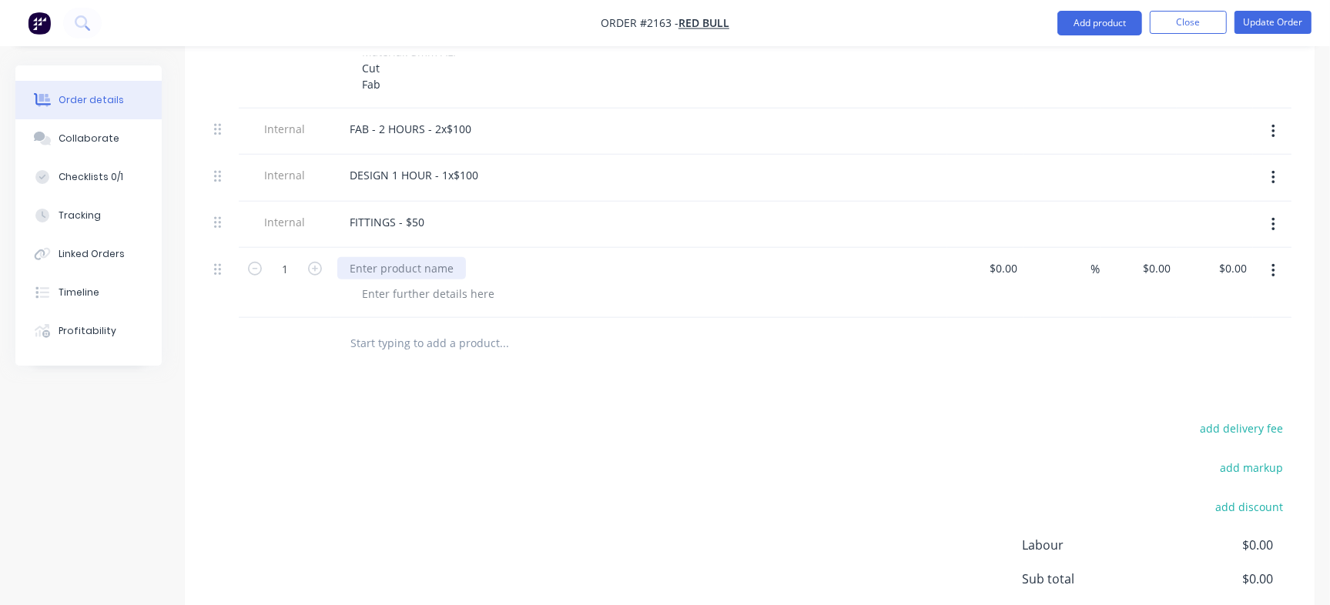
click at [385, 267] on div at bounding box center [401, 268] width 129 height 22
click at [384, 270] on div at bounding box center [401, 268] width 129 height 22
paste div
click at [1166, 269] on input "0" at bounding box center [1158, 268] width 35 height 22
paste input "891.96"
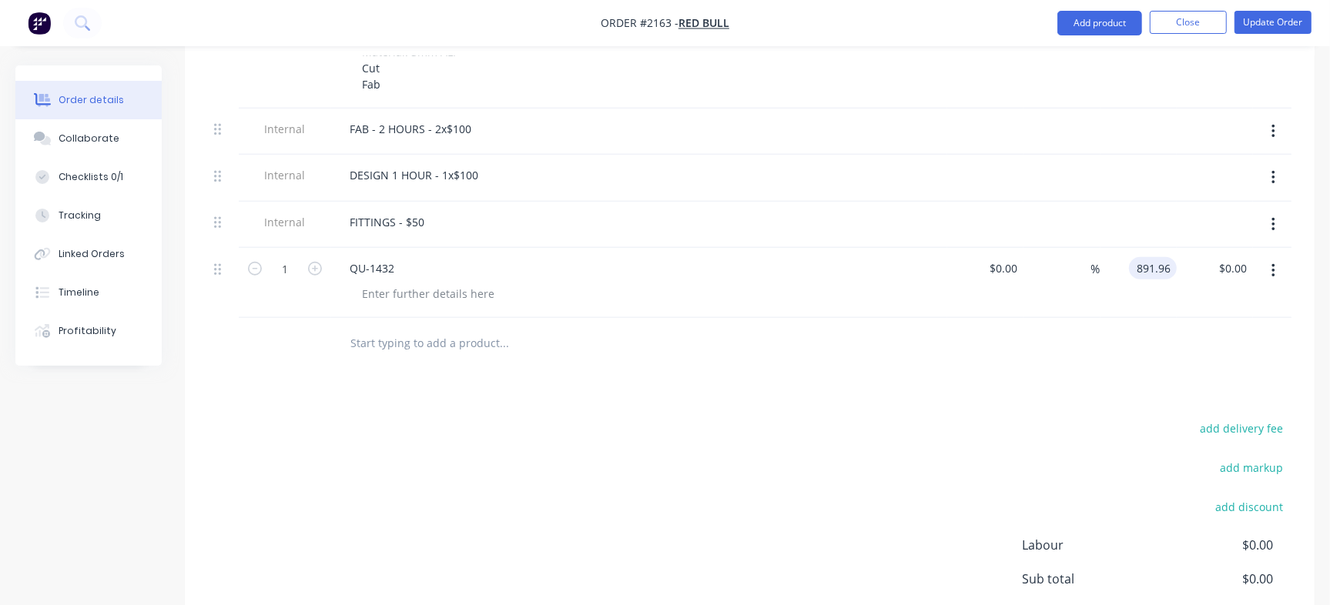
type input "$891.96"
click at [1113, 374] on div "Products Show / Hide columns Add product Qty Cost Markup Price Total 1 CHECKLIS…" at bounding box center [750, 60] width 1130 height 1358
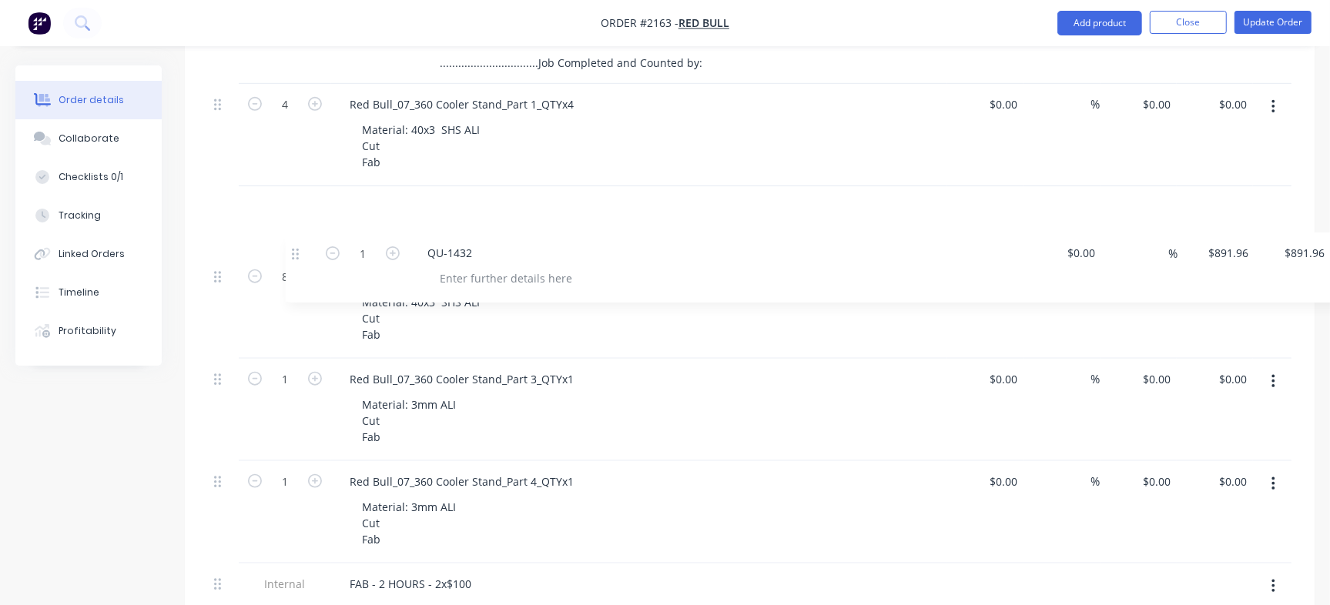
scroll to position [429, 0]
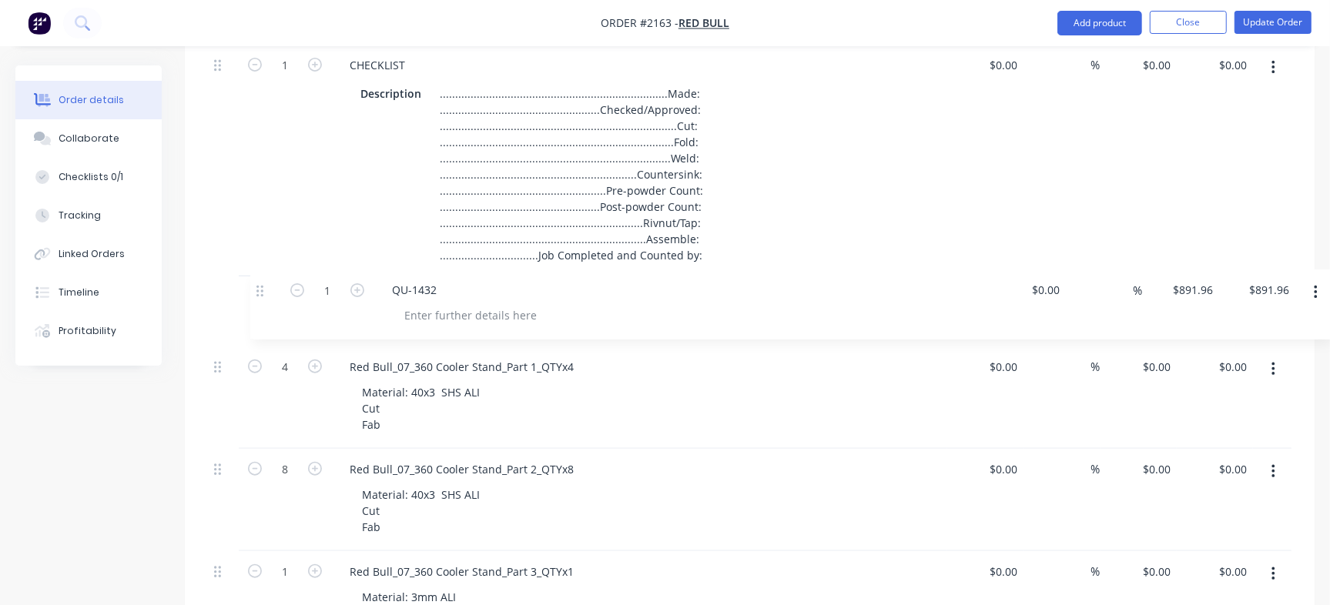
drag, startPoint x: 219, startPoint y: 266, endPoint x: 277, endPoint y: 290, distance: 62.9
click at [277, 290] on div "1 CHECKLIST Description .......................................................…" at bounding box center [749, 471] width 1083 height 852
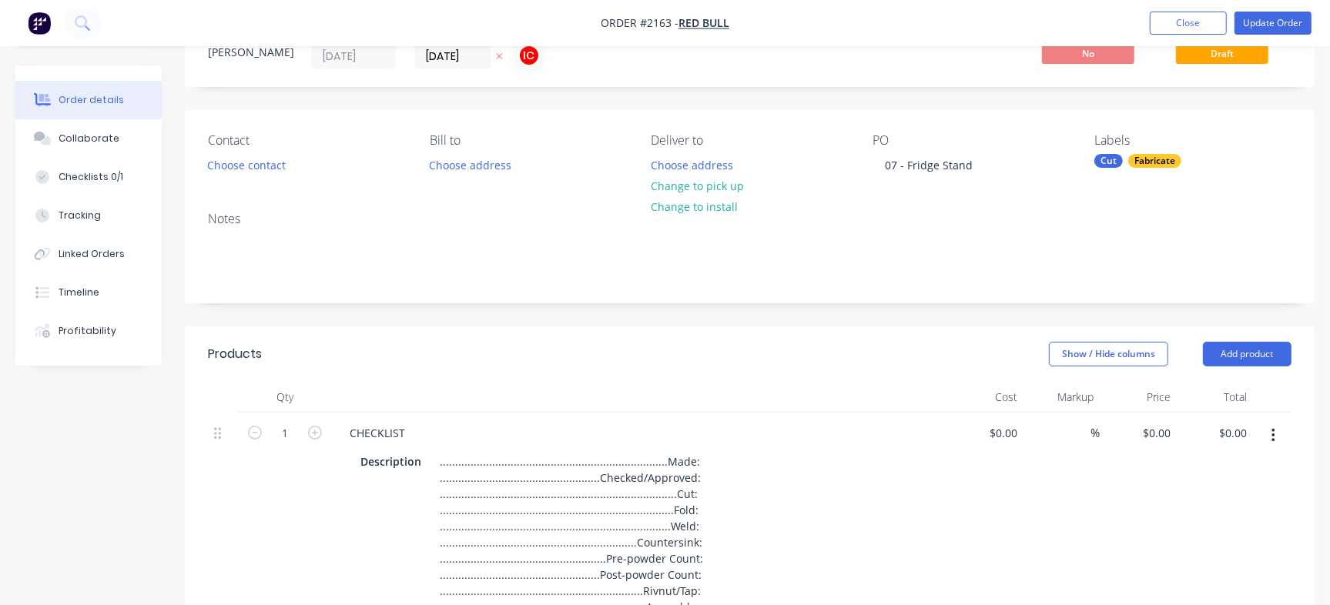
scroll to position [44, 0]
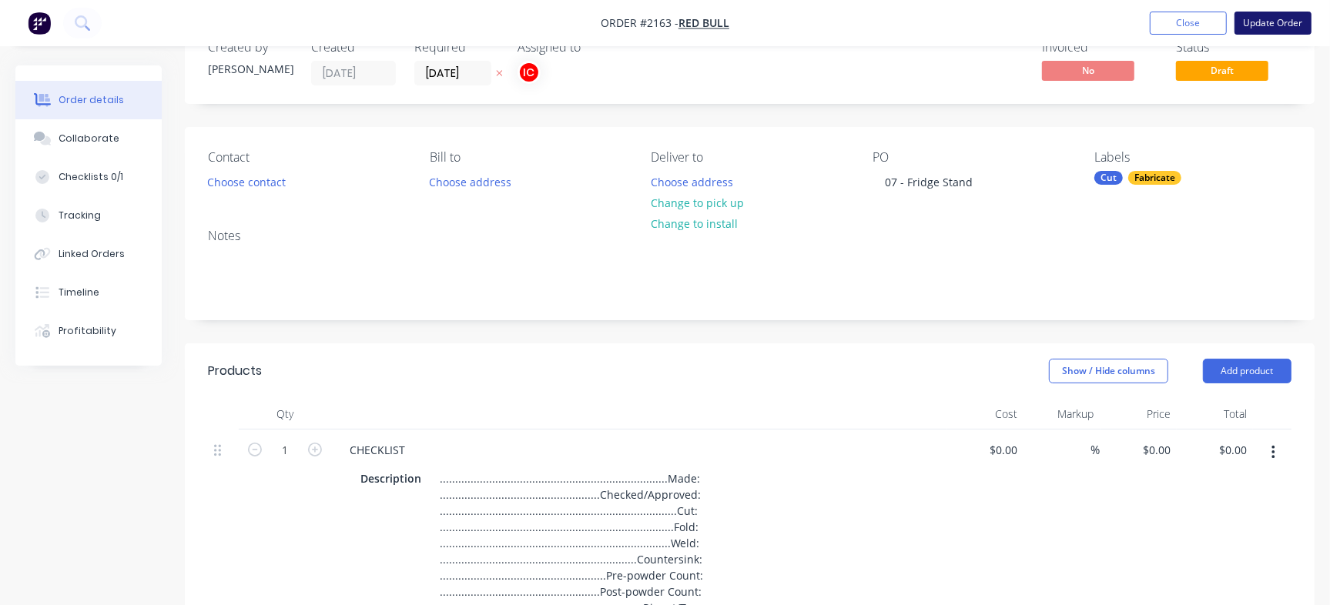
click at [1279, 22] on button "Update Order" at bounding box center [1272, 23] width 77 height 23
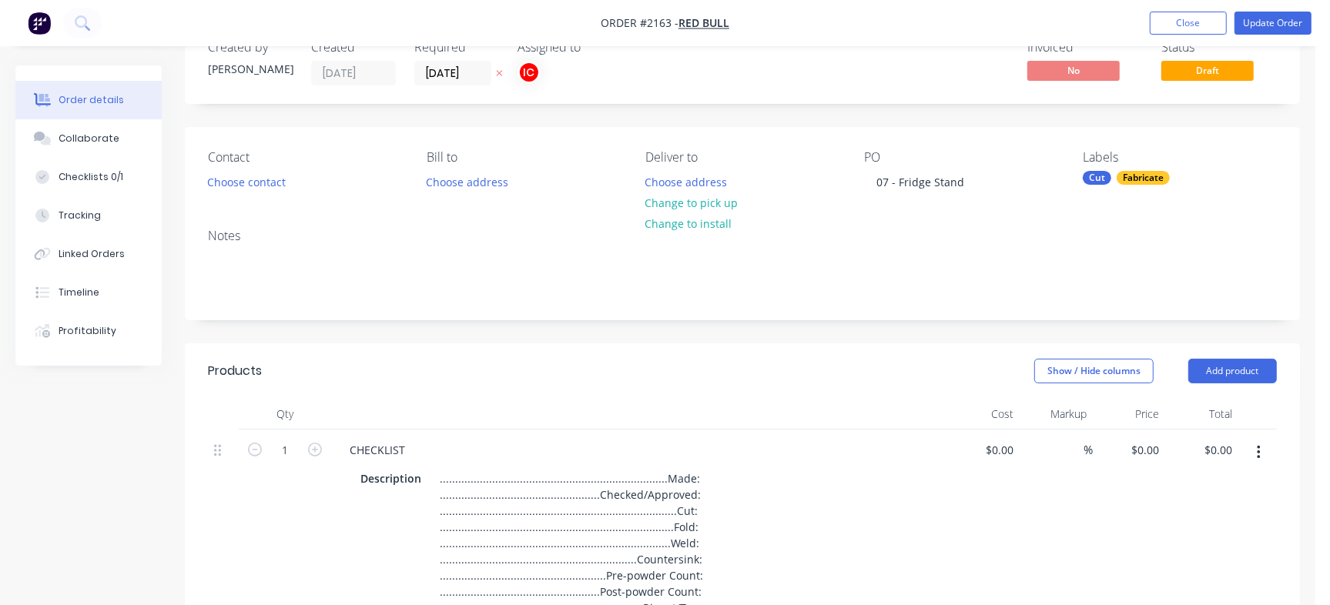
scroll to position [0, 0]
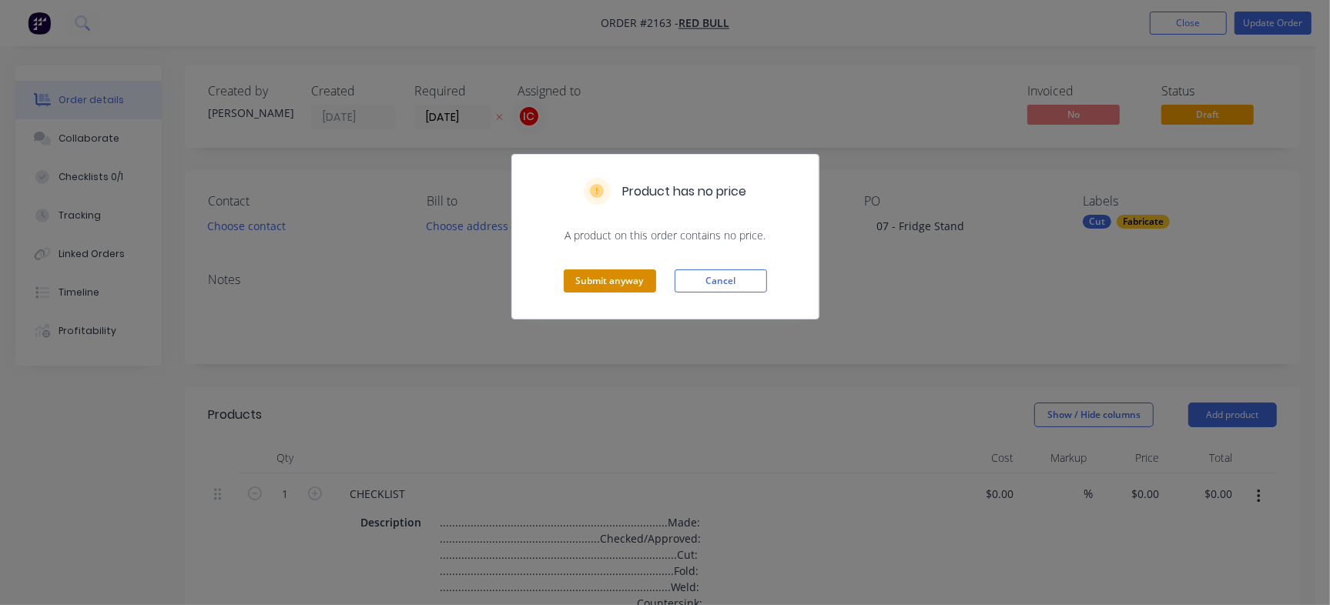
click at [629, 286] on button "Submit anyway" at bounding box center [610, 280] width 92 height 23
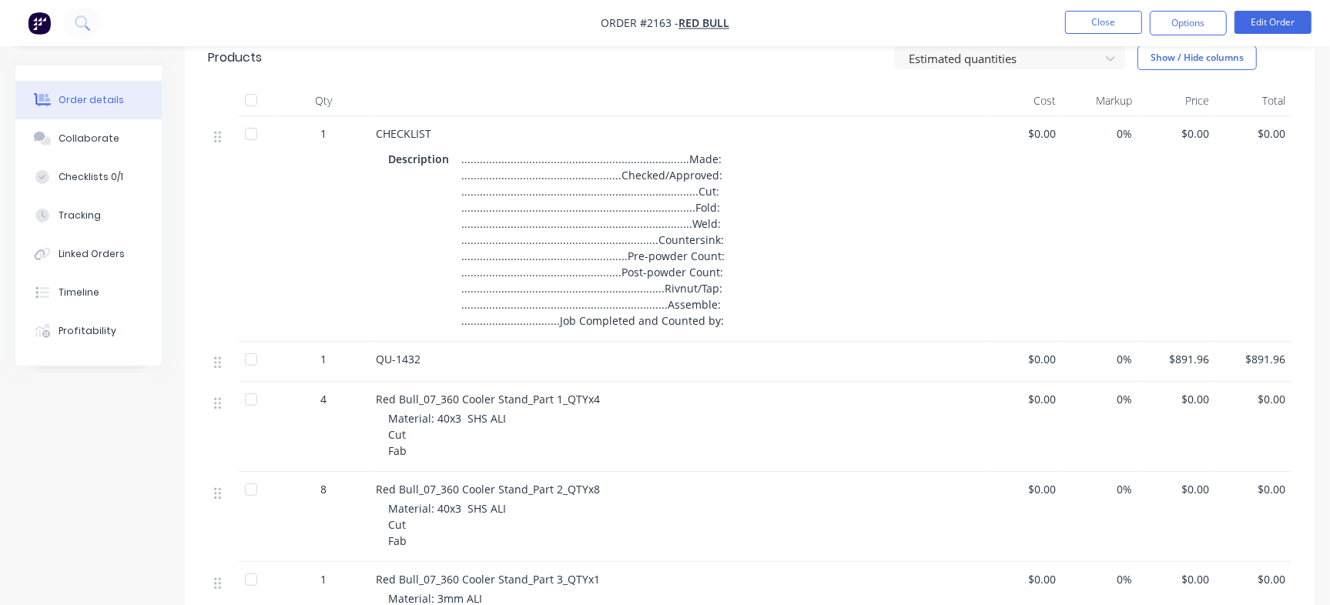
scroll to position [289, 0]
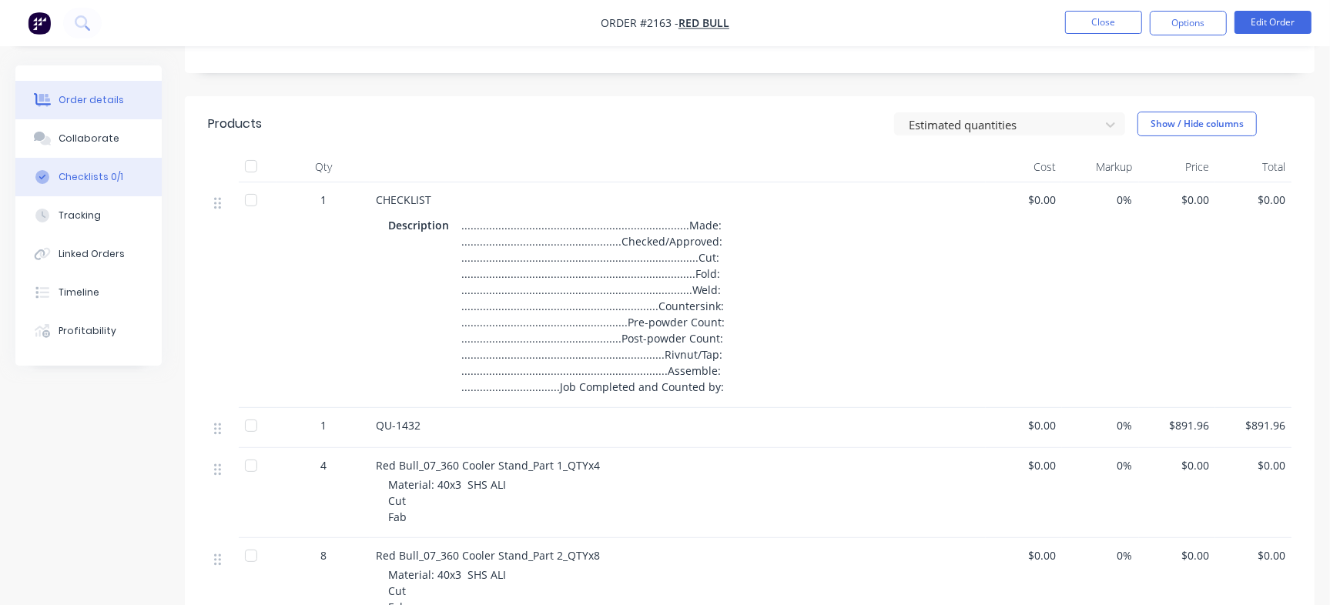
click at [107, 174] on div "Checklists 0/1" at bounding box center [91, 177] width 65 height 14
type textarea "x"
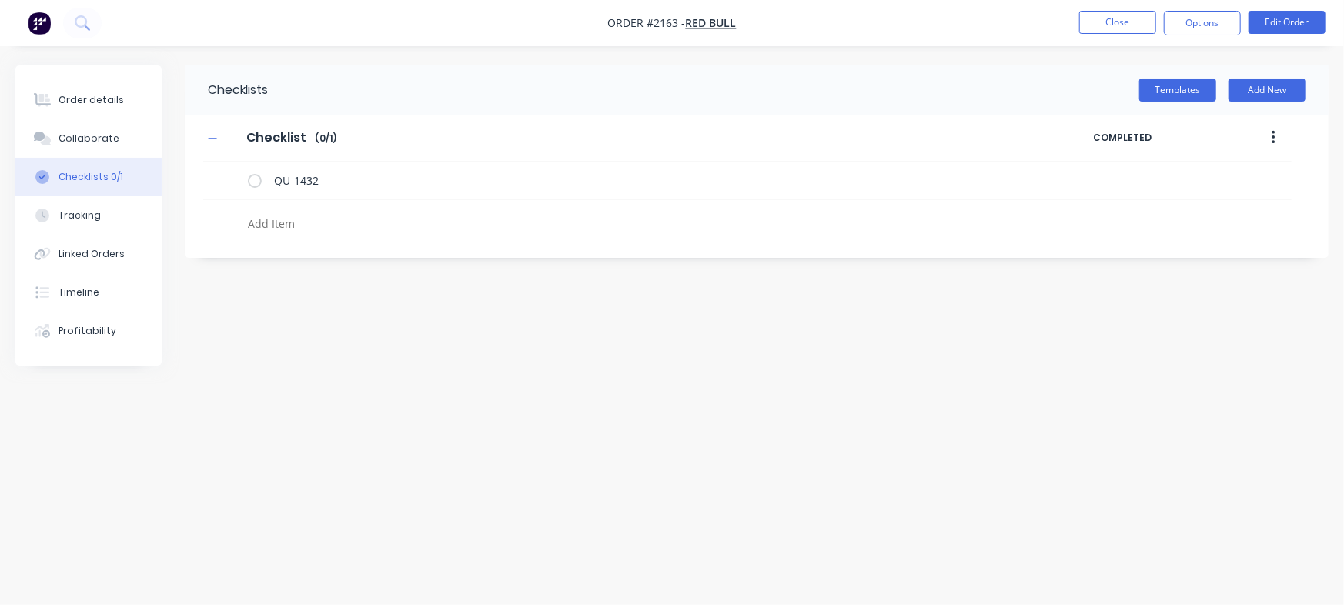
drag, startPoint x: 608, startPoint y: 370, endPoint x: 508, endPoint y: 316, distance: 113.7
click at [608, 371] on div "Checklists Templates Add New Checklist Checklist Enter Checklist name ( 0 / 1 )…" at bounding box center [672, 273] width 1314 height 416
click at [227, 180] on icon at bounding box center [229, 179] width 20 height 20
click at [222, 171] on input "file" at bounding box center [222, 171] width 0 height 0
type input "C:\fakepath\Quote QU1432.pdf"
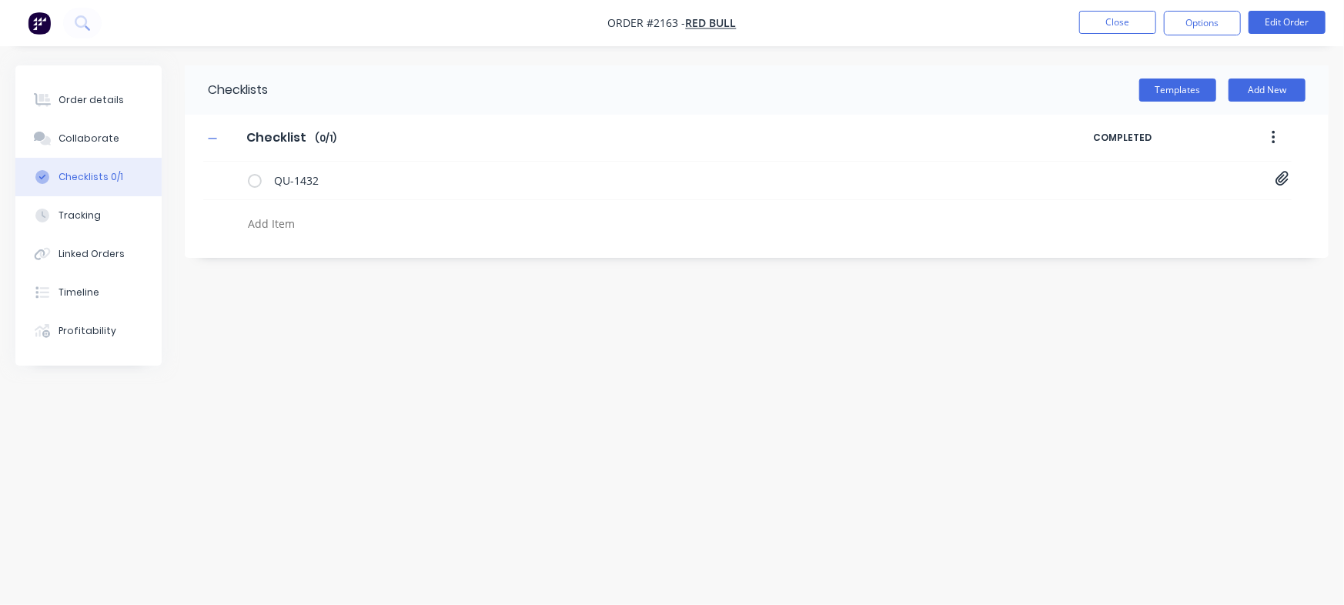
click at [93, 75] on div "Order details Collaborate Checklists 0/1 Tracking Linked Orders Timeline Profit…" at bounding box center [88, 215] width 146 height 300
click at [90, 102] on div "Order details" at bounding box center [91, 100] width 65 height 14
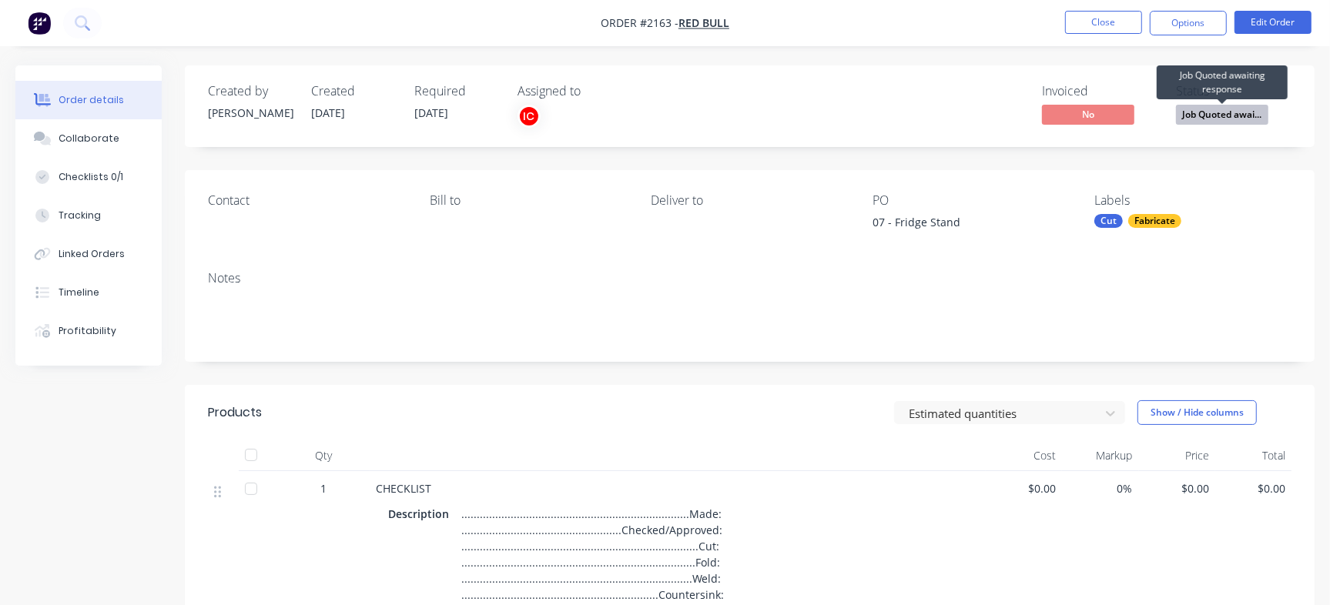
click at [1213, 119] on span "Job Quoted awai..." at bounding box center [1222, 114] width 92 height 19
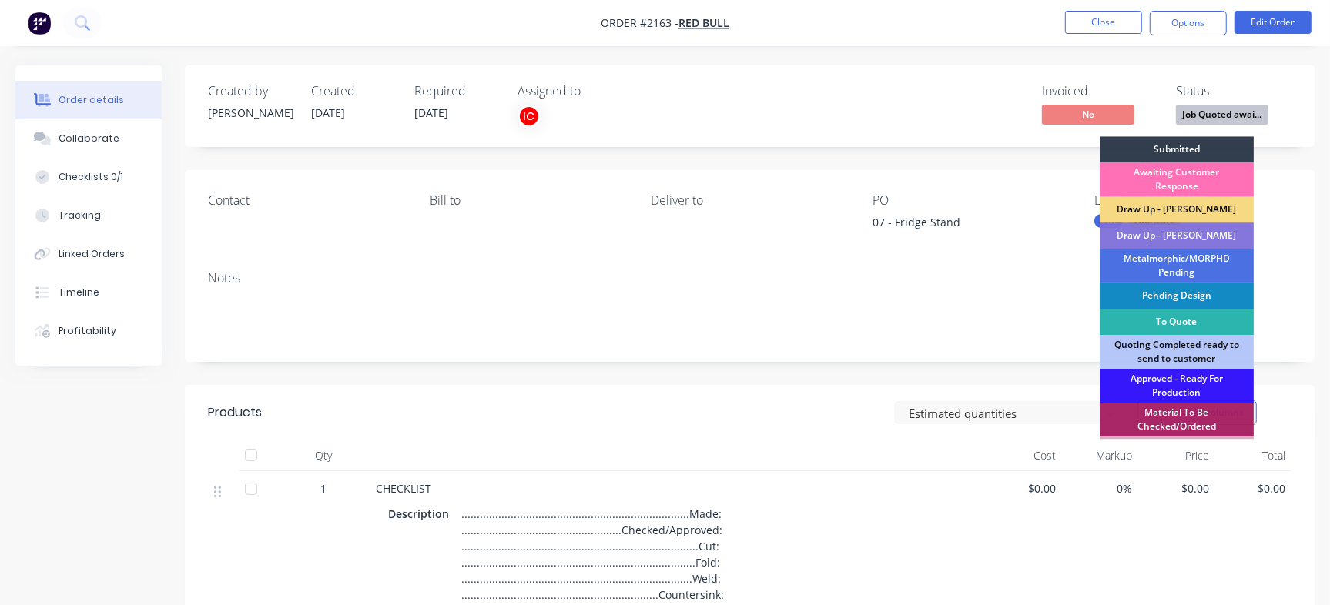
click at [1180, 208] on div "Draw Up - [PERSON_NAME]" at bounding box center [1177, 209] width 154 height 26
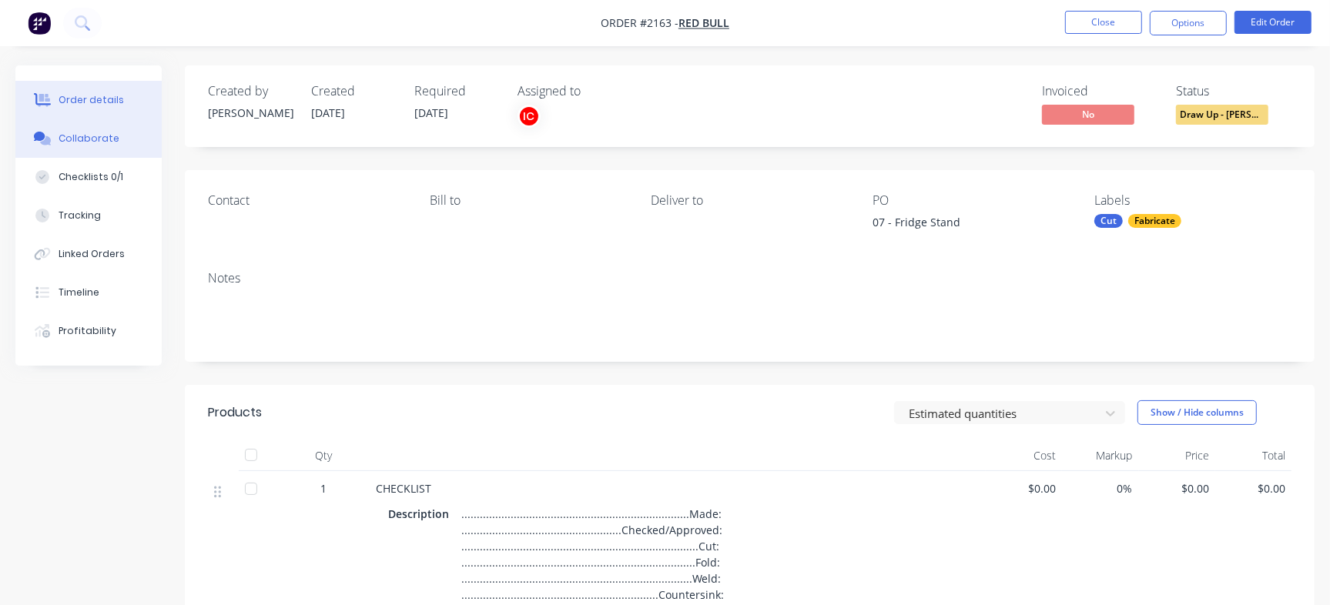
click at [113, 139] on button "Collaborate" at bounding box center [88, 138] width 146 height 38
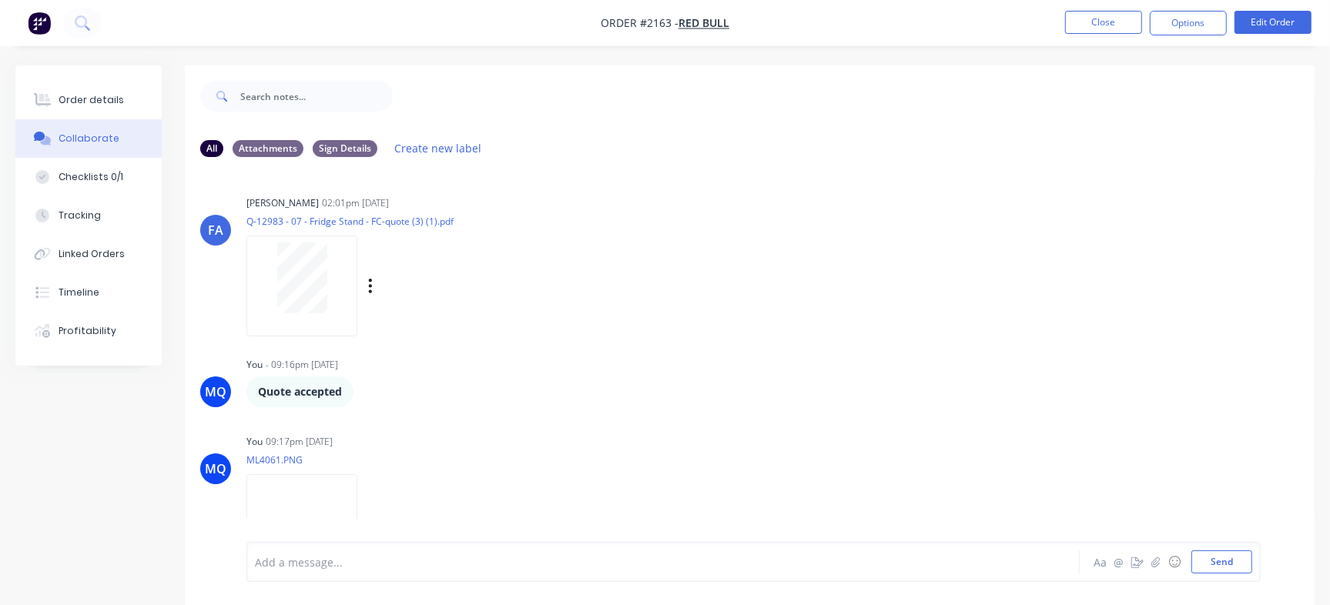
scroll to position [357, 0]
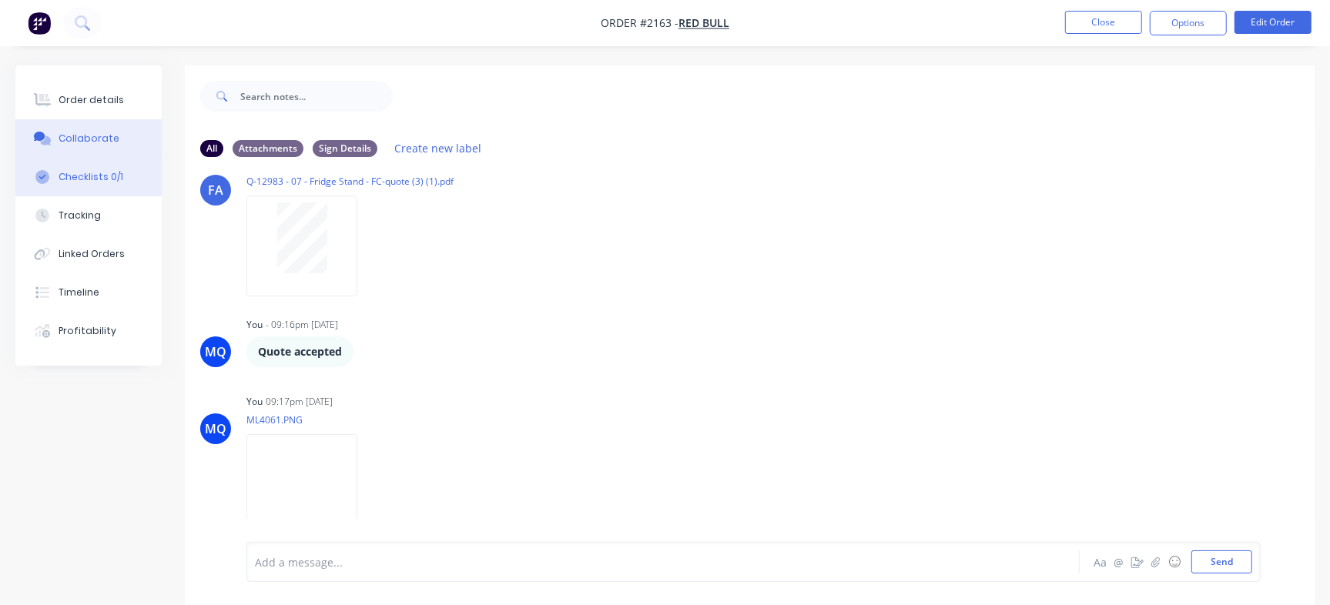
click at [120, 179] on button "Checklists 0/1" at bounding box center [88, 177] width 146 height 38
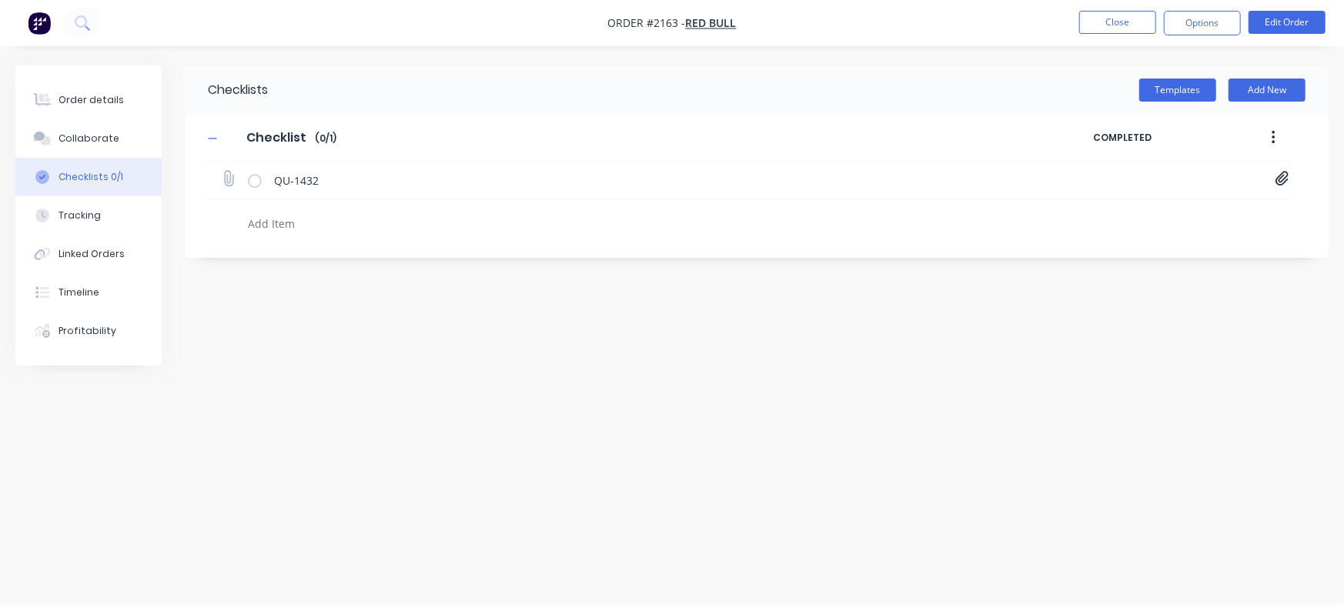
click at [1281, 178] on icon at bounding box center [1282, 179] width 13 height 15
drag, startPoint x: 765, startPoint y: 379, endPoint x: 536, endPoint y: 302, distance: 241.3
click at [762, 379] on div "Checklists Templates Add New Checklist Checklist Enter Checklist name ( 0 / 1 )…" at bounding box center [672, 273] width 1314 height 416
click at [62, 149] on button "Collaborate" at bounding box center [88, 138] width 146 height 38
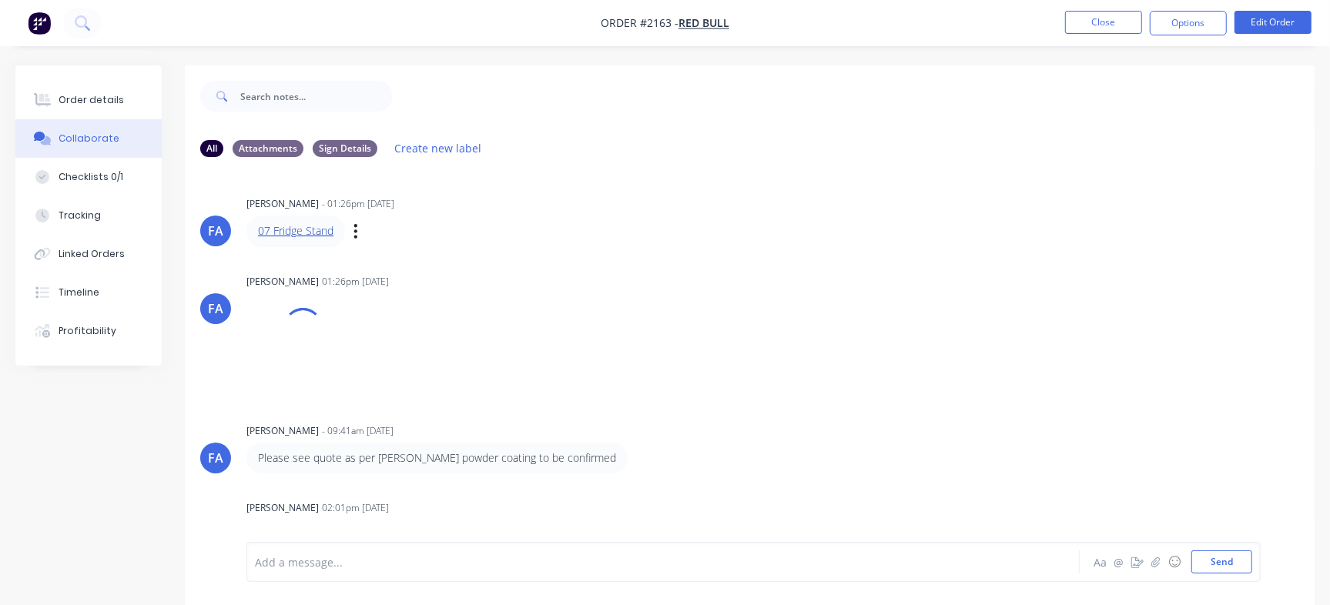
drag, startPoint x: 320, startPoint y: 221, endPoint x: 315, endPoint y: 232, distance: 11.7
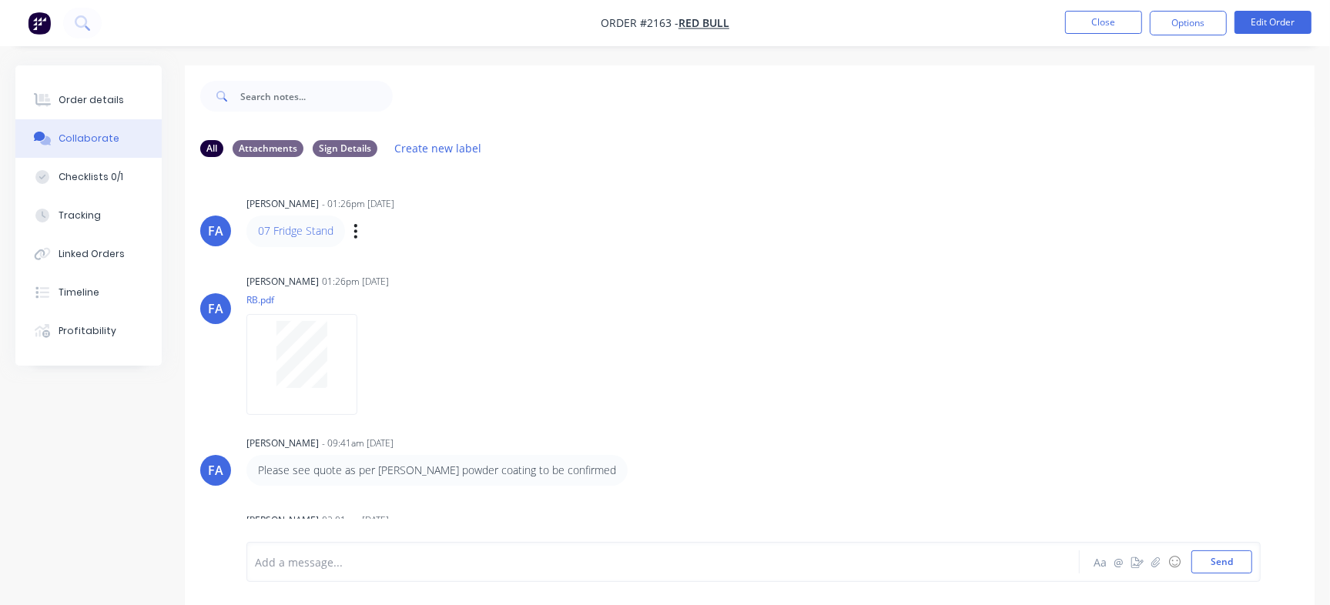
scroll to position [25, 0]
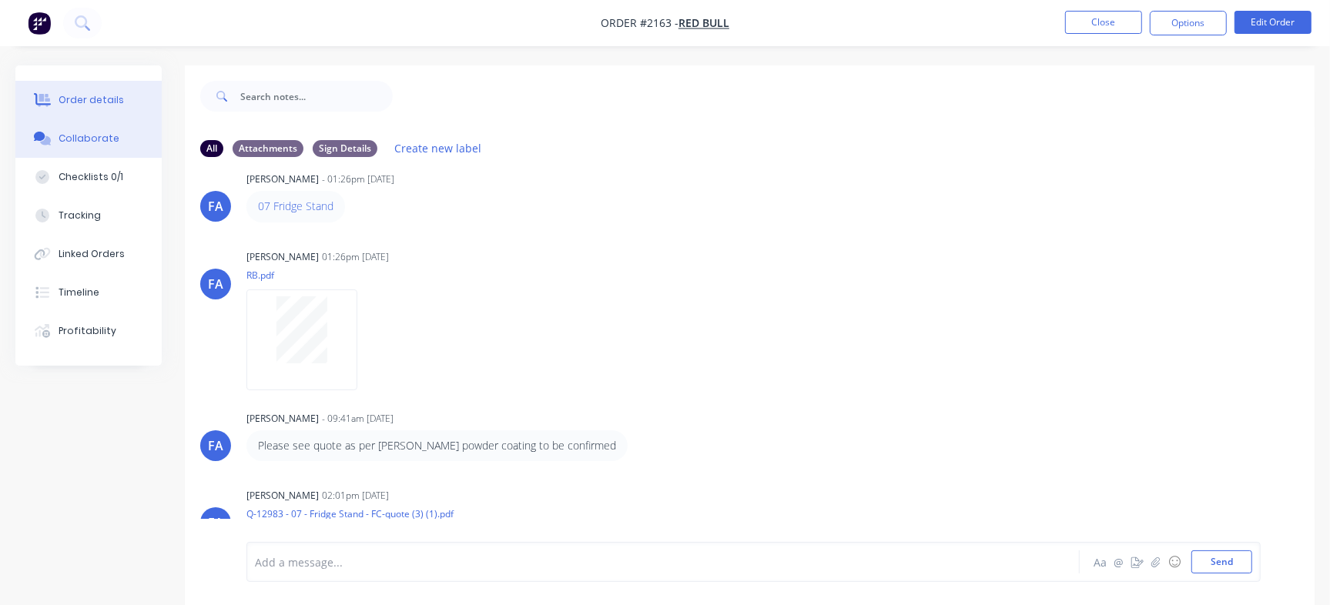
click at [97, 87] on button "Order details" at bounding box center [88, 100] width 146 height 38
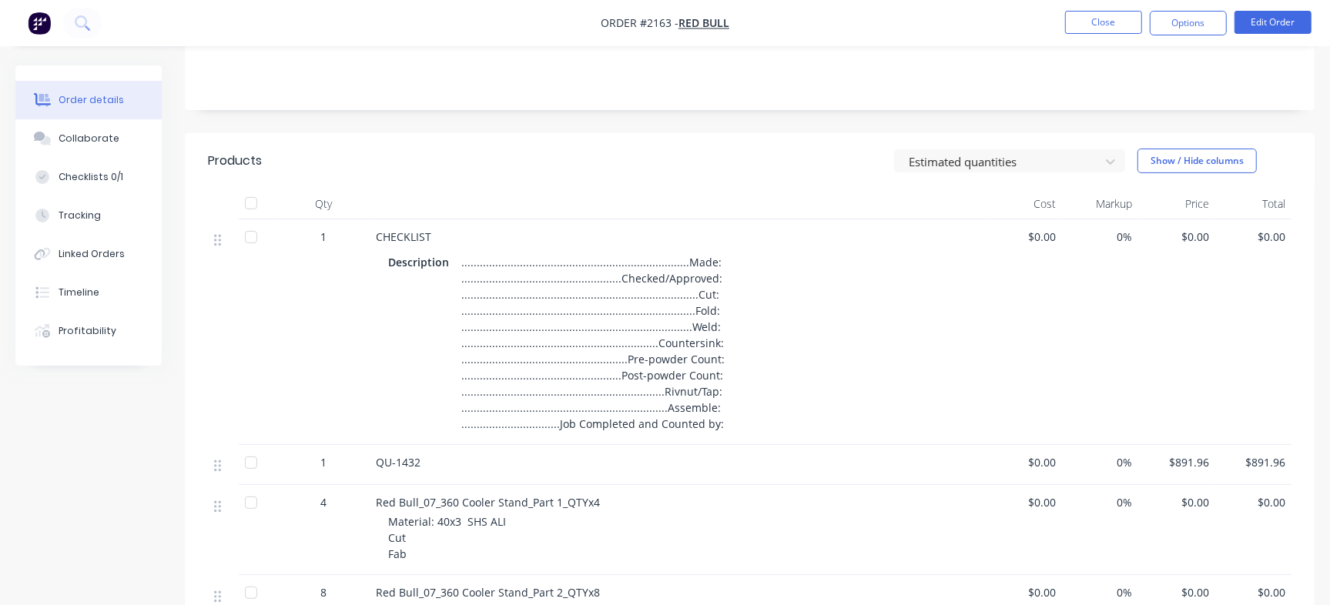
scroll to position [117, 0]
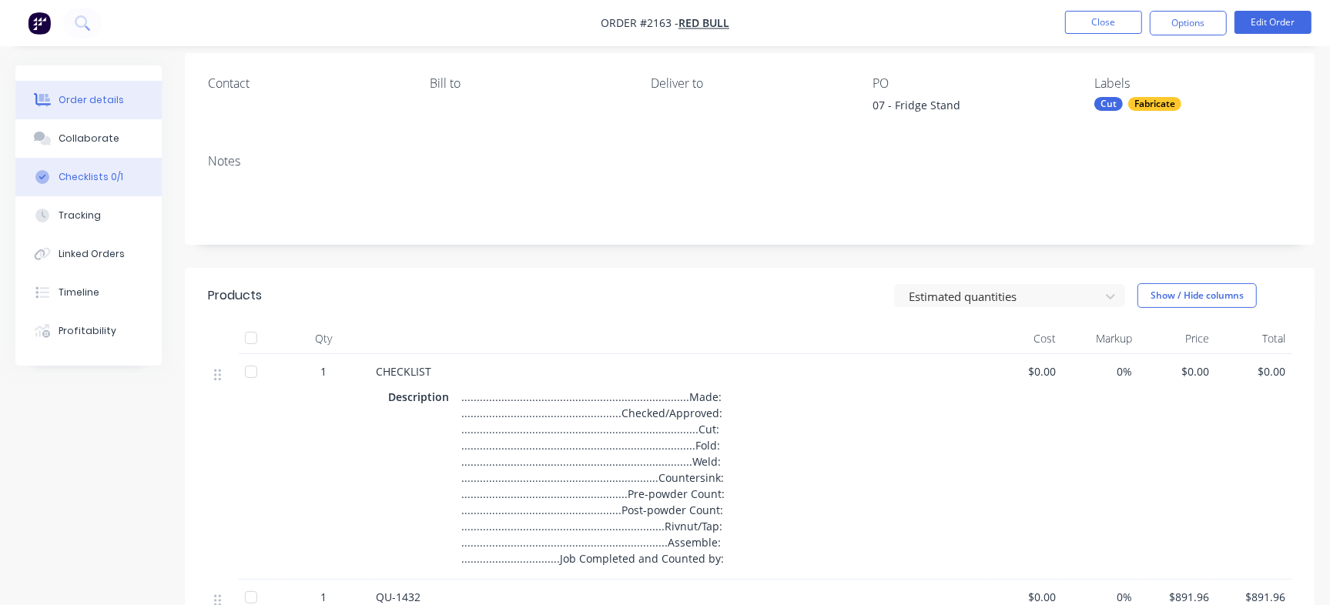
click at [84, 185] on button "Checklists 0/1" at bounding box center [88, 177] width 146 height 38
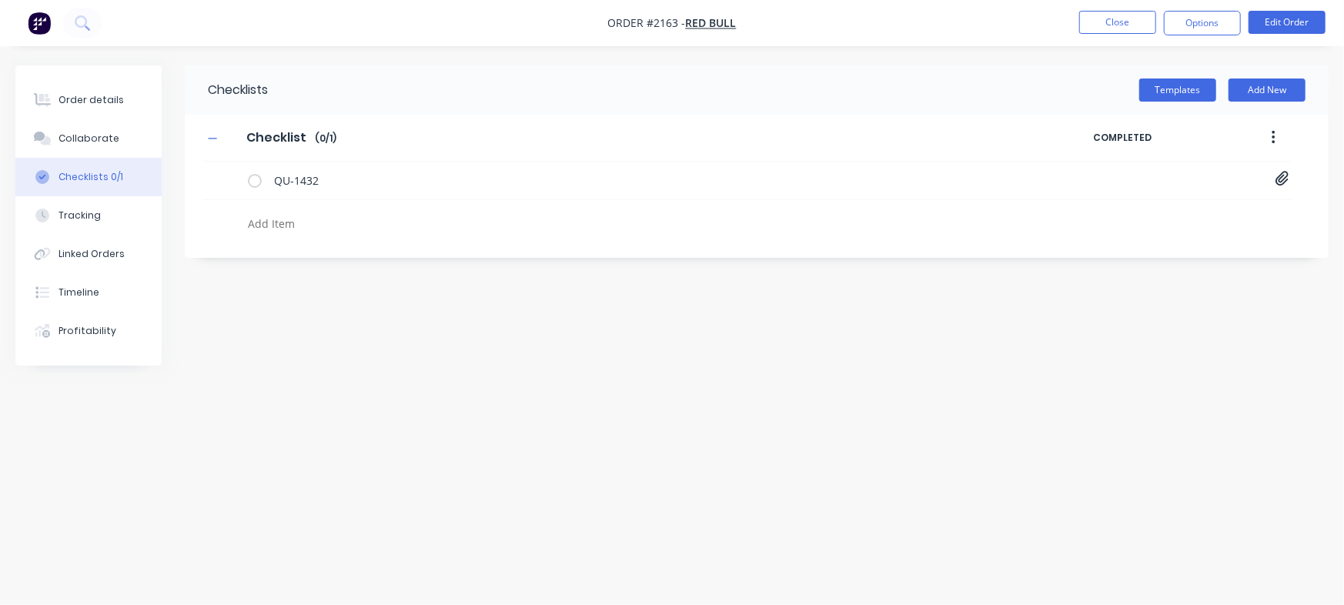
click at [292, 230] on textarea at bounding box center [592, 224] width 701 height 22
type textarea "x"
type textarea "C"
type textarea "x"
type textarea "Cu"
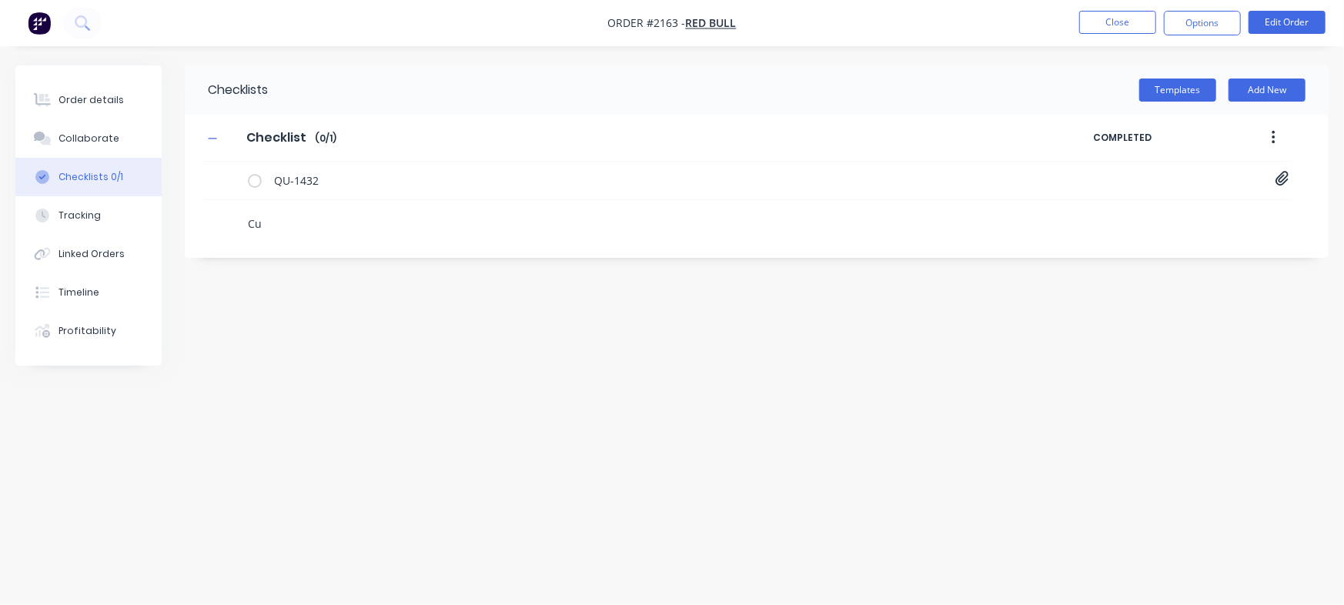
type textarea "x"
type textarea "Cut"
type textarea "x"
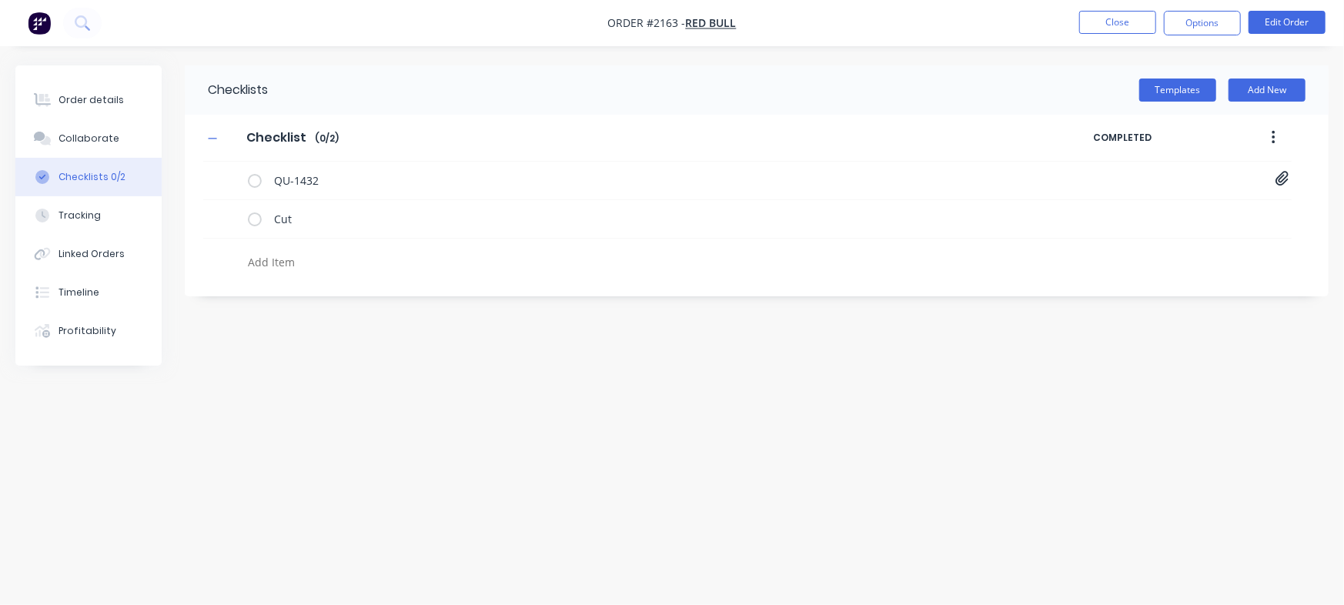
type textarea "x"
type textarea "F"
type textarea "x"
type textarea "Fab"
type textarea "x"
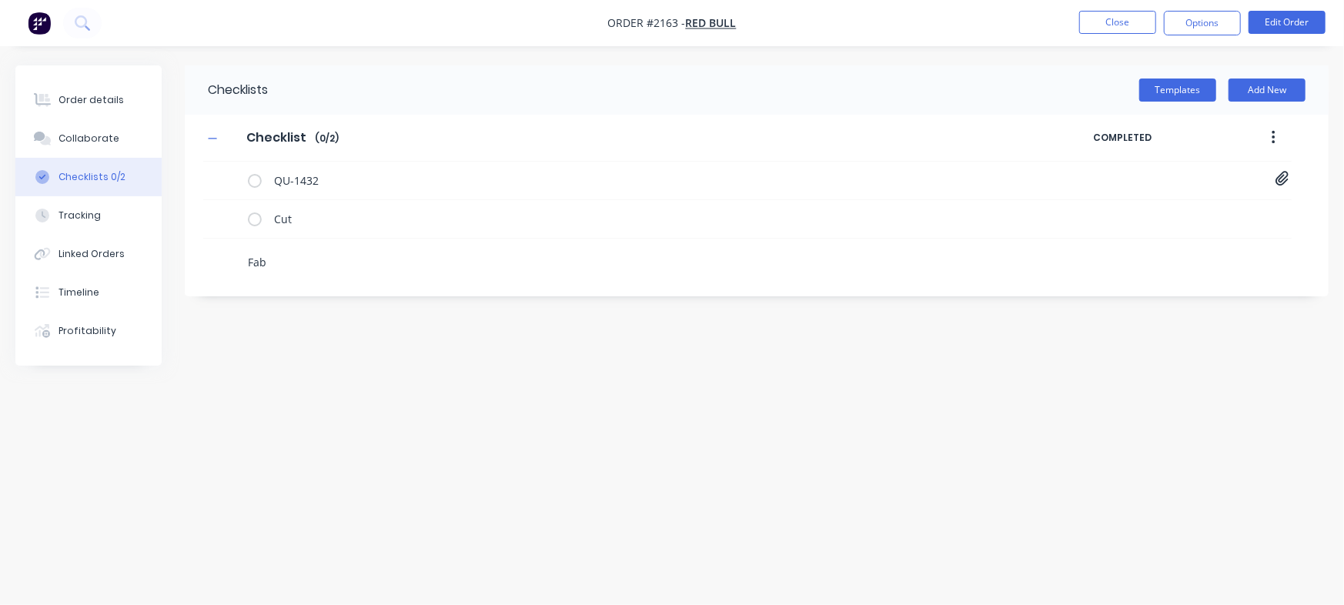
type textarea "Fabr"
type textarea "x"
type textarea "Fabrc"
type textarea "x"
type textarea "Fabrci"
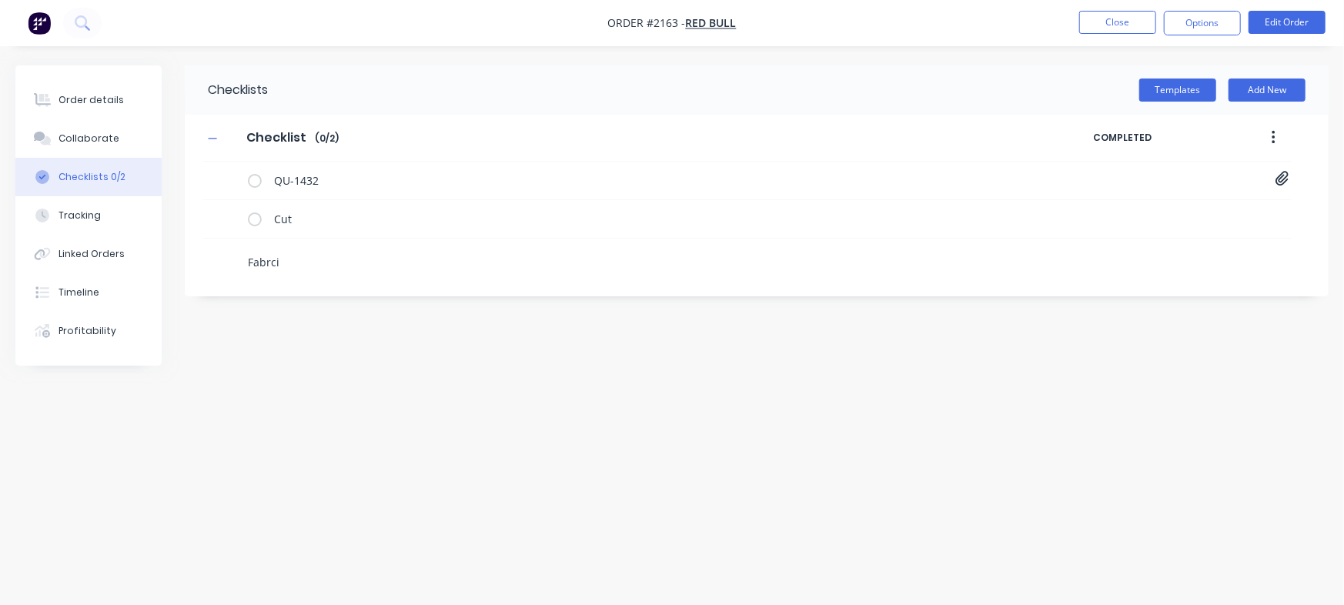
type textarea "x"
type textarea "Fabrc"
type textarea "x"
type textarea "Fabr"
type textarea "x"
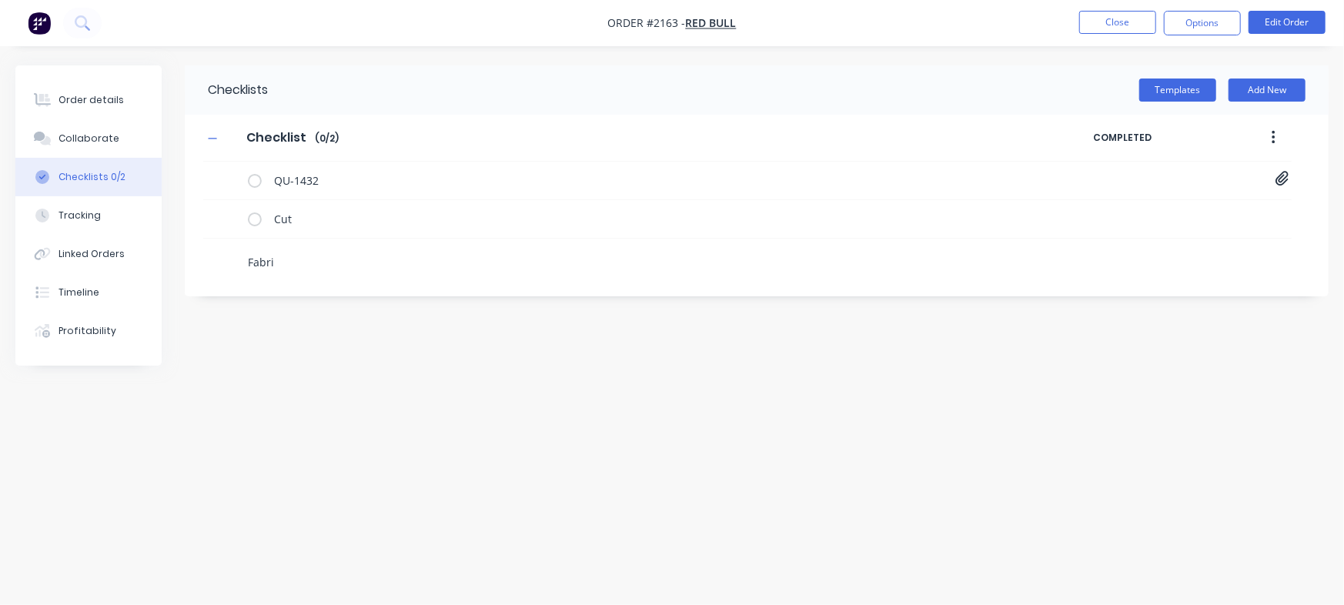
type textarea "Fabric"
type textarea "x"
type textarea "Fabrica"
type textarea "x"
type textarea "Fabricat"
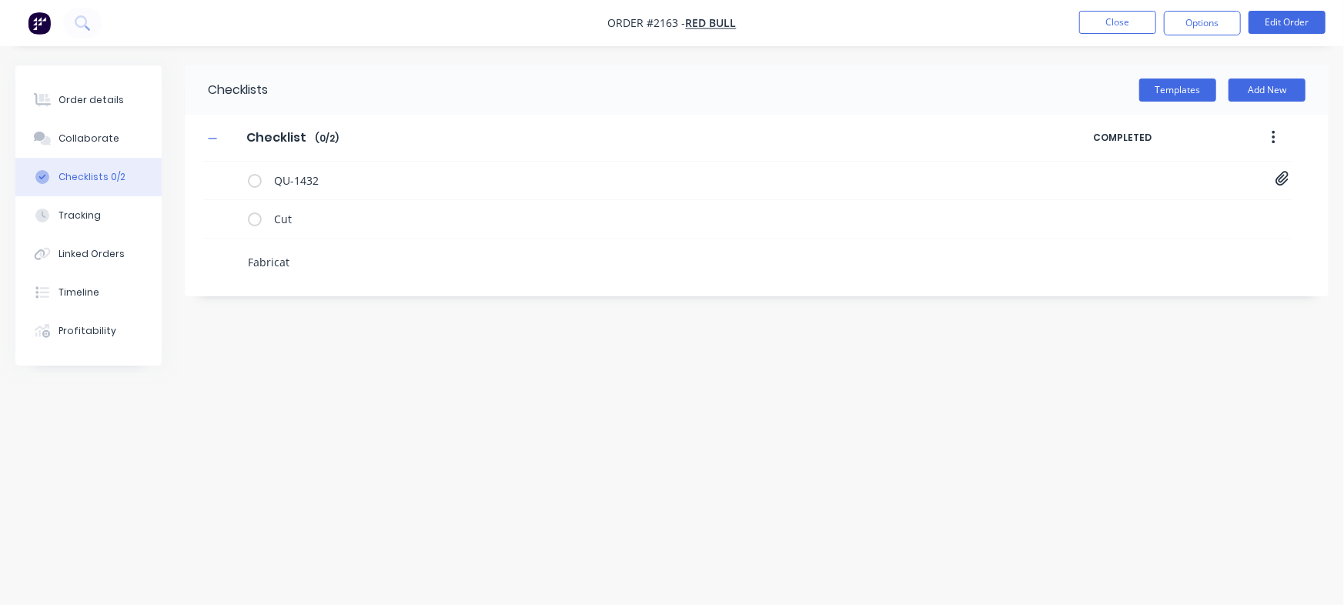
type textarea "x"
type textarea "Fabricate"
type textarea "x"
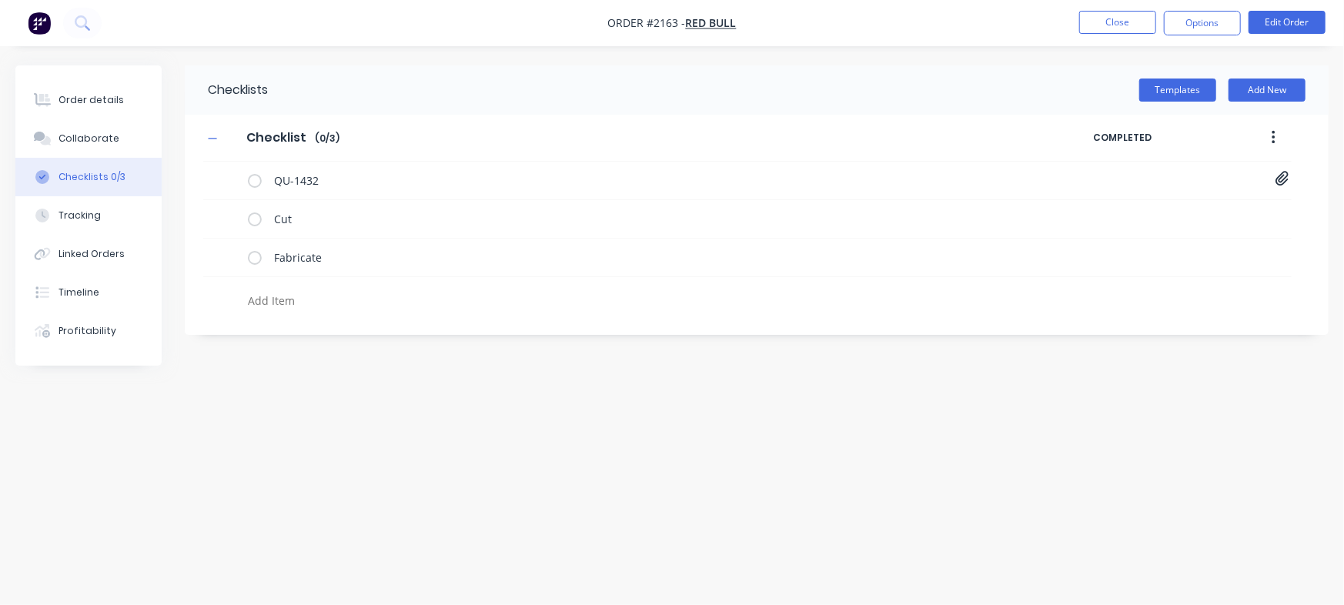
click at [62, 103] on div "Order details" at bounding box center [91, 100] width 65 height 14
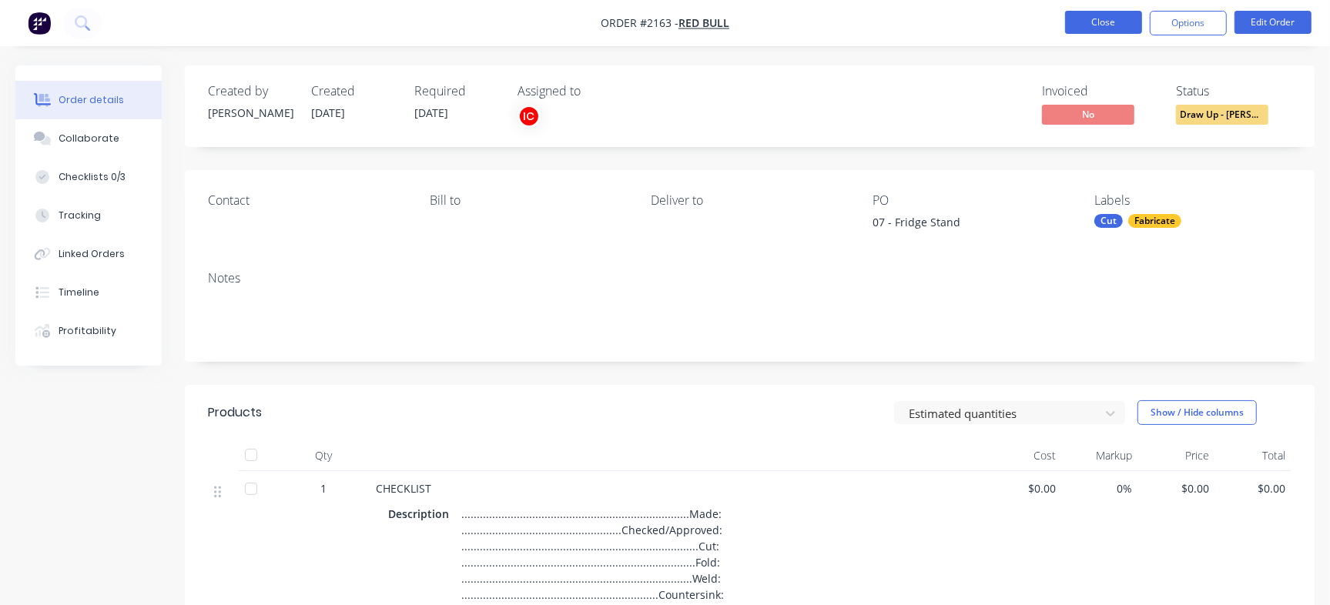
click at [1094, 12] on button "Close" at bounding box center [1103, 22] width 77 height 23
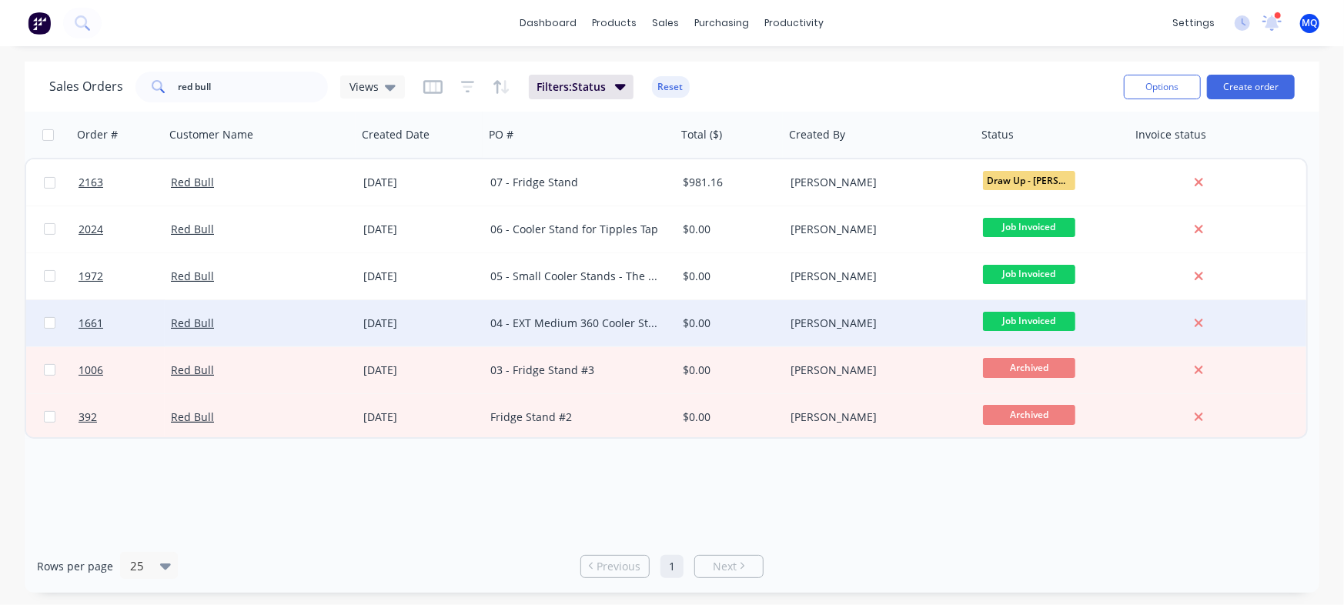
click at [608, 329] on div "04 - EXT Medium 360 Cooler Stand" at bounding box center [575, 323] width 171 height 15
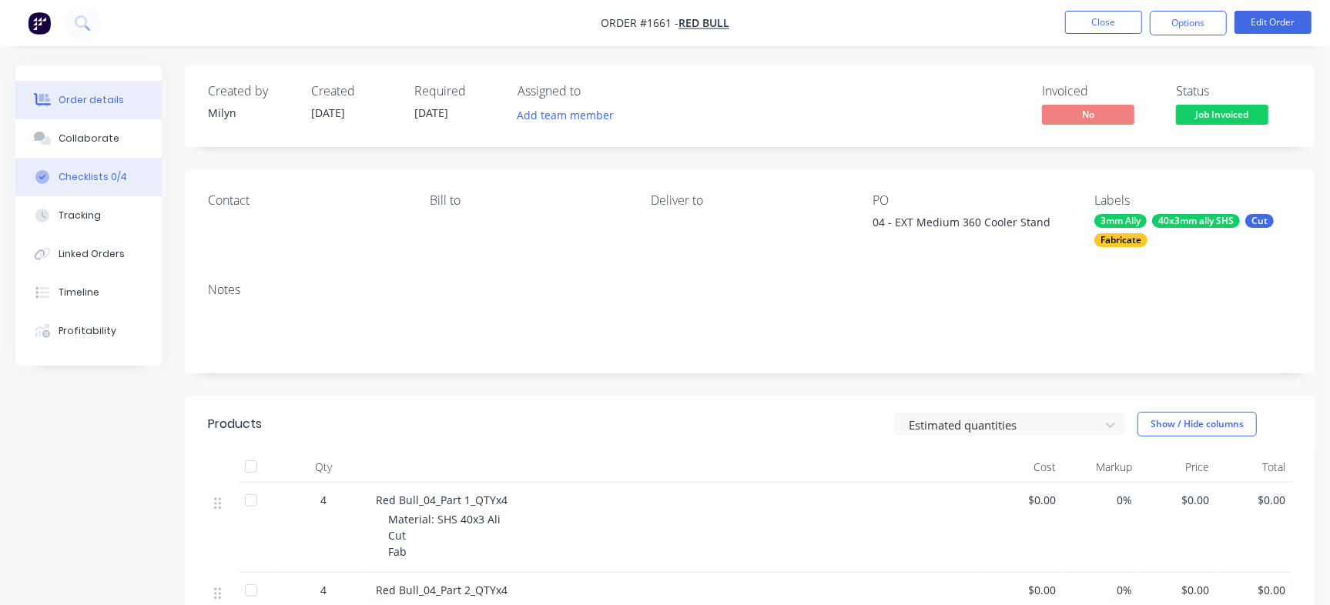
click at [126, 166] on button "Checklists 0/4" at bounding box center [88, 177] width 146 height 38
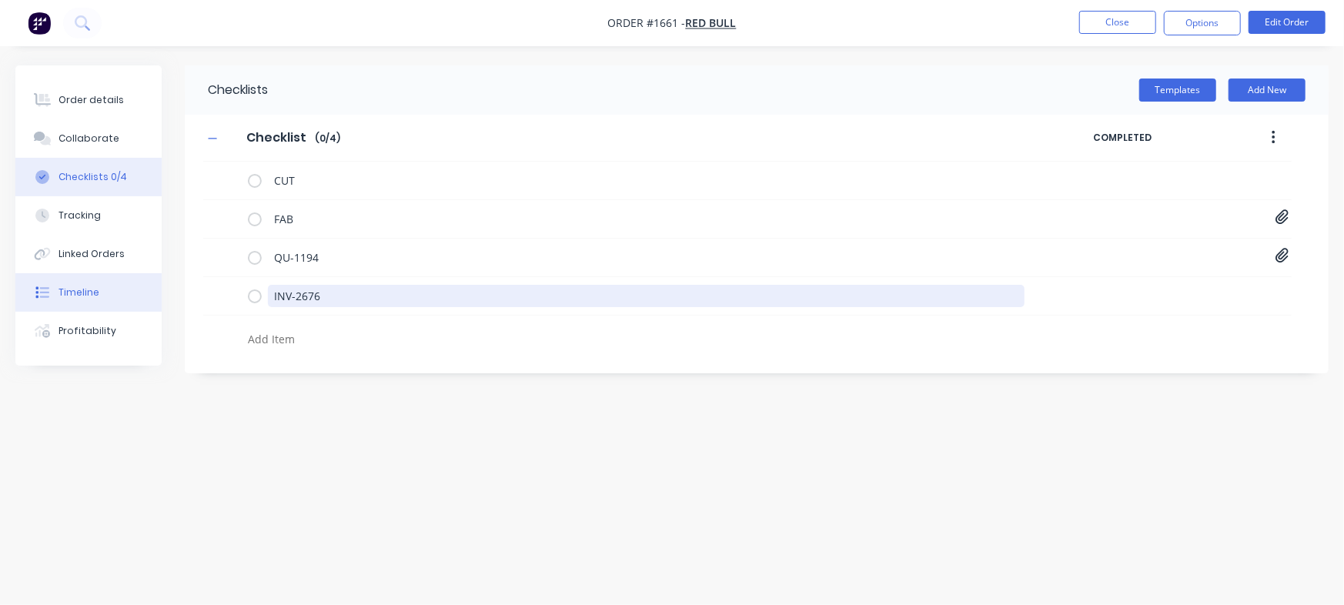
drag, startPoint x: 346, startPoint y: 292, endPoint x: 130, endPoint y: 293, distance: 215.6
click at [130, 293] on div "Order details Collaborate Checklists 0/4 Tracking Linked Orders Timeline Profit…" at bounding box center [672, 273] width 1344 height 416
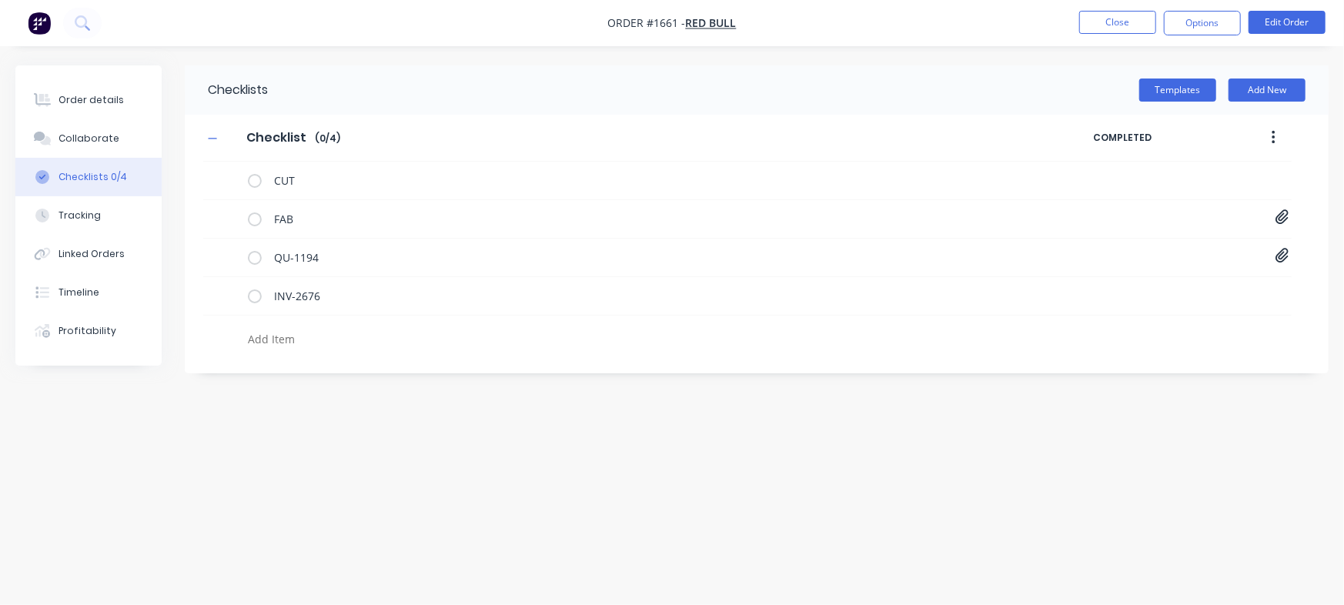
click at [336, 392] on div "Checklists Templates Add New Checklist Checklist Enter Checklist name ( 0 / 4 )…" at bounding box center [672, 273] width 1314 height 416
click at [111, 102] on div "Order details" at bounding box center [91, 100] width 65 height 14
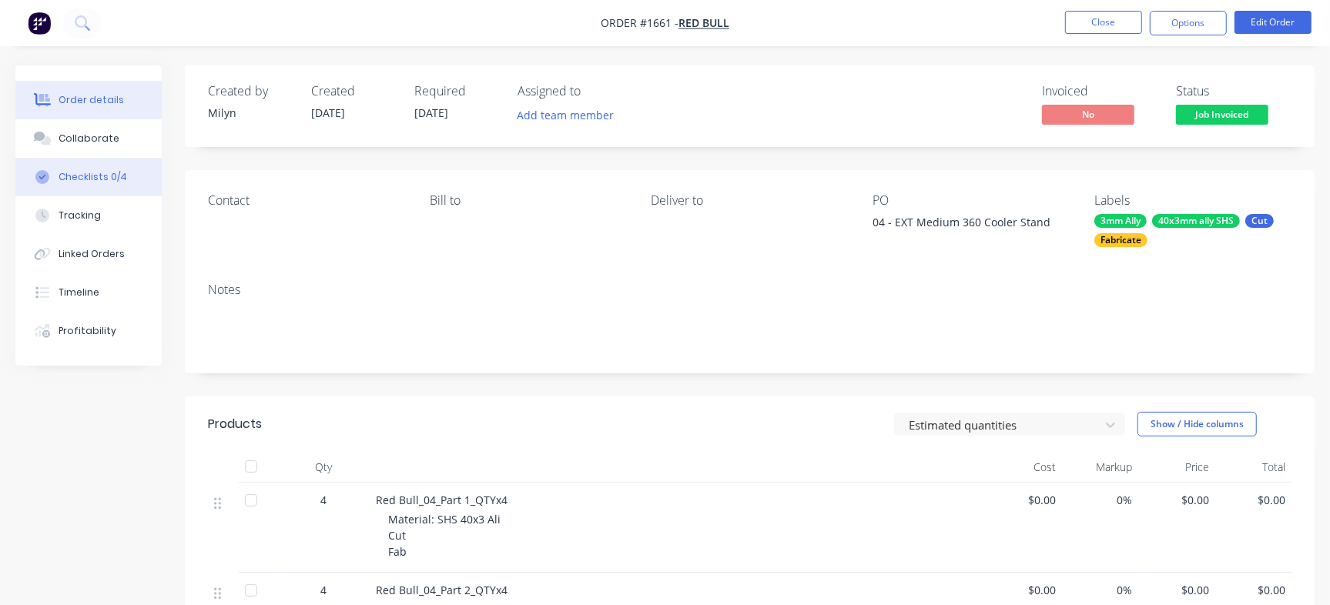
click at [115, 175] on div "Checklists 0/4" at bounding box center [93, 177] width 69 height 14
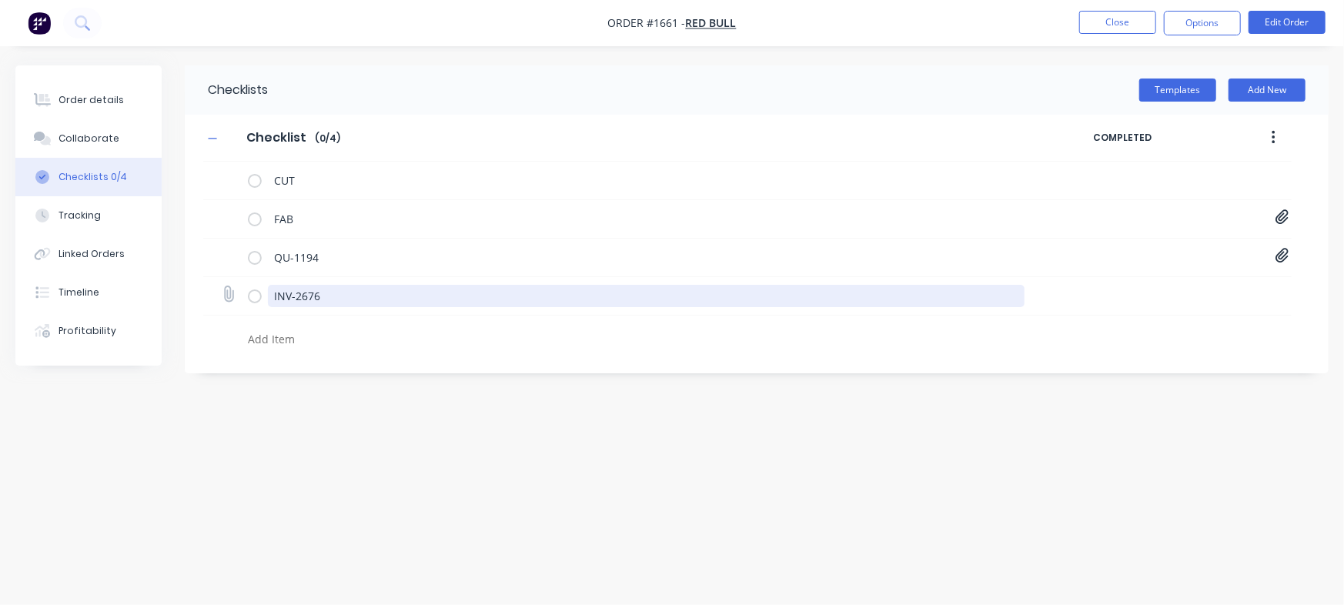
drag, startPoint x: 341, startPoint y: 302, endPoint x: 269, endPoint y: 306, distance: 71.8
click at [239, 293] on div "INV-2676" at bounding box center [747, 296] width 1089 height 38
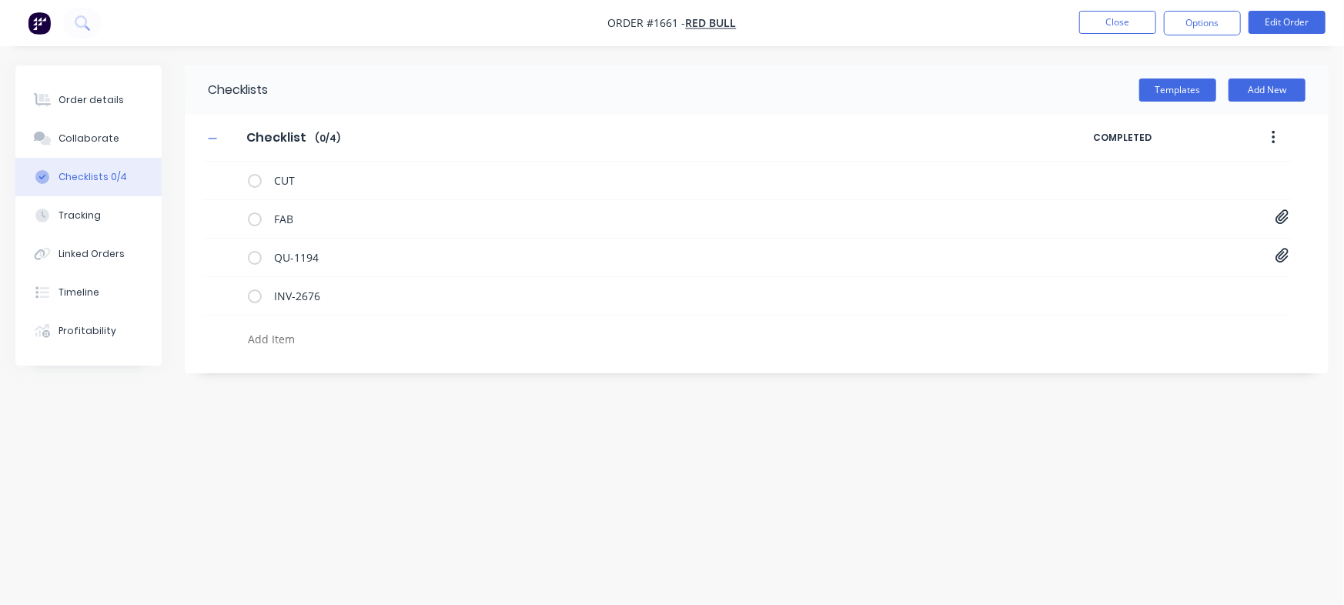
type textarea "x"
click at [1104, 36] on nav "Order #1661 - Red Bull Close Options Edit Order" at bounding box center [672, 23] width 1344 height 46
click at [1116, 19] on button "Close" at bounding box center [1118, 22] width 77 height 23
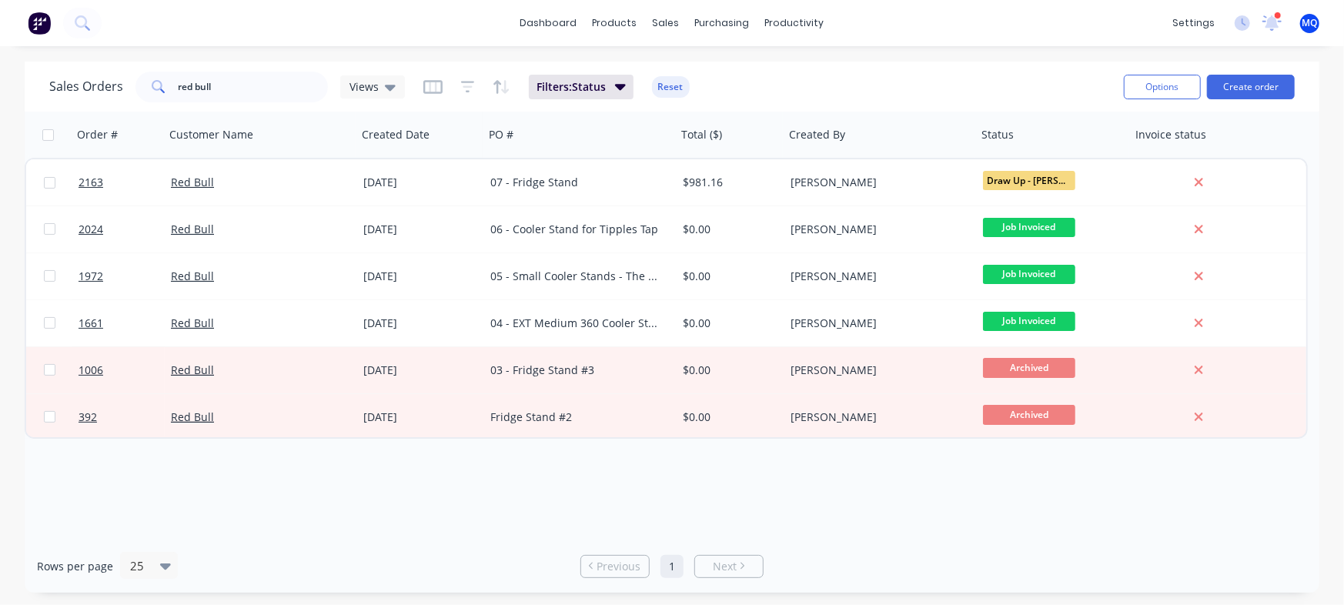
click at [59, 549] on div "Rows per page 25 Previous 1 Next" at bounding box center [672, 566] width 1295 height 53
